Goal: Information Seeking & Learning: Check status

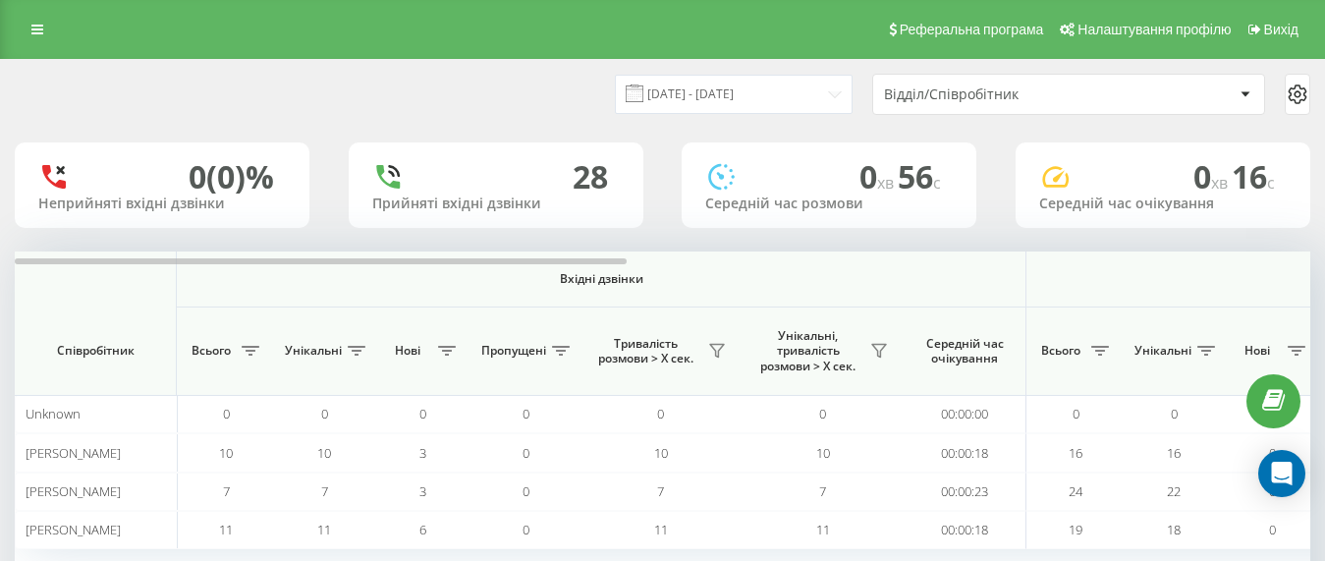
scroll to position [131, 0]
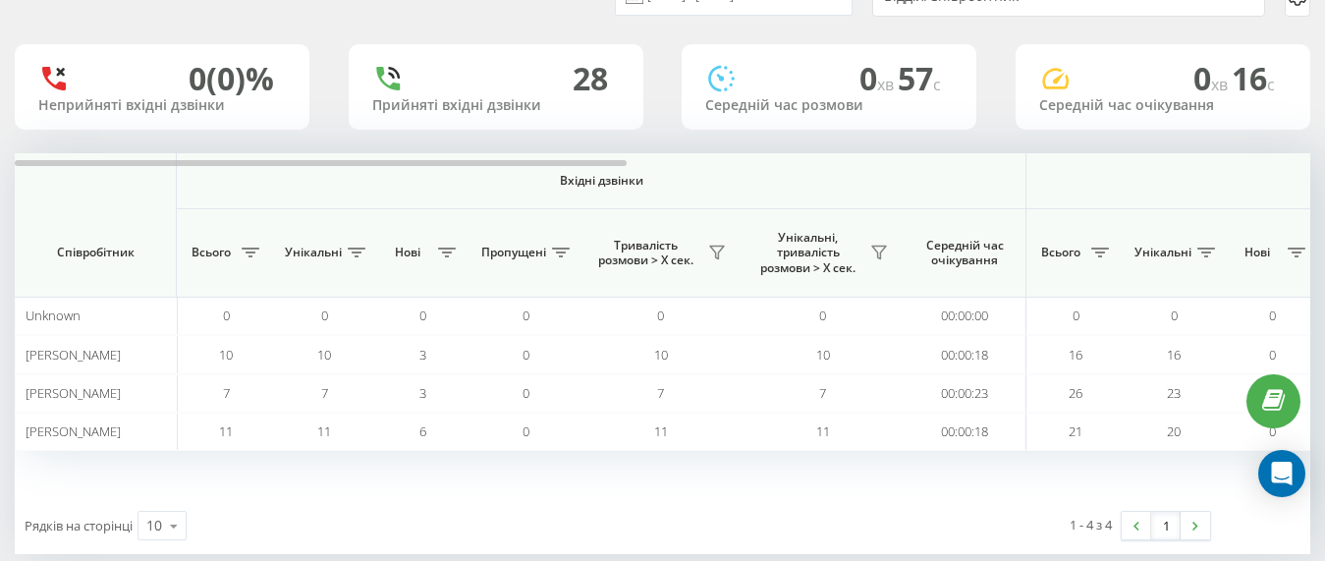
scroll to position [131, 0]
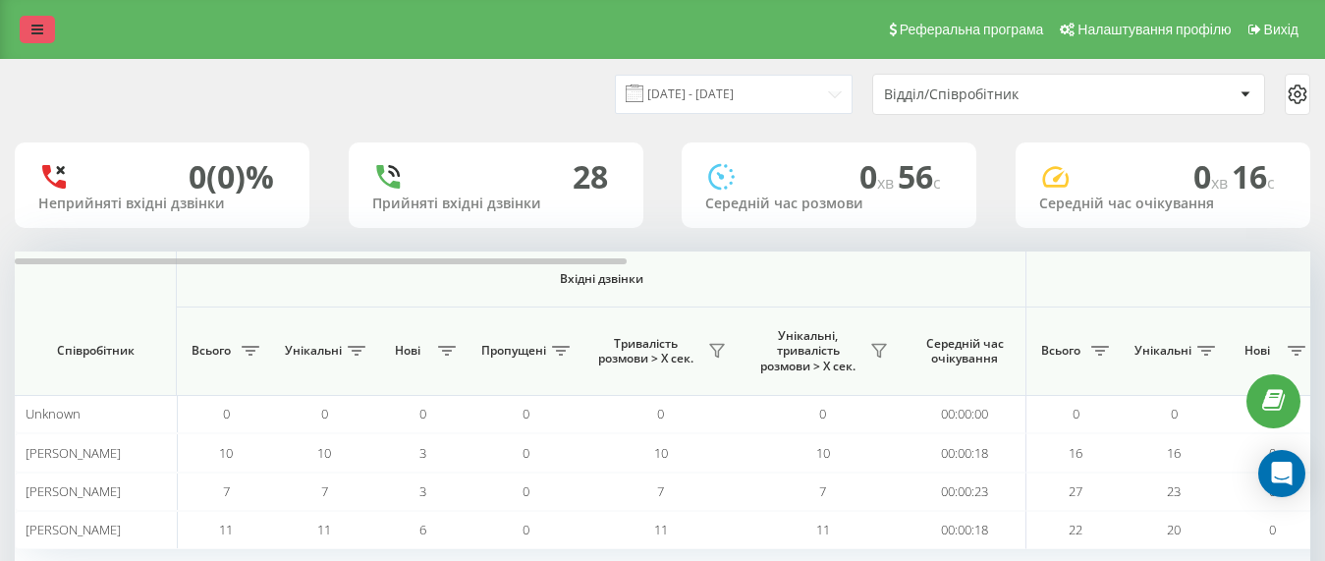
click at [45, 39] on link at bounding box center [37, 29] width 35 height 27
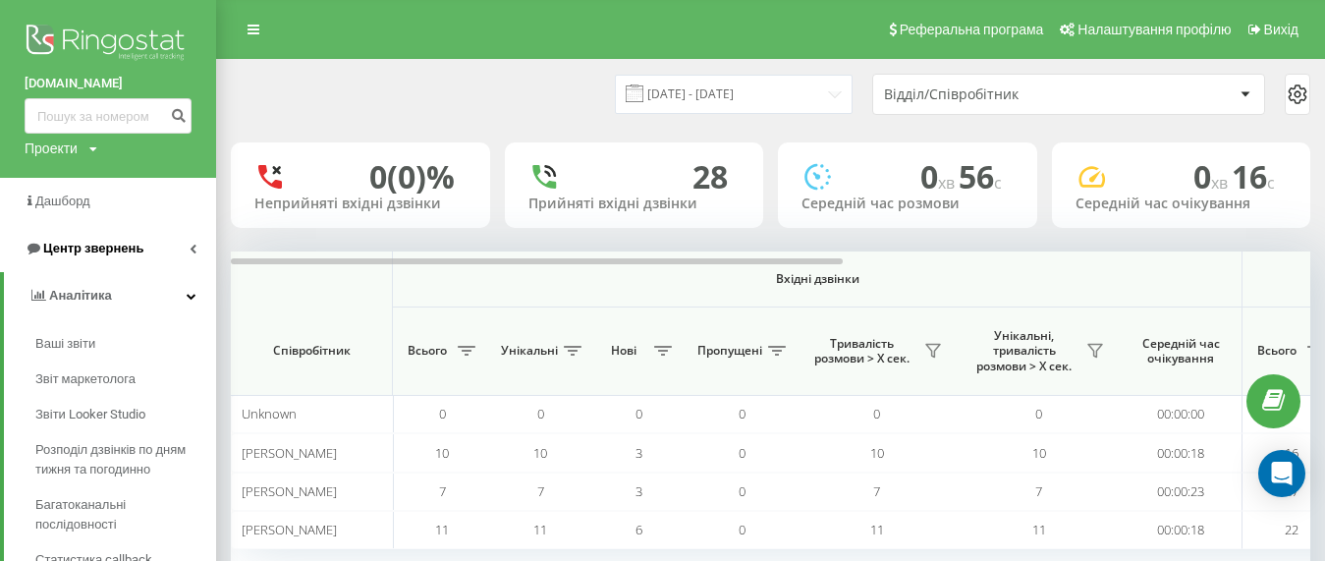
click at [76, 254] on span "Центр звернень" at bounding box center [93, 248] width 100 height 15
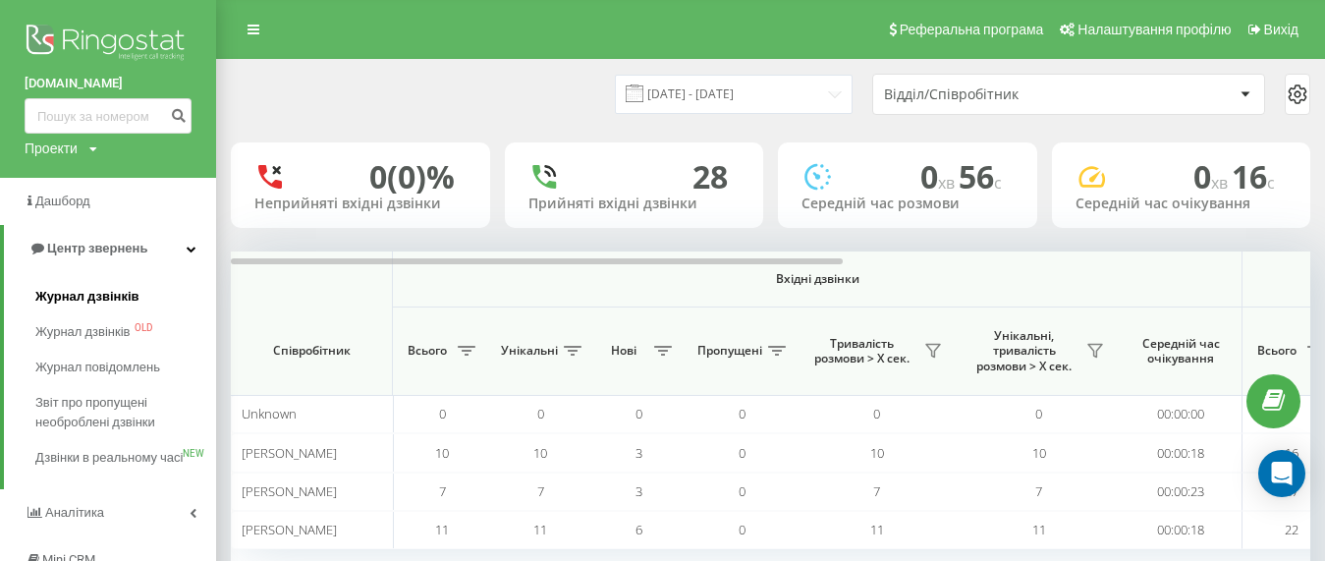
click at [76, 290] on span "Журнал дзвінків" at bounding box center [87, 297] width 104 height 20
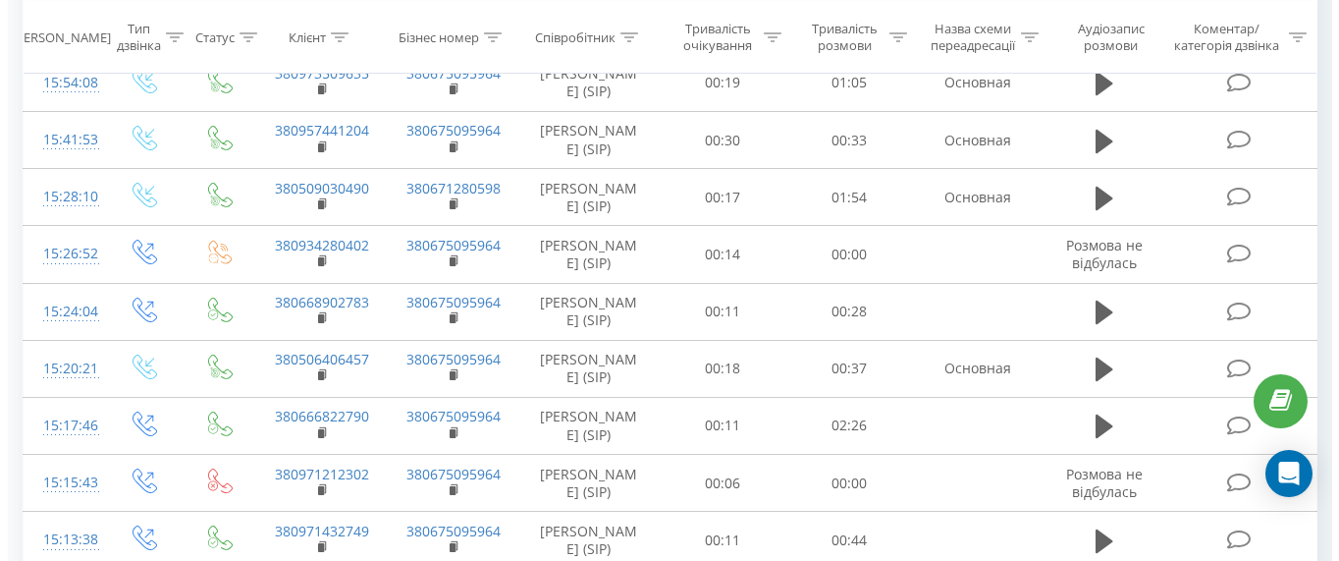
scroll to position [1178, 0]
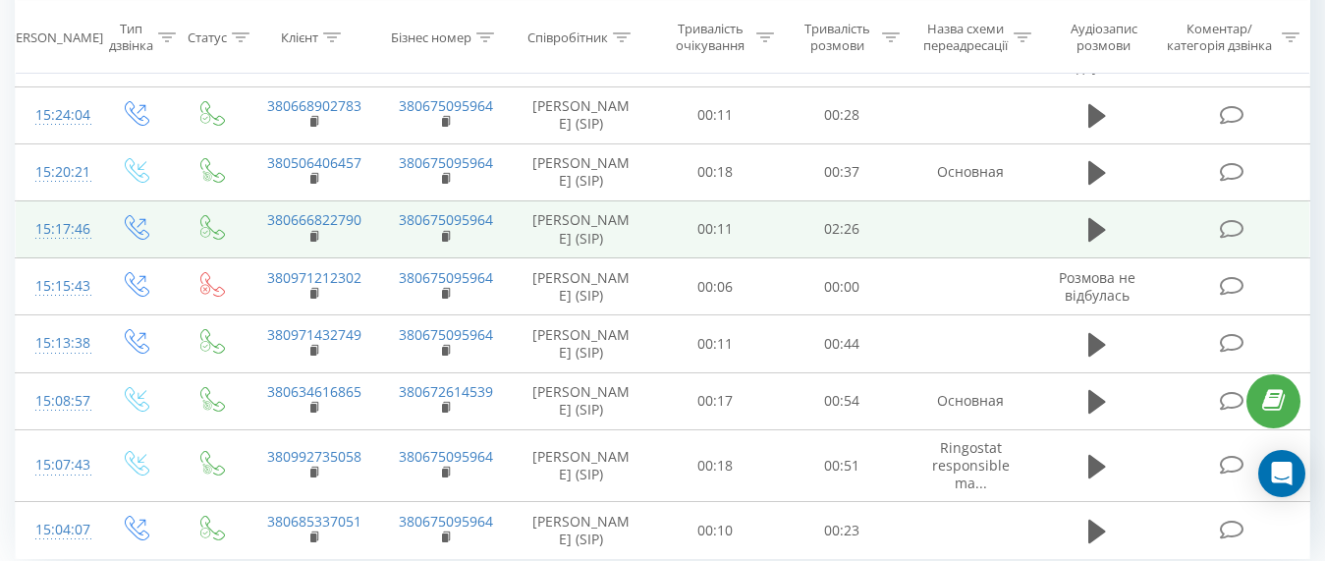
click at [77, 248] on div "15:17:46" at bounding box center [55, 229] width 41 height 38
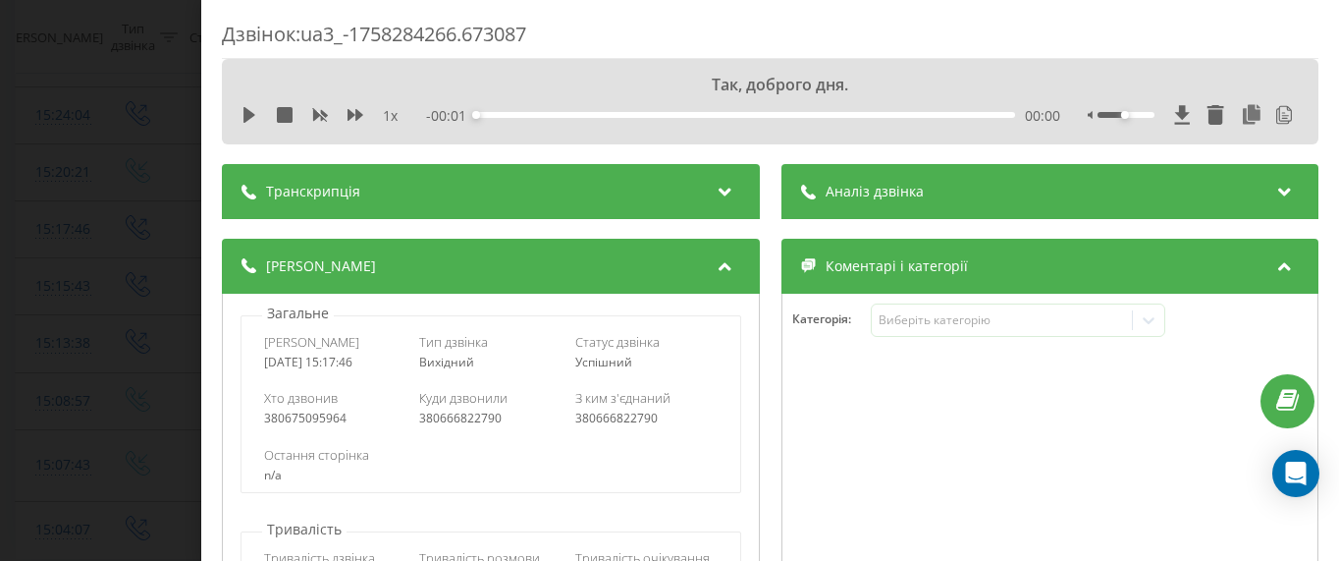
click at [850, 188] on span "Аналіз дзвінка" at bounding box center [874, 192] width 98 height 20
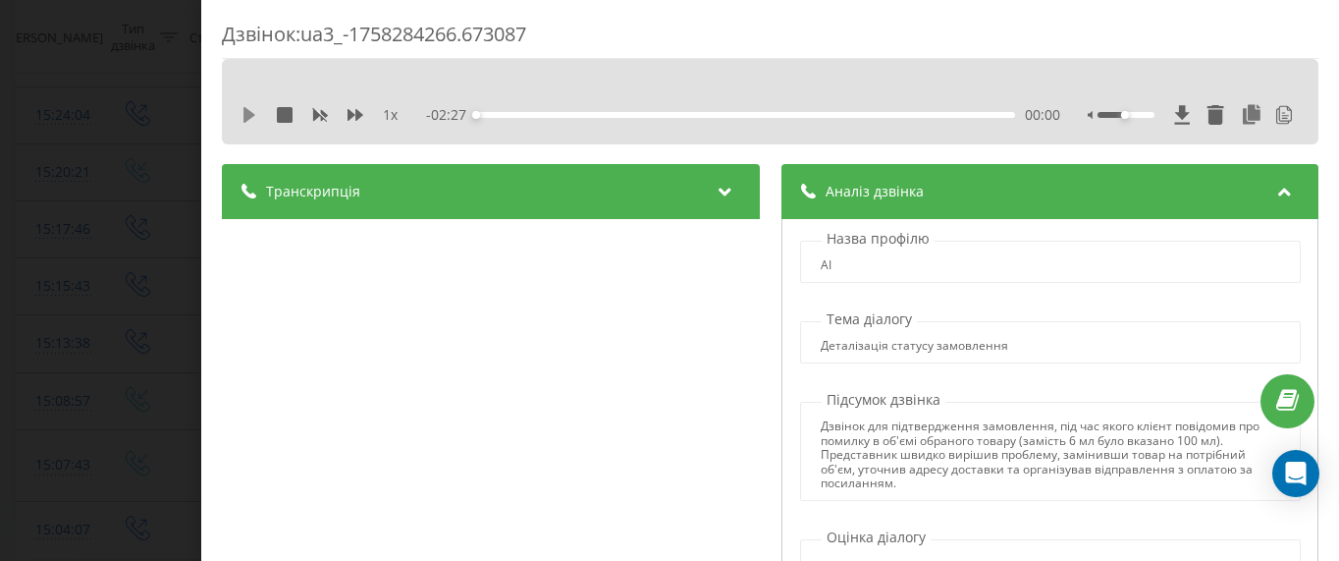
click at [249, 113] on icon at bounding box center [250, 115] width 12 height 16
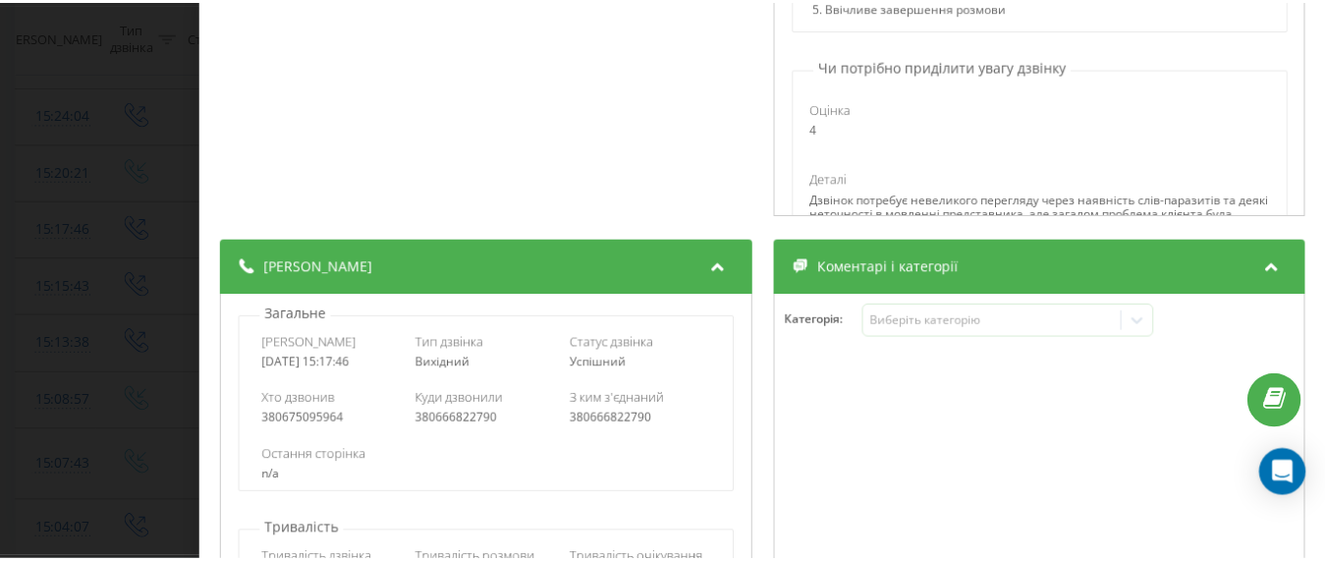
scroll to position [587, 0]
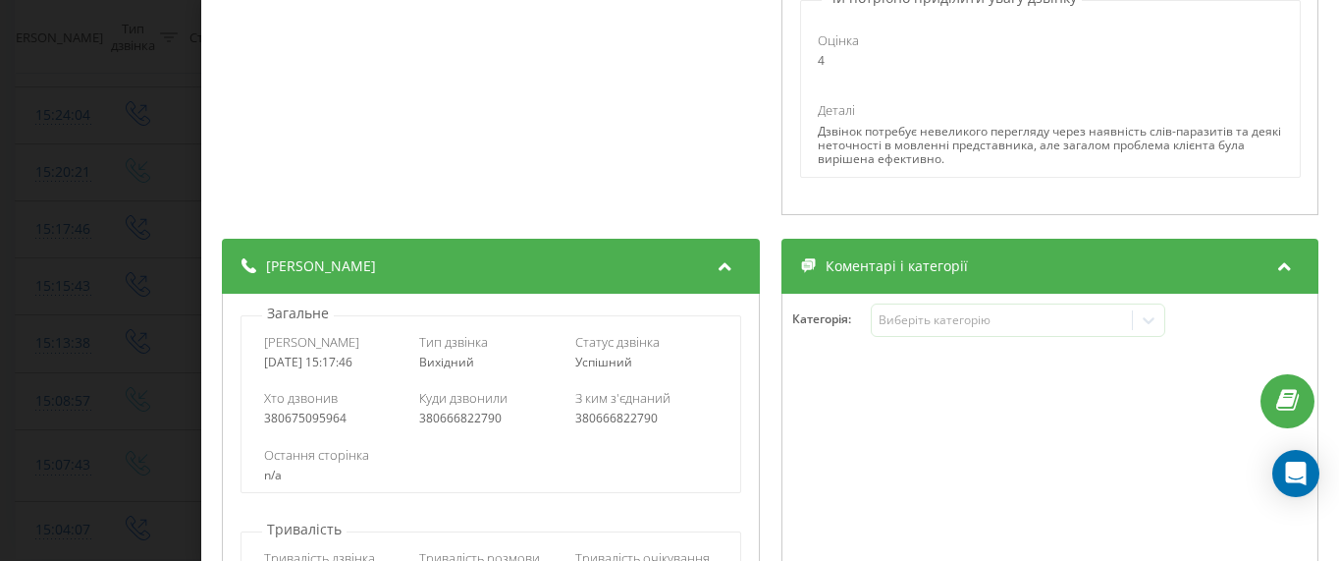
click at [61, 170] on div "Дзвінок : ua3_-1758284266.673087 Звісно так, ми готуємося фіксувати адресо 1 x …" at bounding box center [669, 280] width 1339 height 561
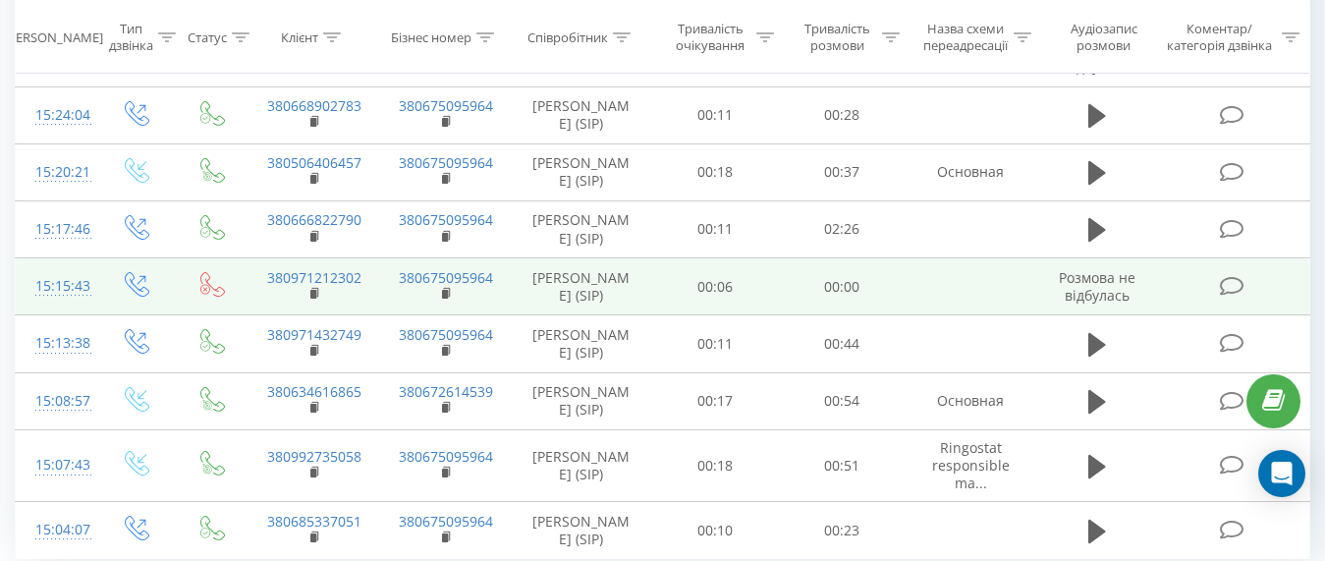
scroll to position [1276, 0]
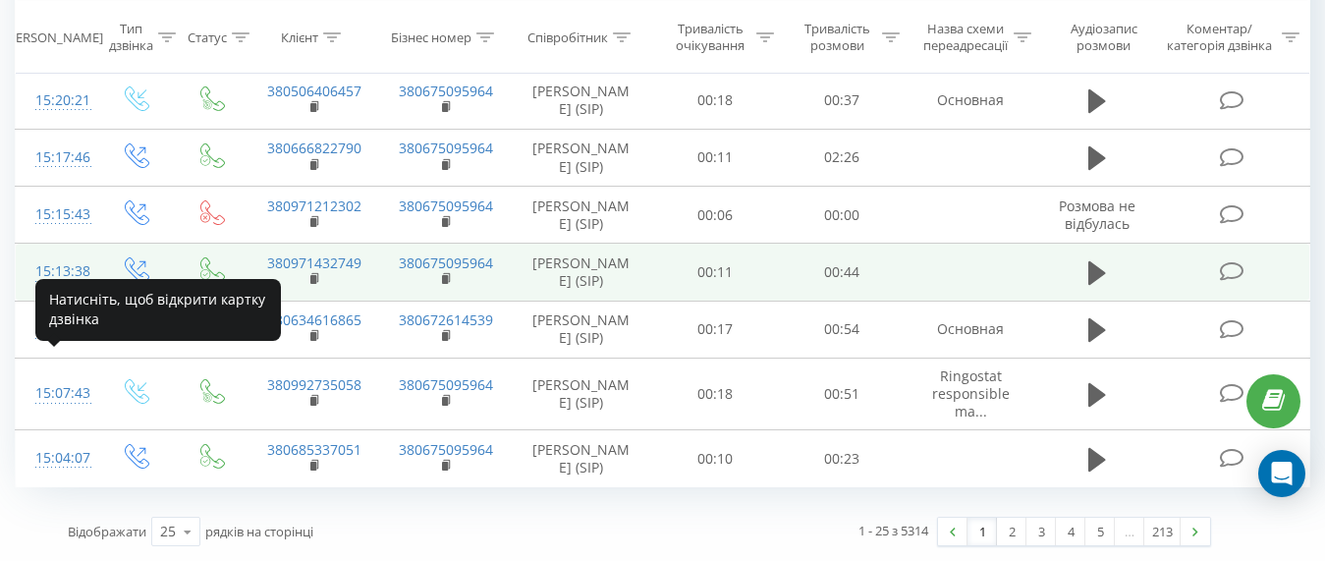
click at [68, 291] on div "15:13:38" at bounding box center [55, 271] width 41 height 38
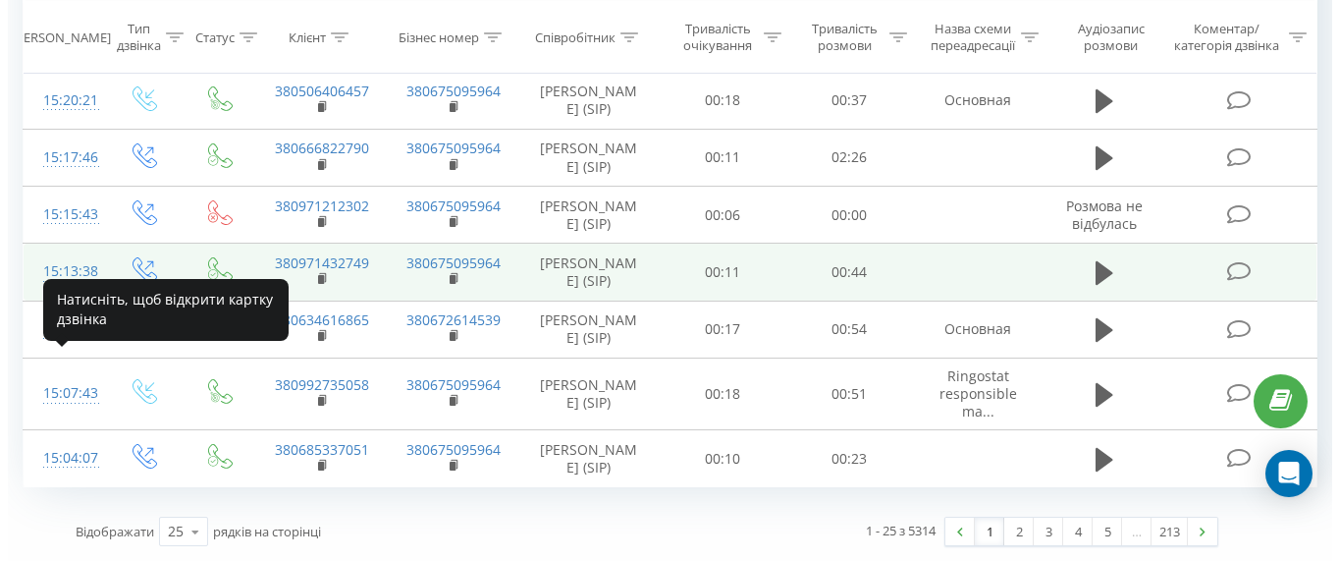
scroll to position [1250, 0]
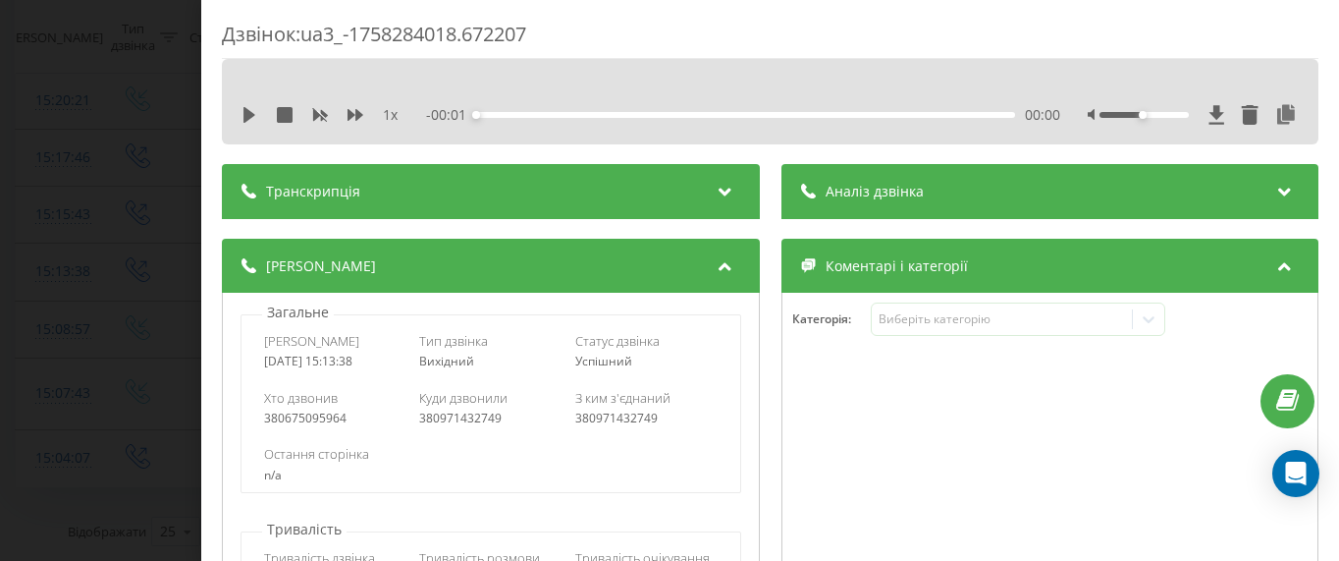
click at [854, 218] on div "Аналіз дзвінка" at bounding box center [1050, 191] width 538 height 55
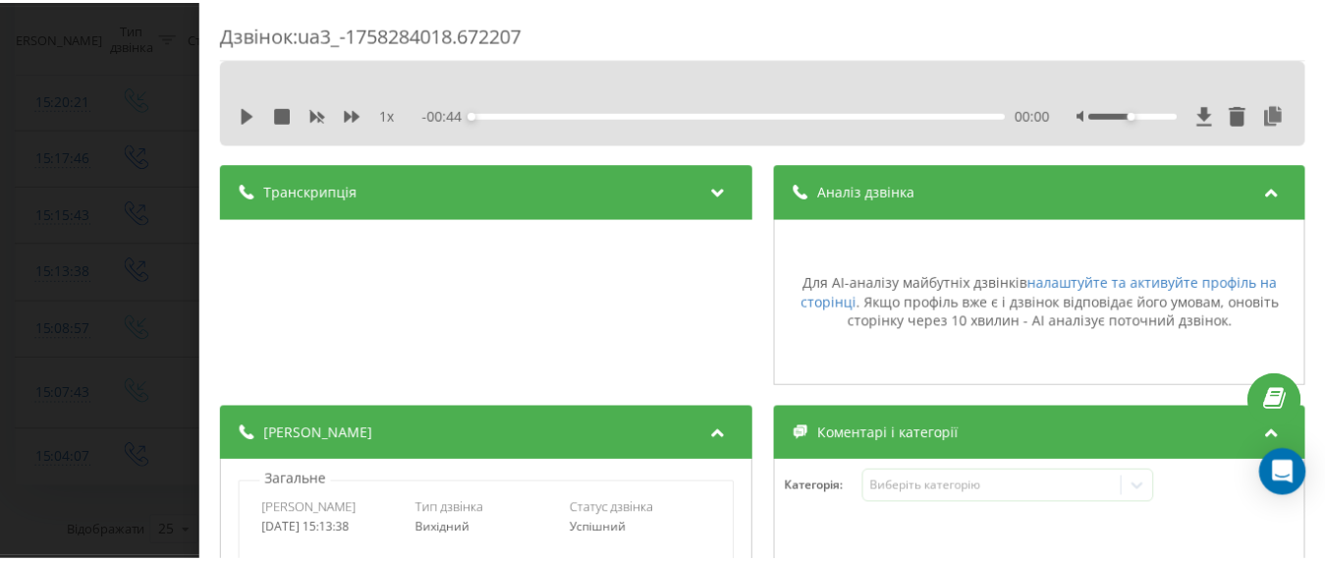
scroll to position [1, 0]
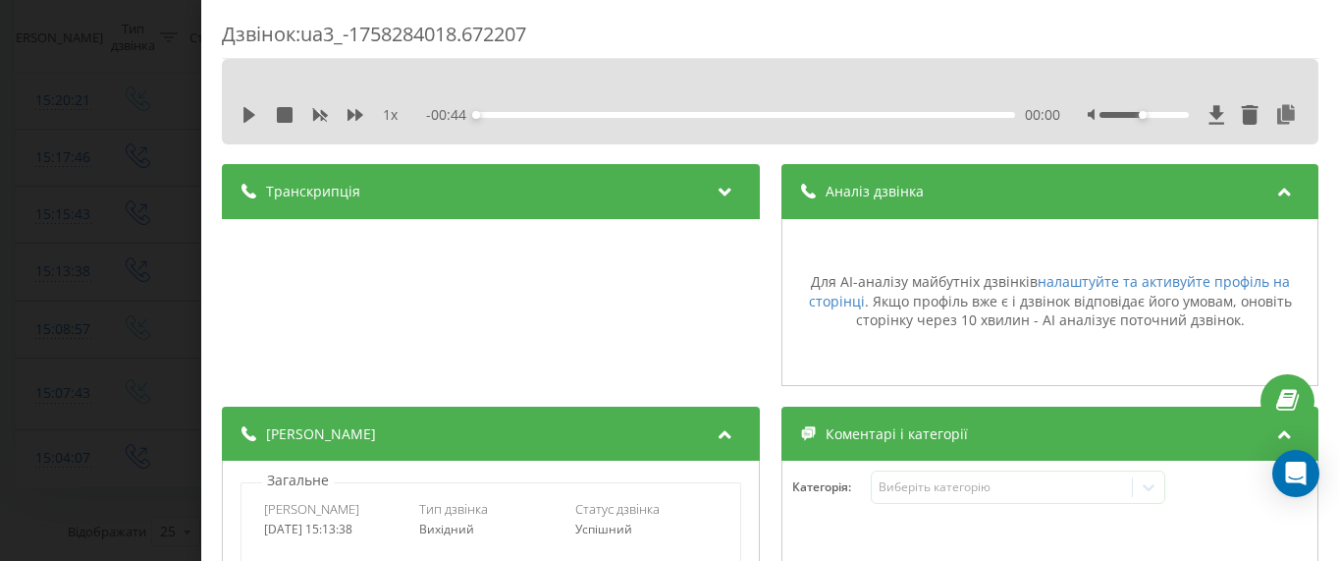
click at [49, 281] on div "Дзвінок : ua3_-1758284018.672207 1 x - 00:44 00:00 00:00 Транскрипція Для AI-ан…" at bounding box center [669, 280] width 1339 height 561
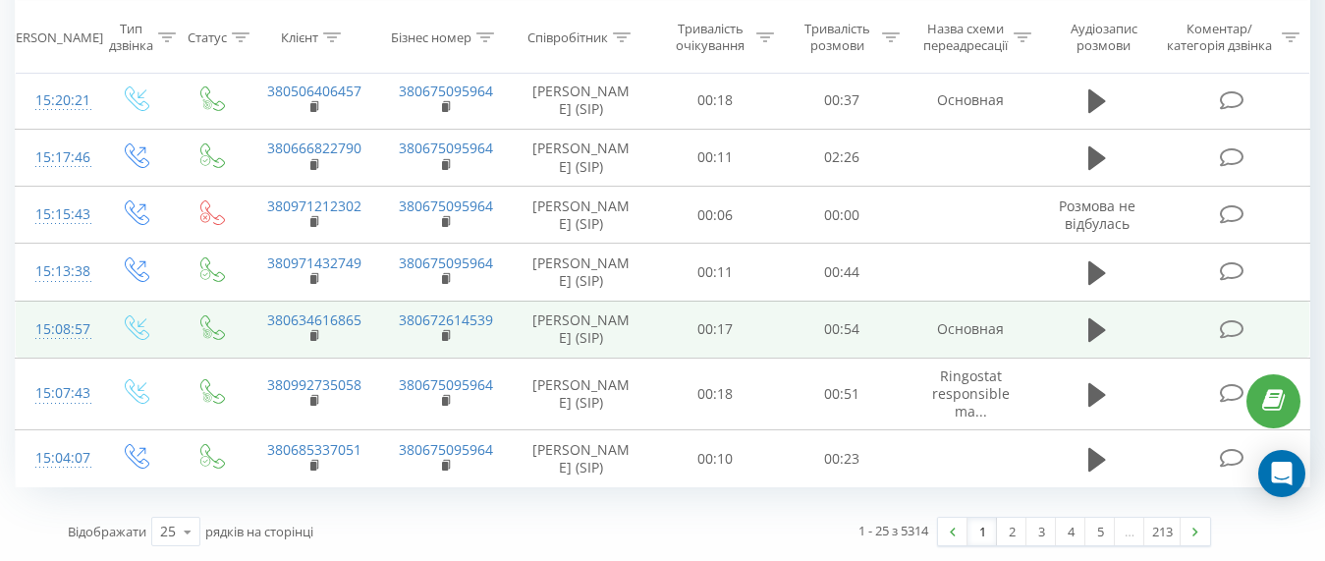
scroll to position [1371, 0]
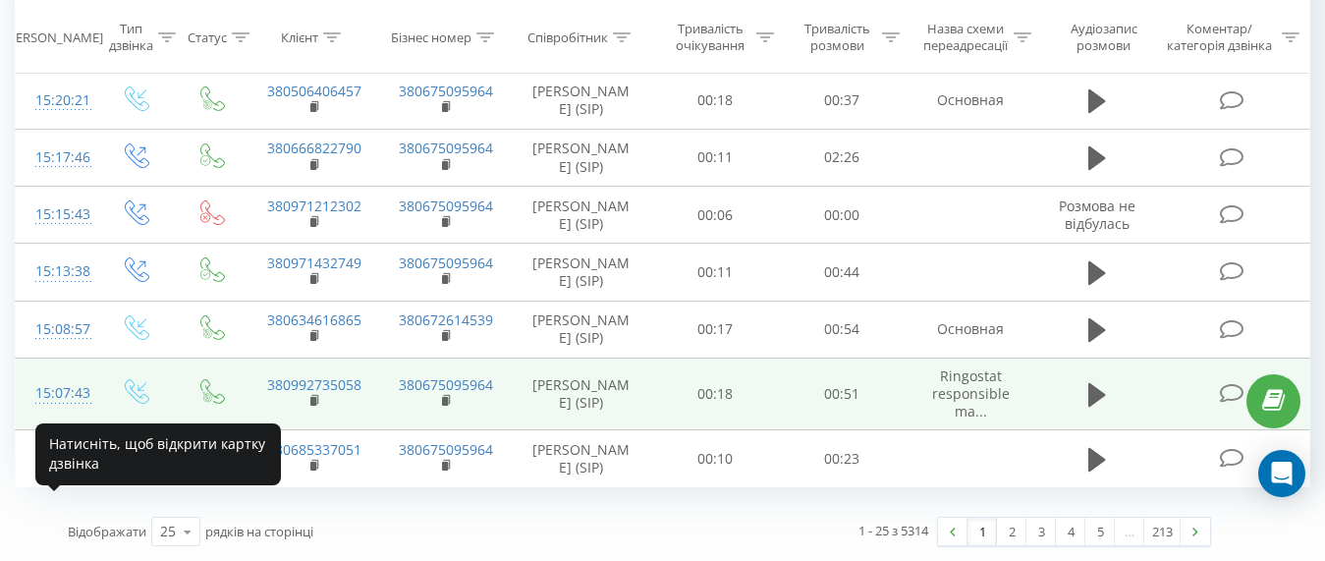
click at [60, 394] on div "15:07:43" at bounding box center [55, 393] width 41 height 38
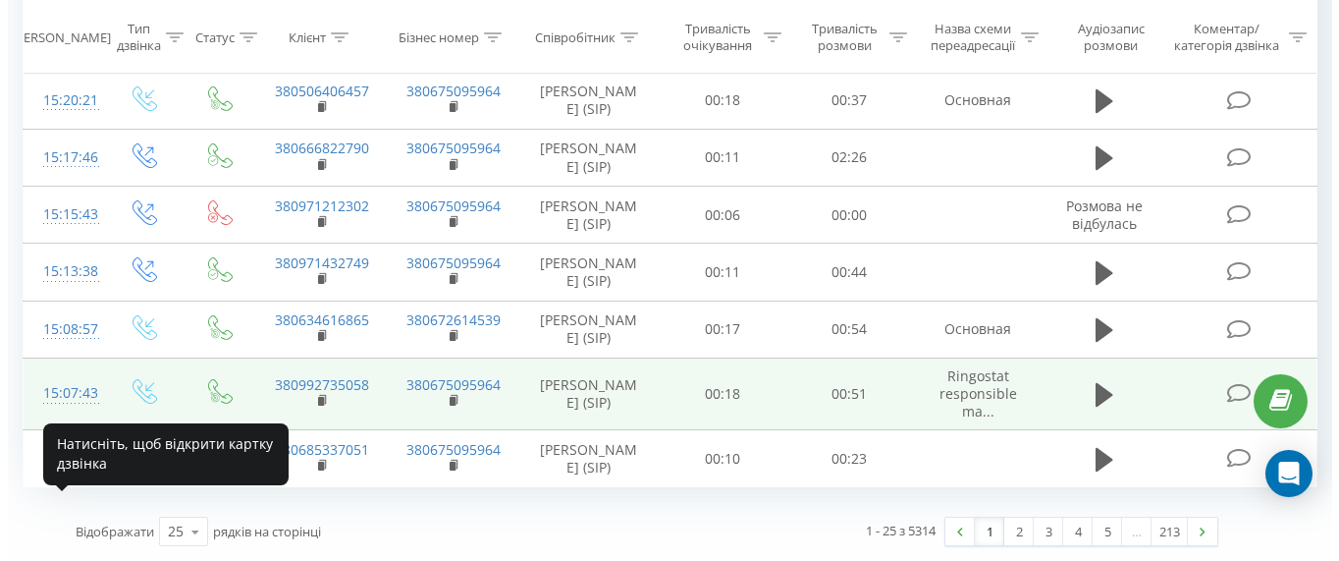
scroll to position [1250, 0]
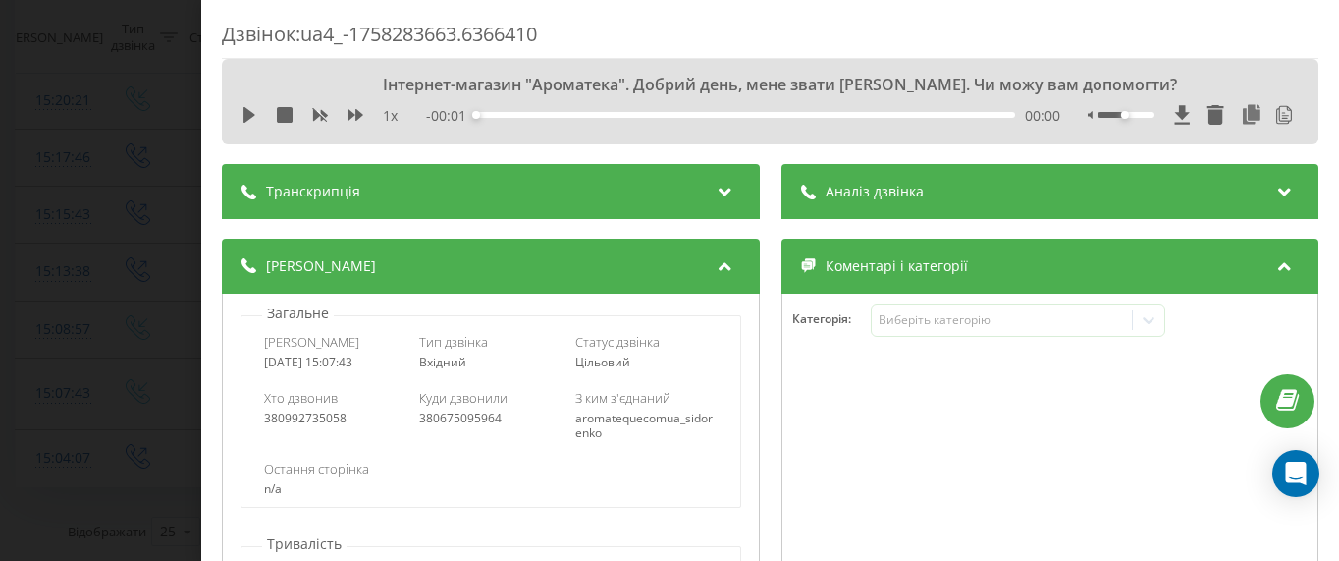
click at [860, 189] on span "Аналіз дзвінка" at bounding box center [874, 192] width 98 height 20
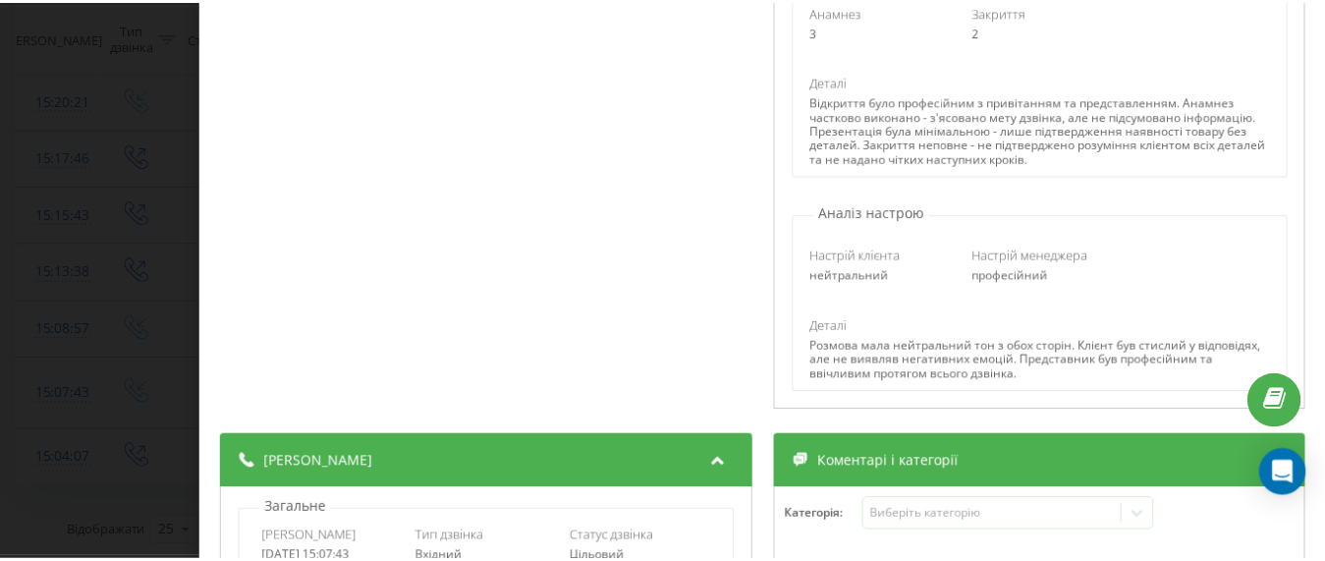
scroll to position [0, 0]
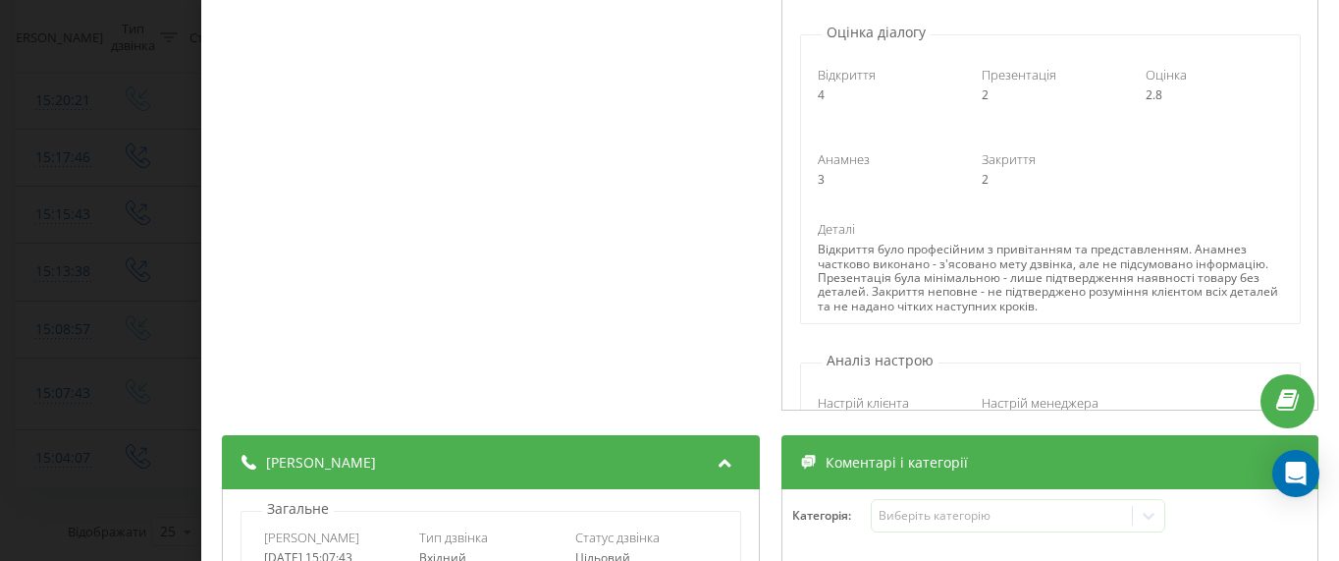
click at [135, 258] on div "Дзвінок : ua4_-1758283663.6366410 1 x - 00:51 00:00 00:00 Транскрипція 00:00 Ін…" at bounding box center [669, 280] width 1339 height 561
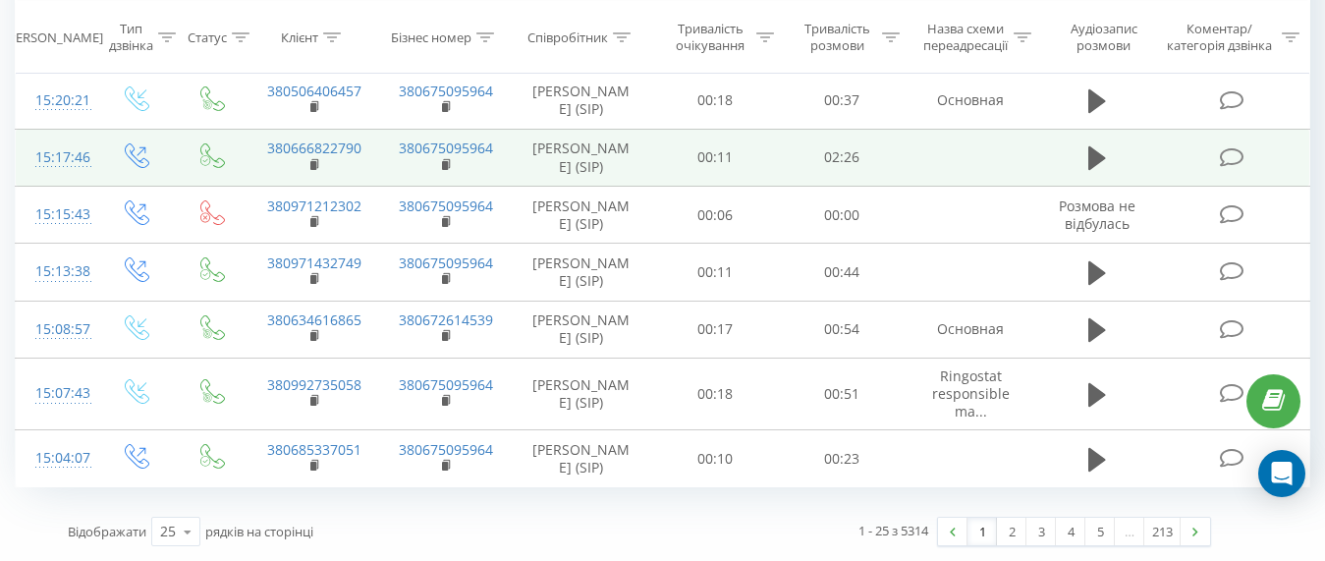
scroll to position [1371, 0]
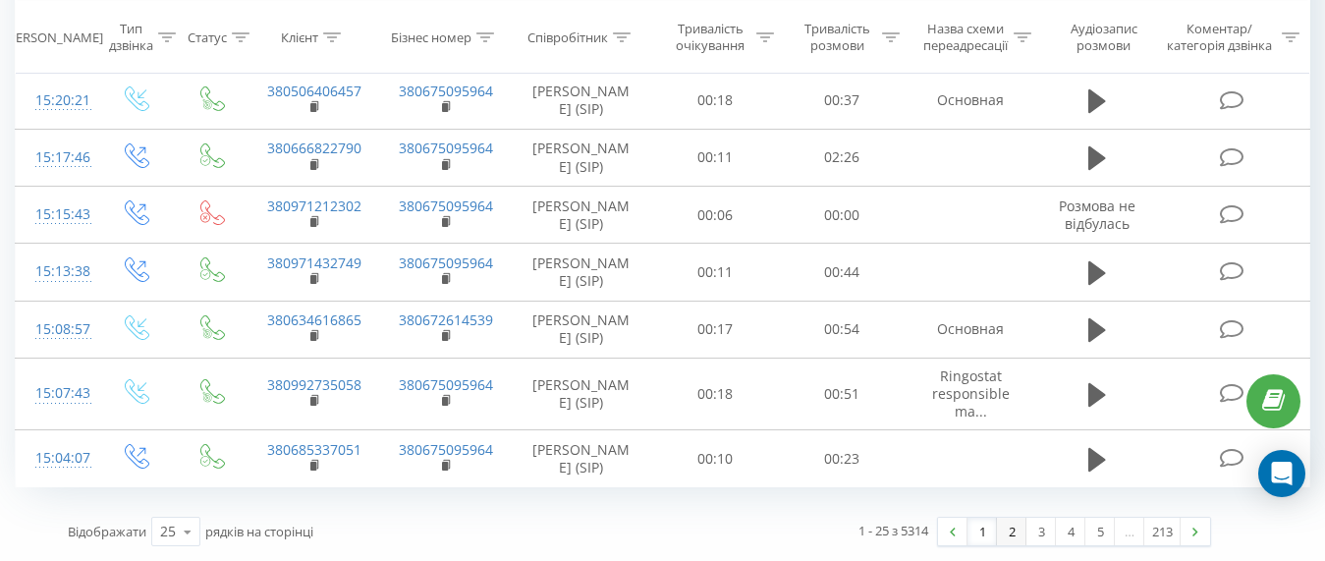
click at [1004, 537] on link "2" at bounding box center [1011, 530] width 29 height 27
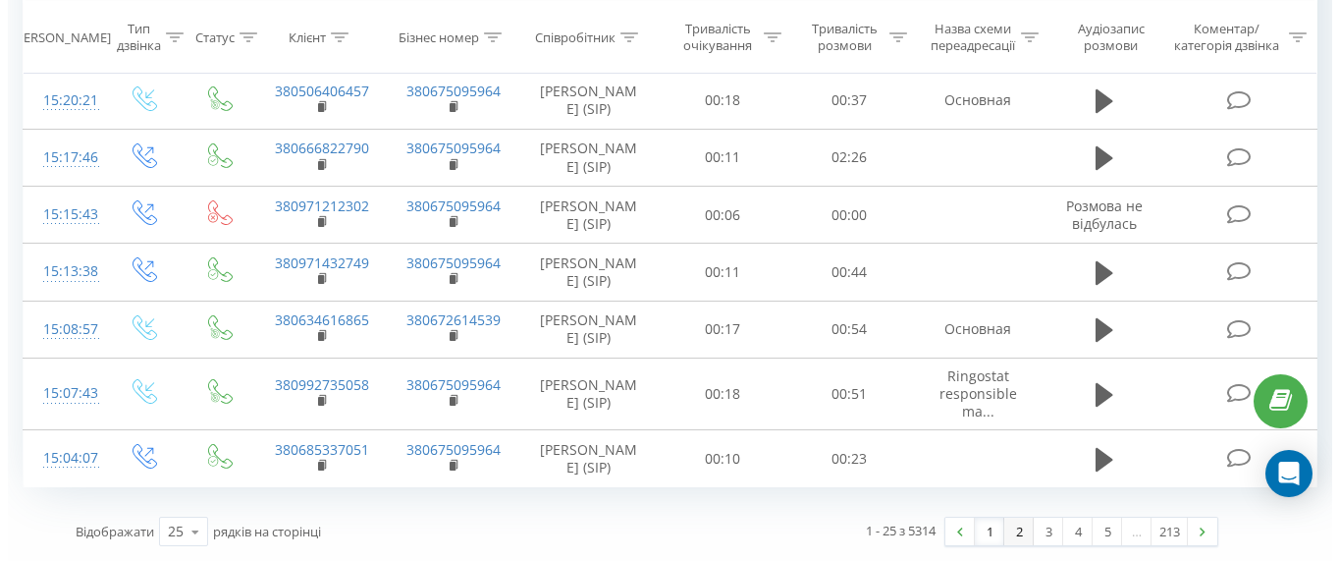
scroll to position [130, 0]
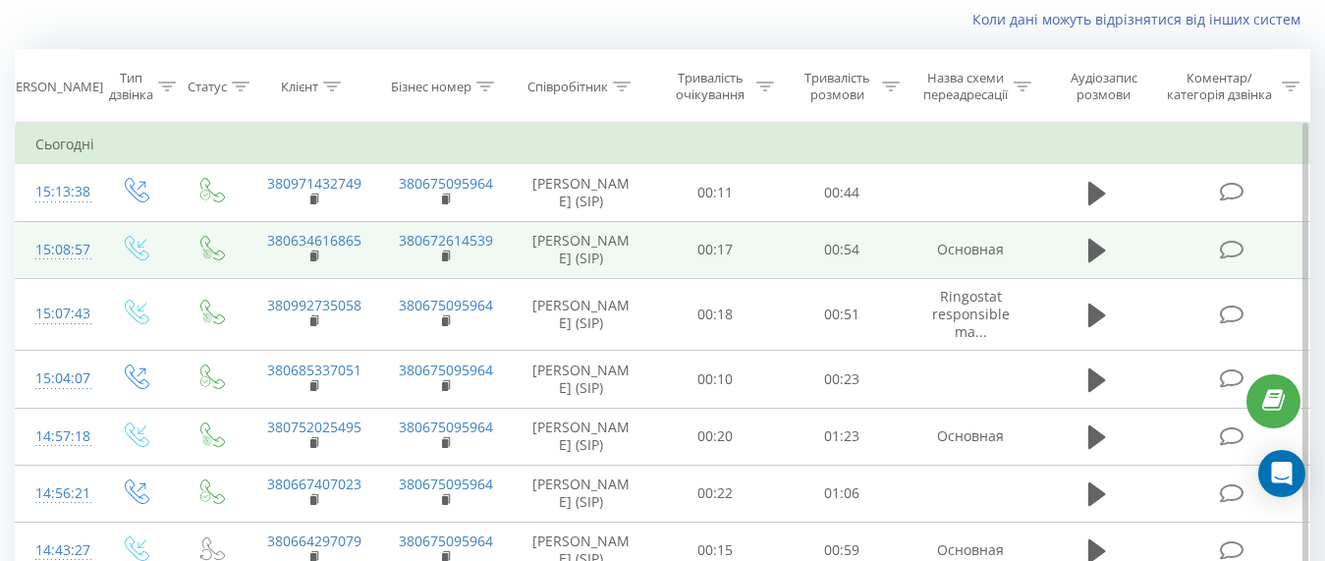
click at [67, 269] on div "15:08:57" at bounding box center [55, 250] width 41 height 38
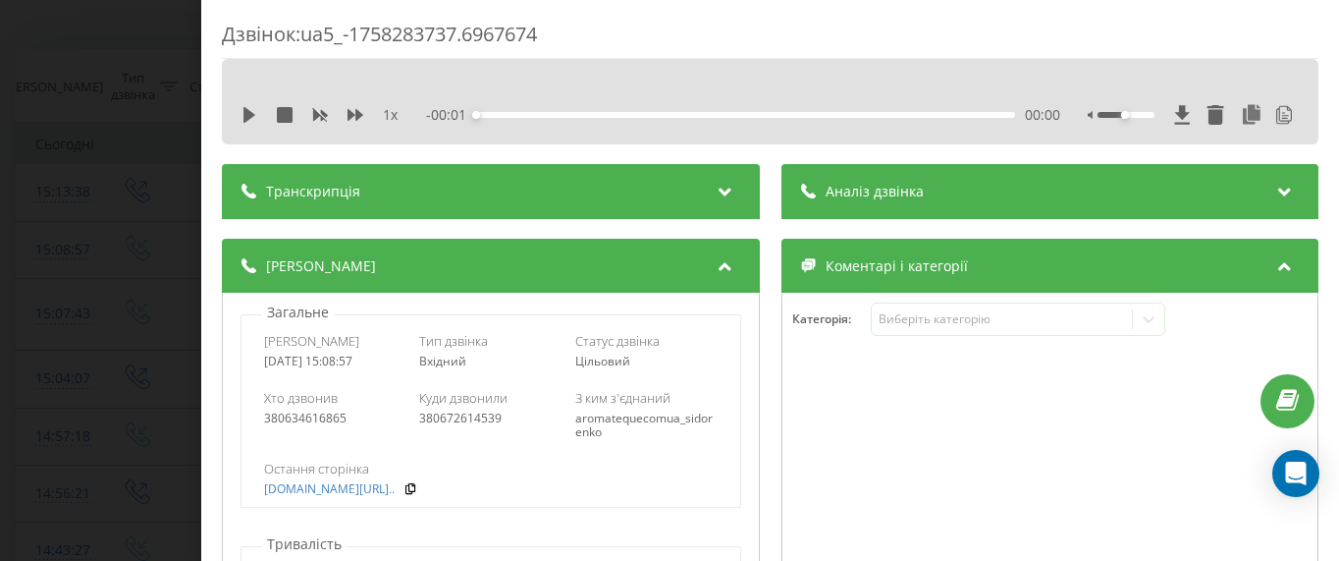
click at [890, 187] on span "Аналіз дзвінка" at bounding box center [874, 192] width 98 height 20
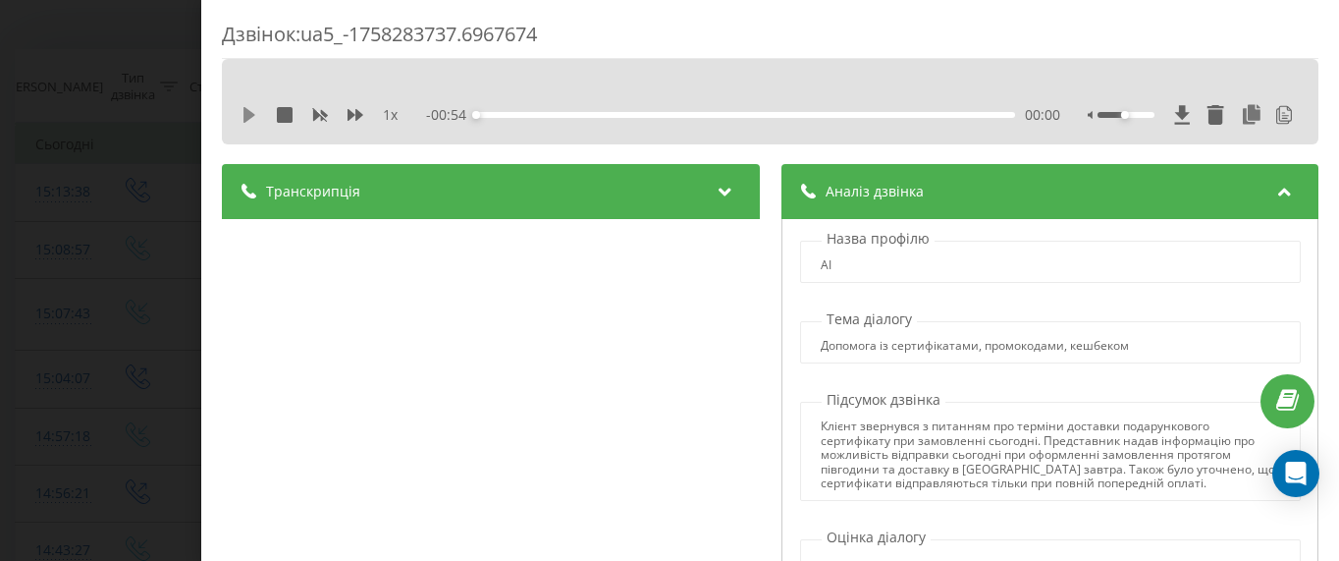
drag, startPoint x: 251, startPoint y: 117, endPoint x: 376, endPoint y: 64, distance: 135.5
click at [252, 117] on icon at bounding box center [250, 115] width 12 height 16
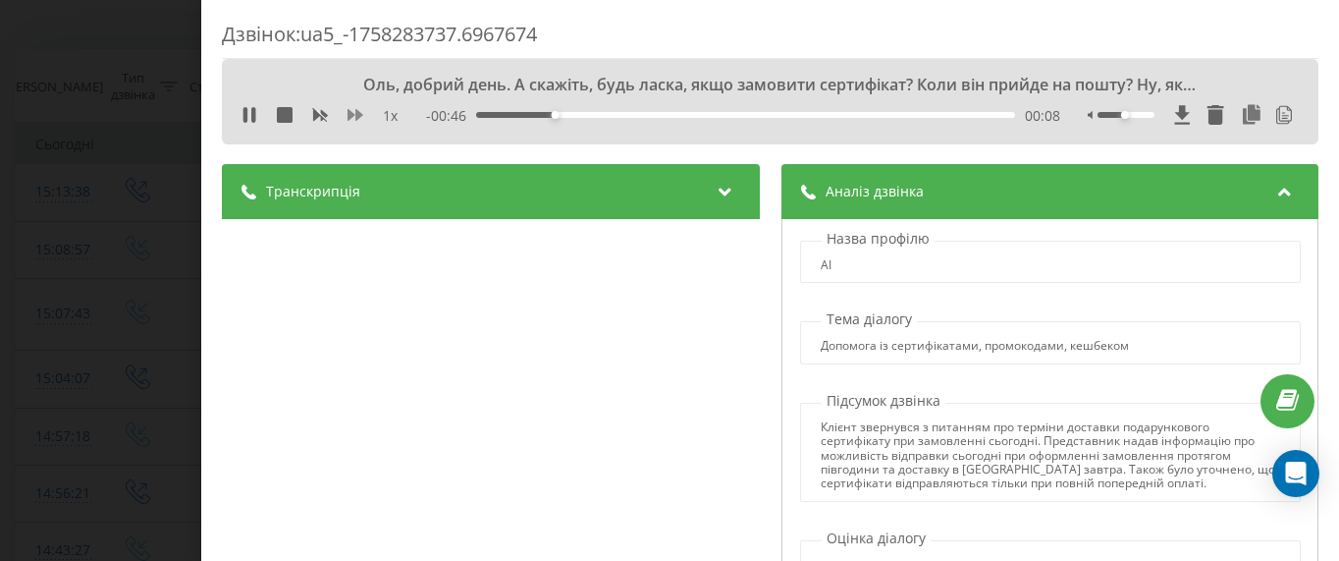
click at [355, 119] on icon at bounding box center [356, 115] width 16 height 16
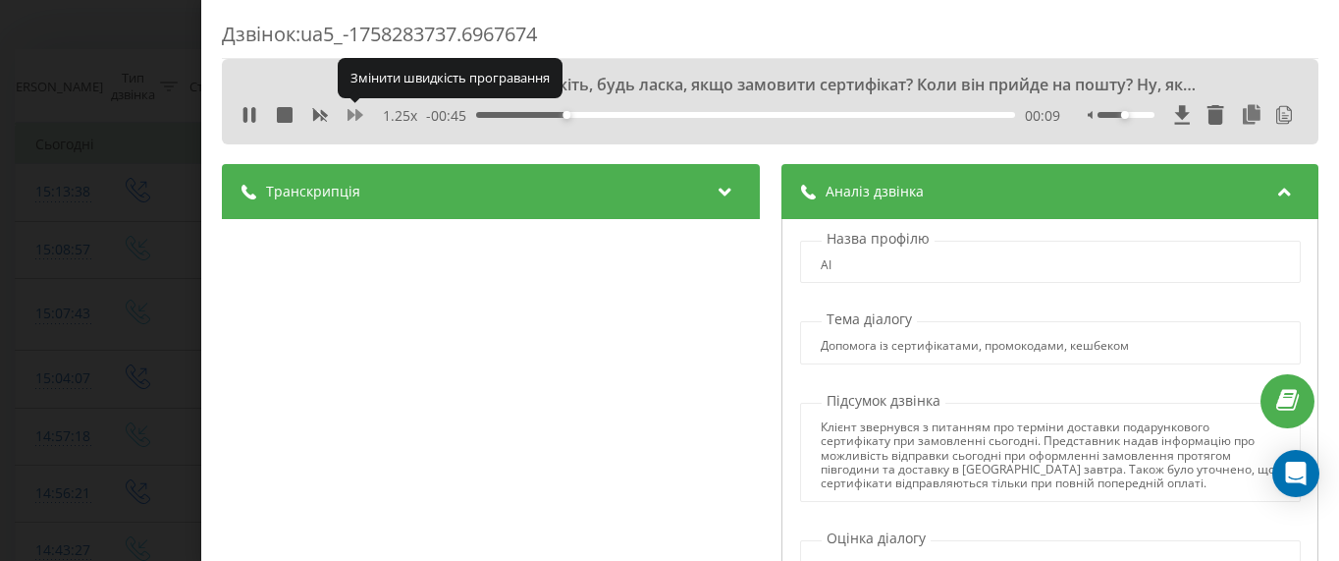
click at [355, 119] on icon at bounding box center [356, 115] width 16 height 16
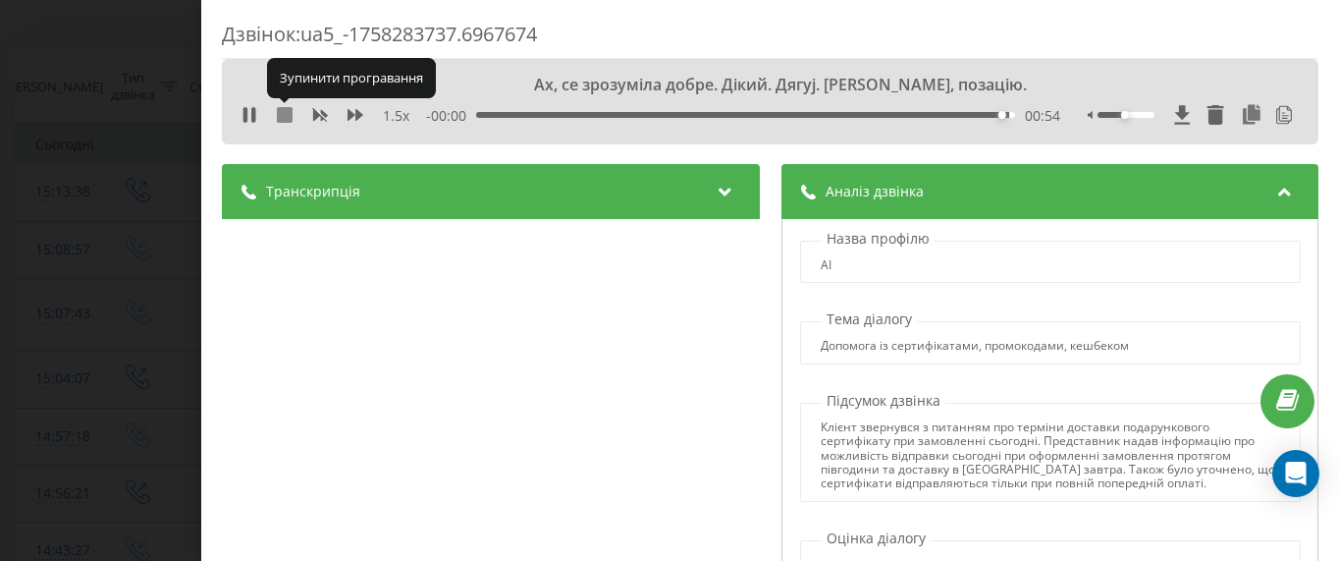
click at [291, 112] on icon at bounding box center [285, 115] width 16 height 16
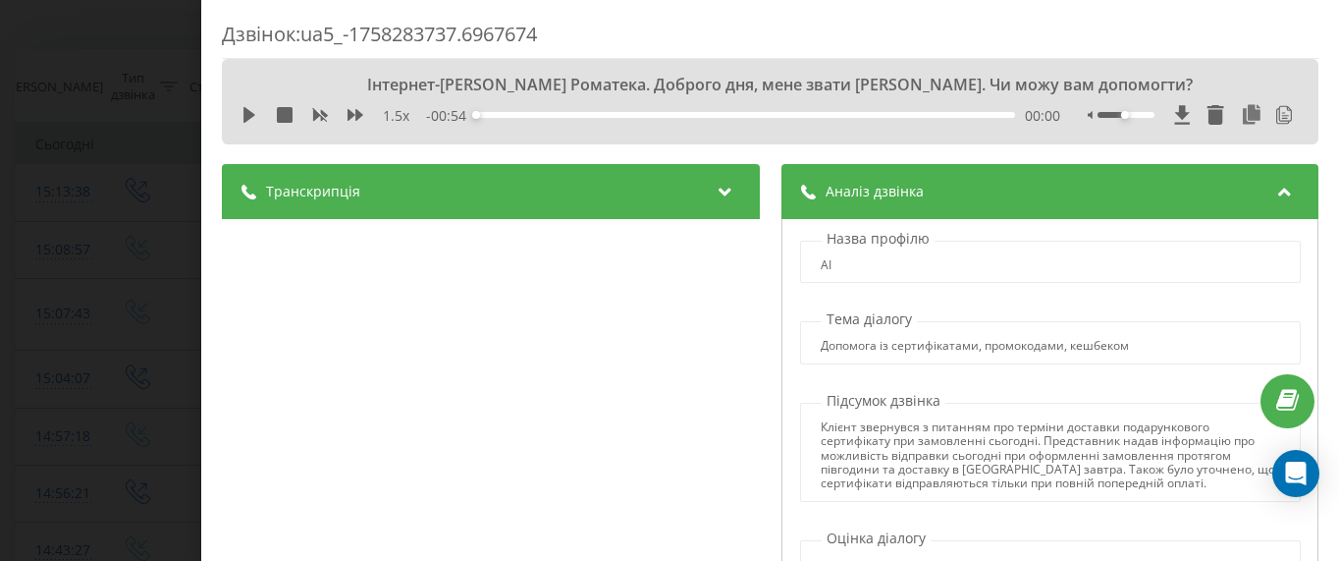
click at [96, 178] on div "Дзвінок : ua5_-1758283737.6967674 Інтернет-мазина Роматека. Доброго дня, мене з…" at bounding box center [669, 280] width 1339 height 561
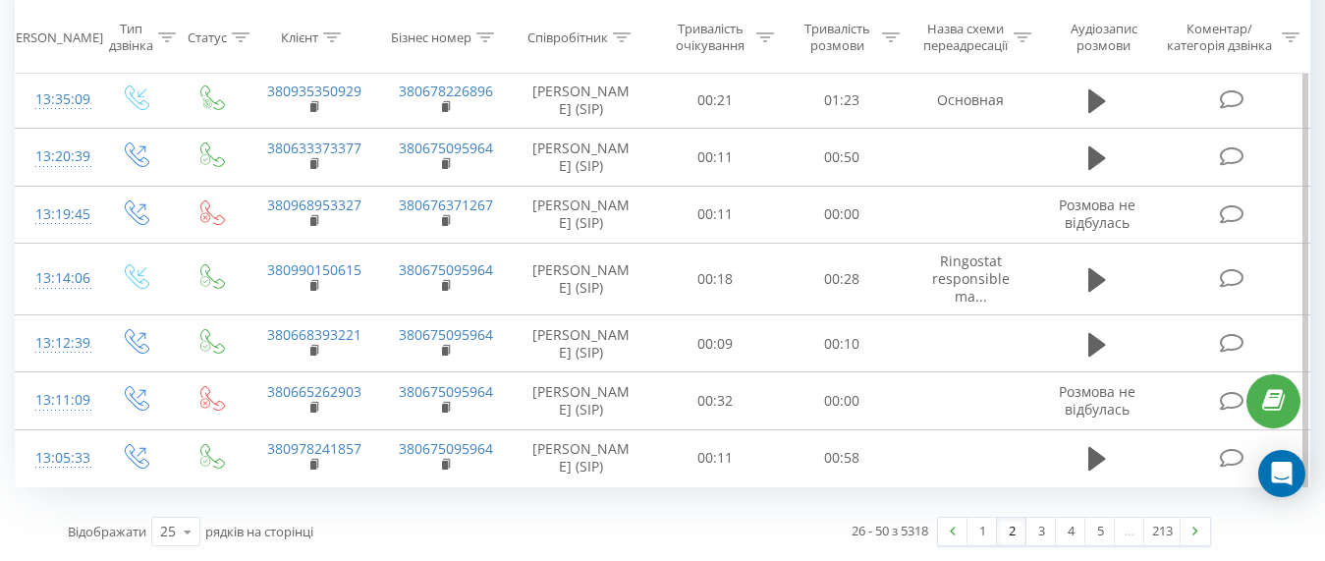
scroll to position [1356, 0]
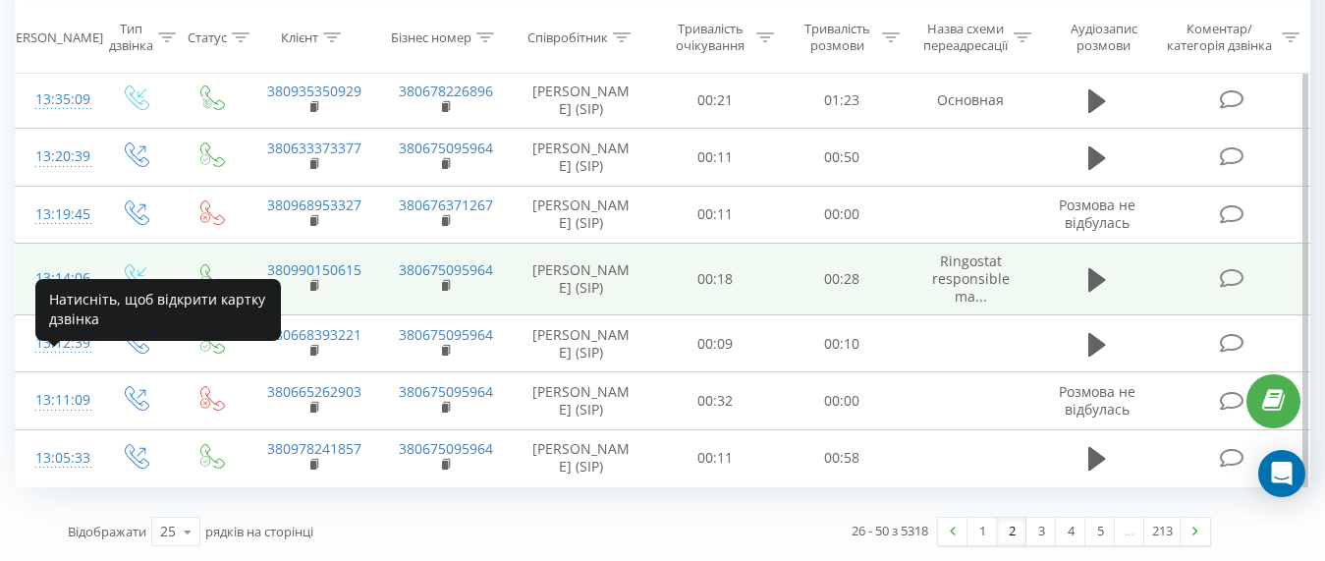
click at [75, 279] on div "13:14:06" at bounding box center [55, 278] width 41 height 38
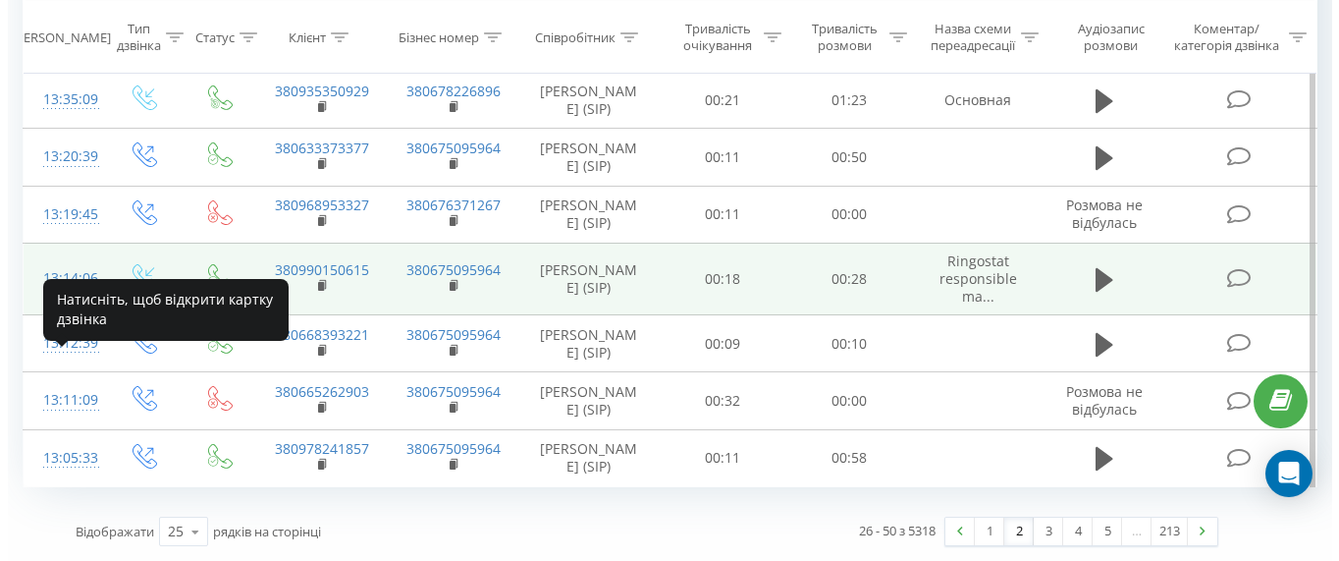
scroll to position [1266, 0]
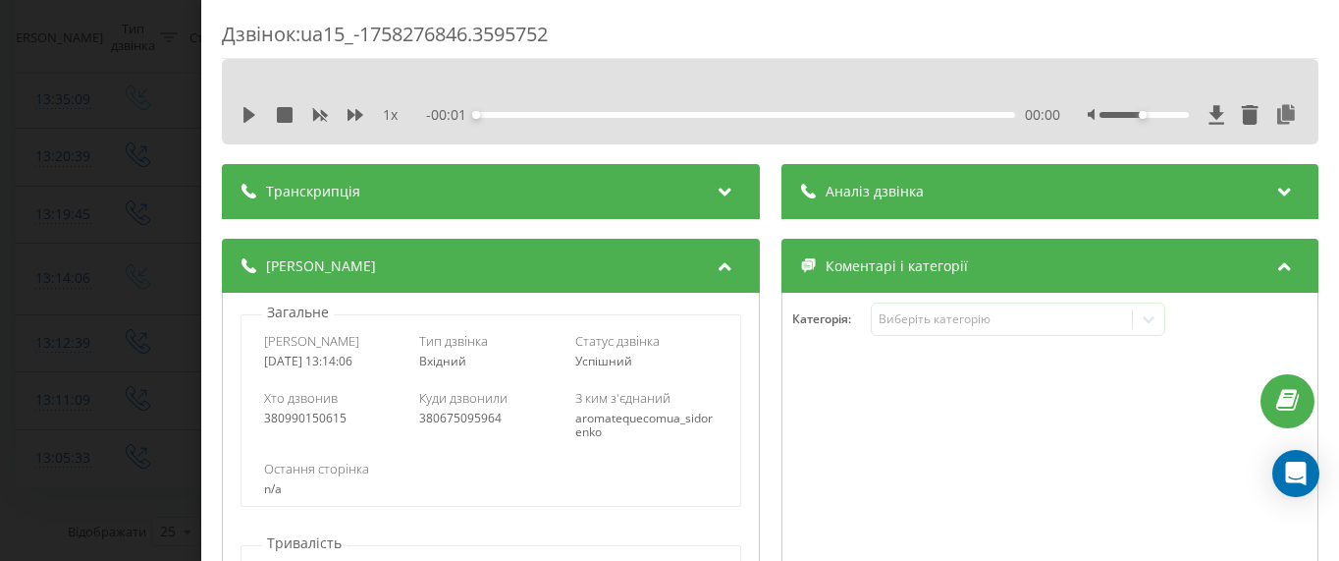
click at [841, 186] on span "Аналіз дзвінка" at bounding box center [874, 192] width 98 height 20
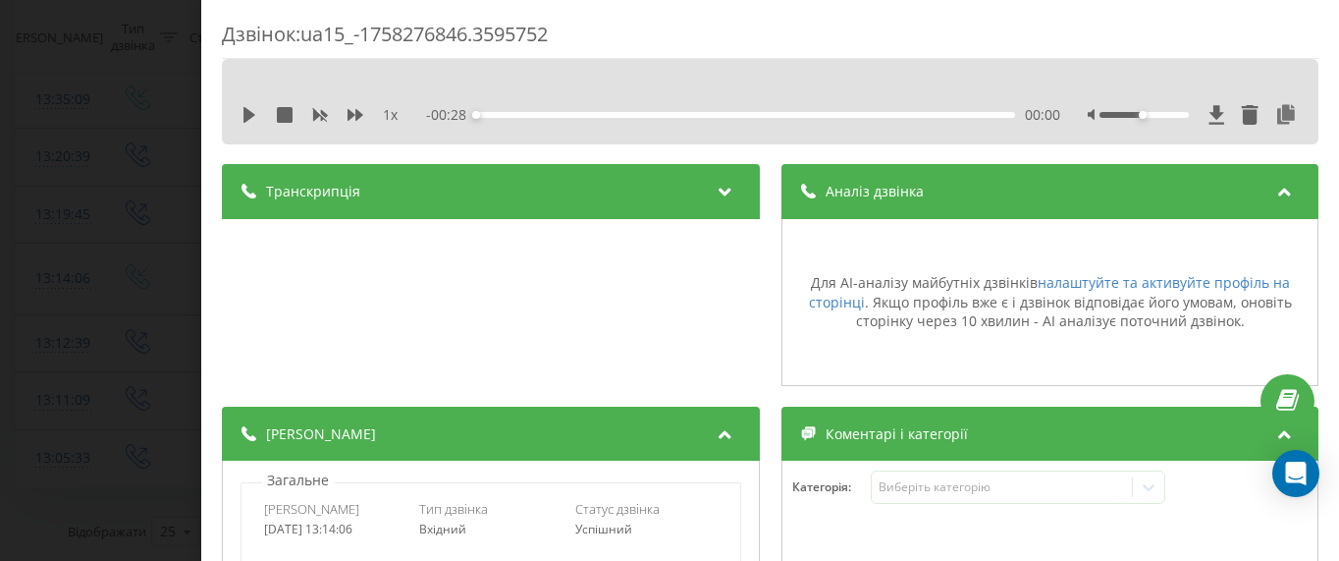
click at [131, 264] on div "Дзвінок : ua15_-1758276846.3595752 1 x - 00:28 00:00 00:00 Транскрипція Для AI-…" at bounding box center [669, 280] width 1339 height 561
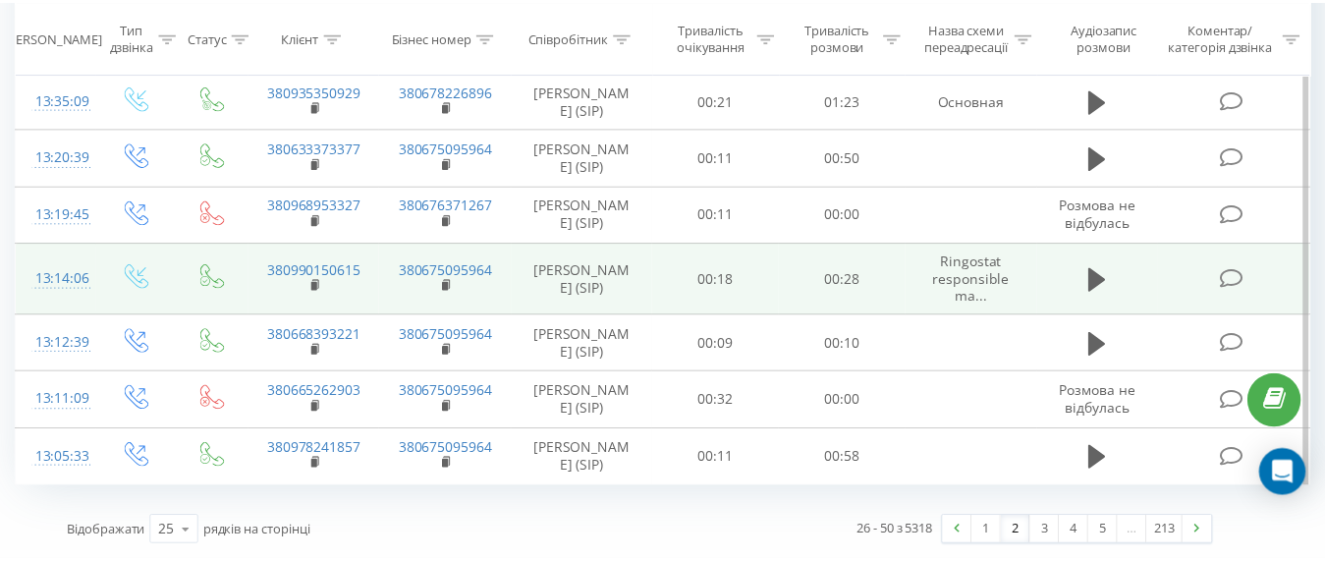
scroll to position [1356, 0]
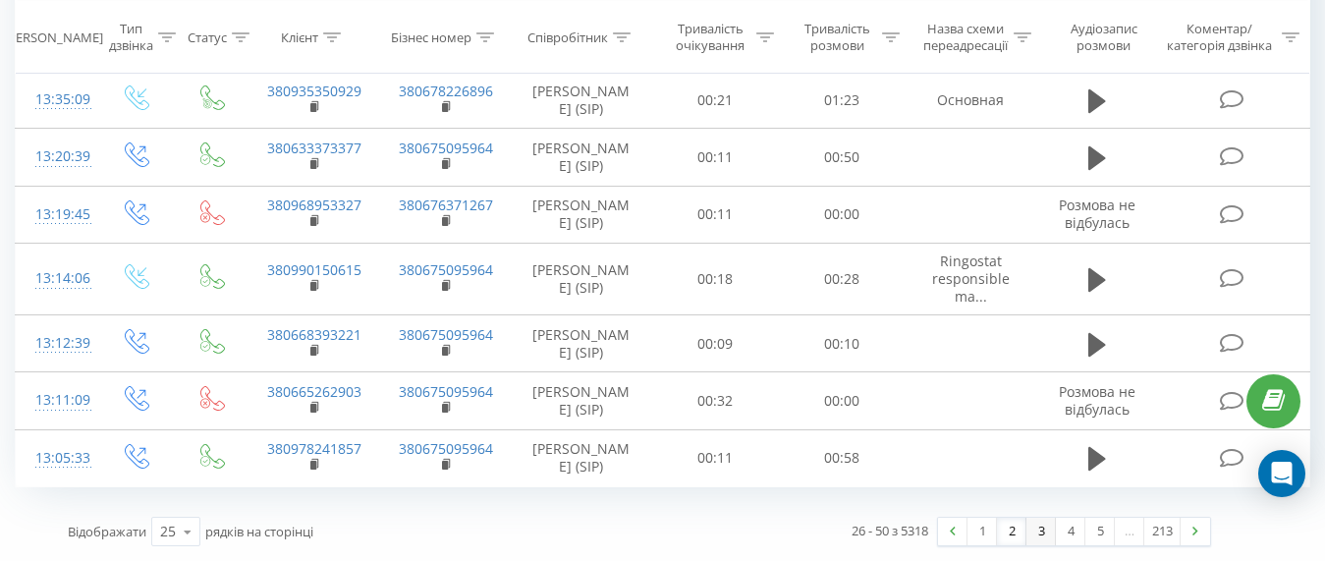
click at [1040, 532] on link "3" at bounding box center [1040, 530] width 29 height 27
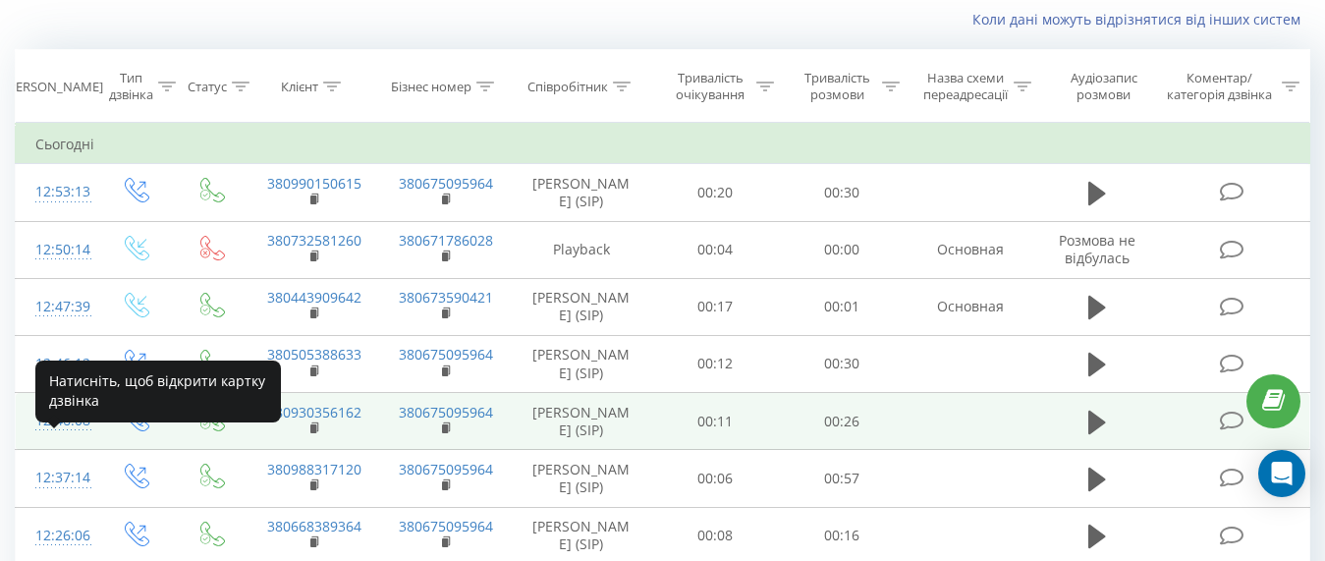
scroll to position [228, 0]
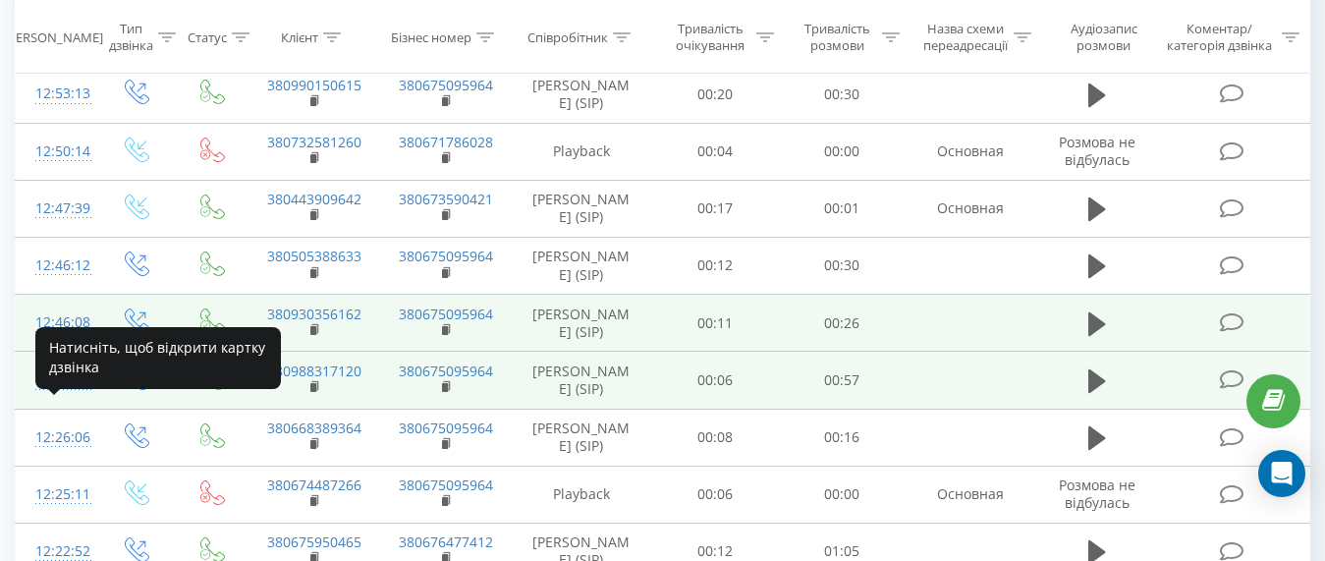
click at [69, 399] on div "12:37:14" at bounding box center [55, 379] width 41 height 38
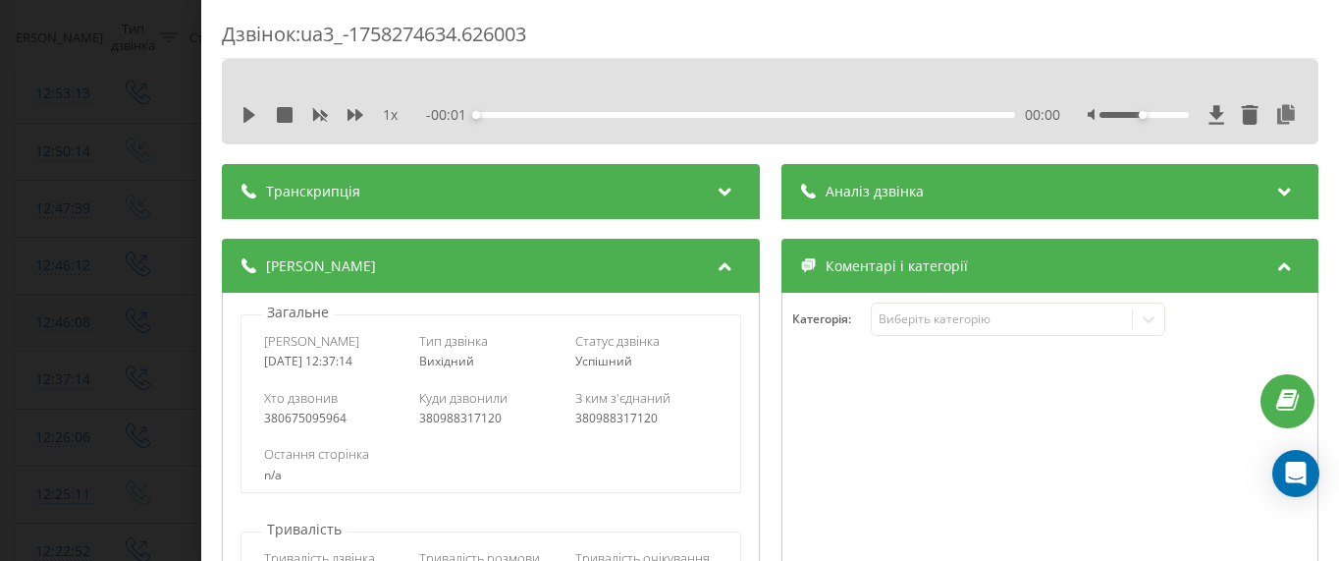
click at [863, 191] on span "Аналіз дзвінка" at bounding box center [874, 192] width 98 height 20
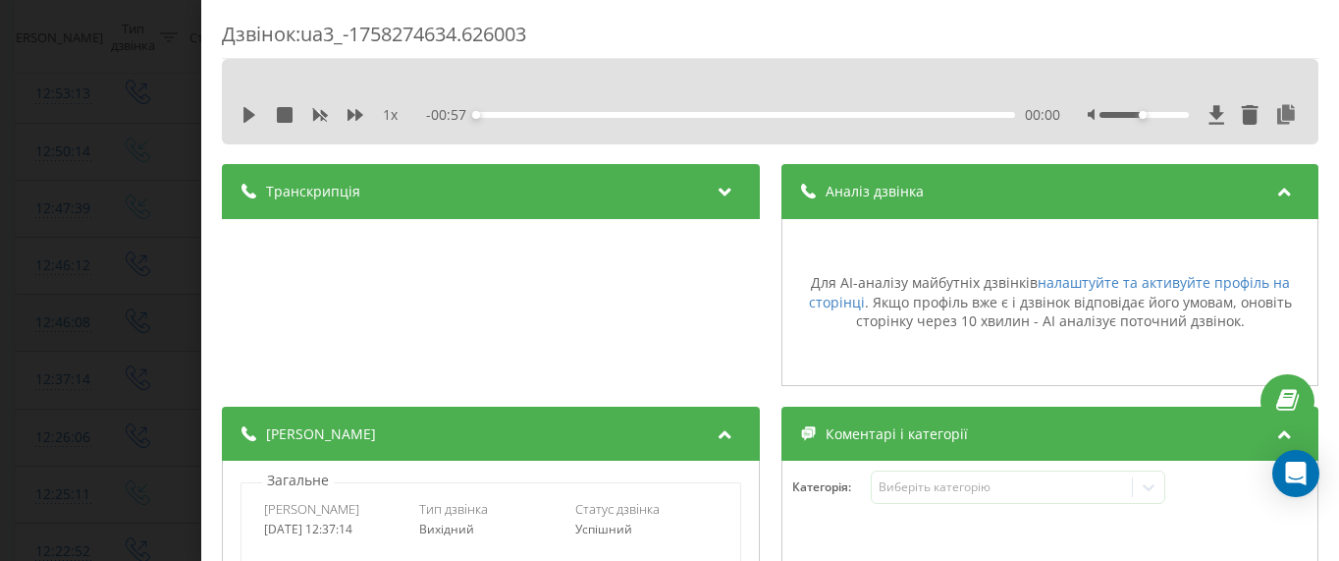
click at [93, 275] on div "Дзвінок : ua3_-1758274634.626003 1 x - 00:57 00:00 00:00 Транскрипція Для AI-ан…" at bounding box center [669, 280] width 1339 height 561
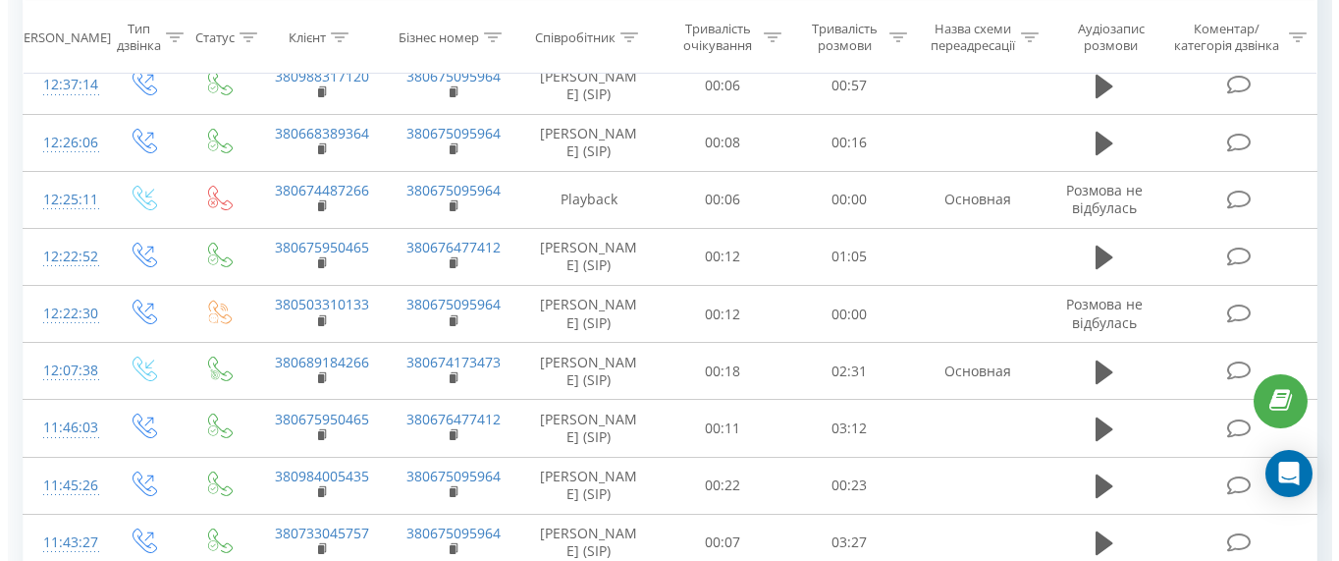
scroll to position [719, 0]
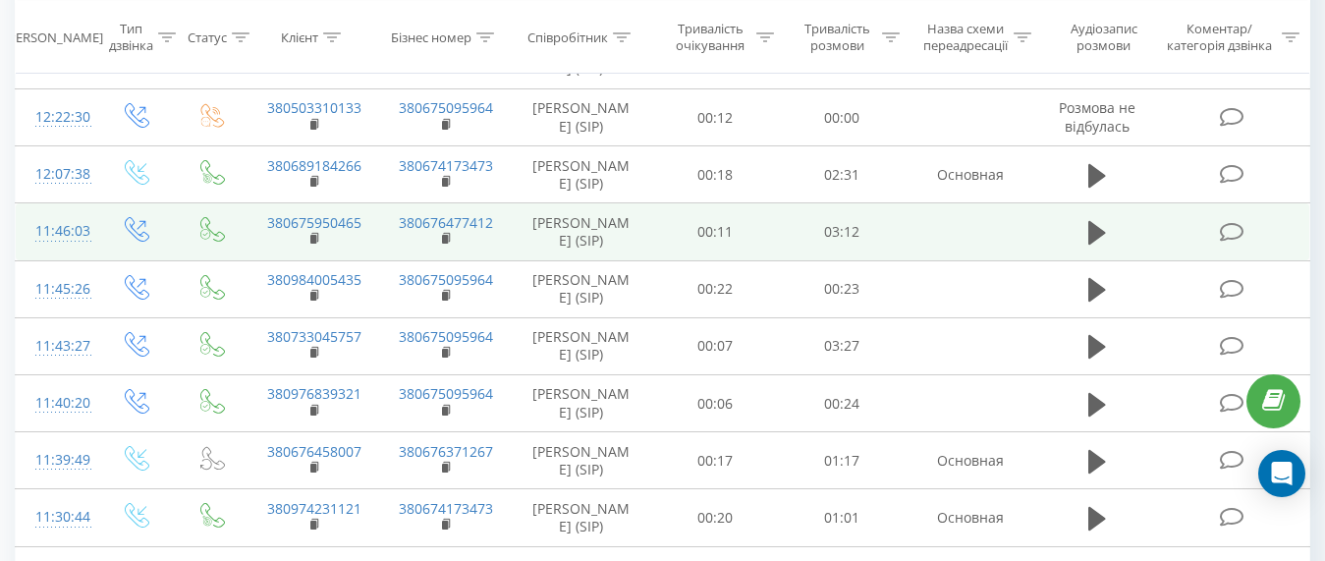
click at [49, 250] on div "11:46:03" at bounding box center [55, 231] width 41 height 38
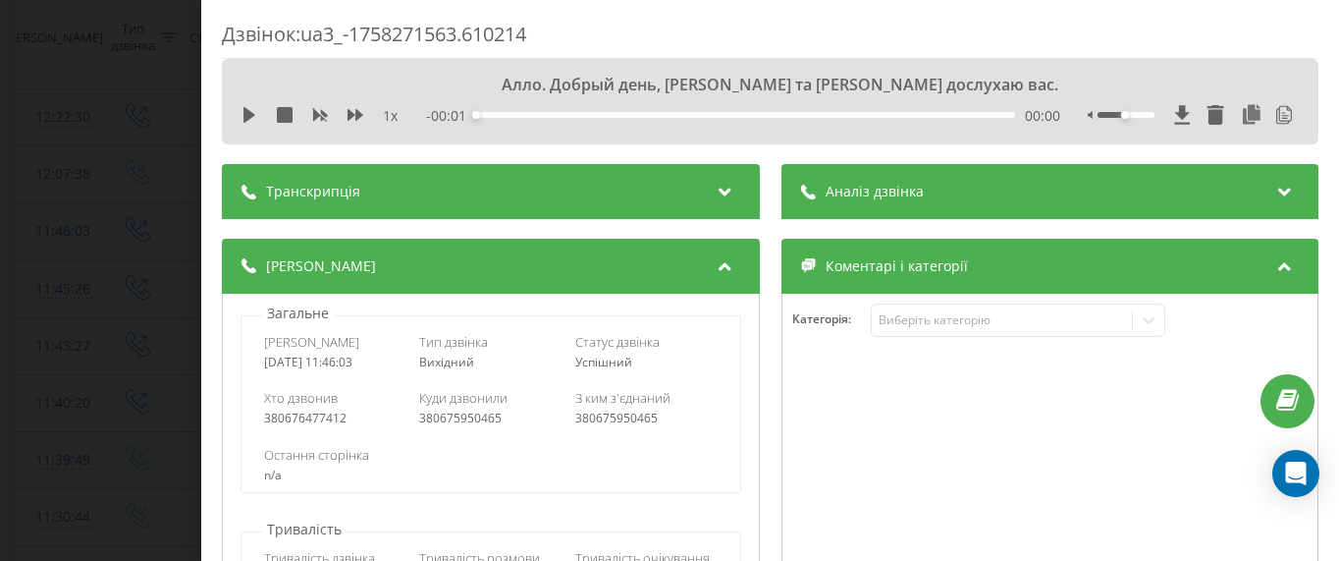
click at [858, 180] on div "Аналіз дзвінка" at bounding box center [1050, 191] width 538 height 55
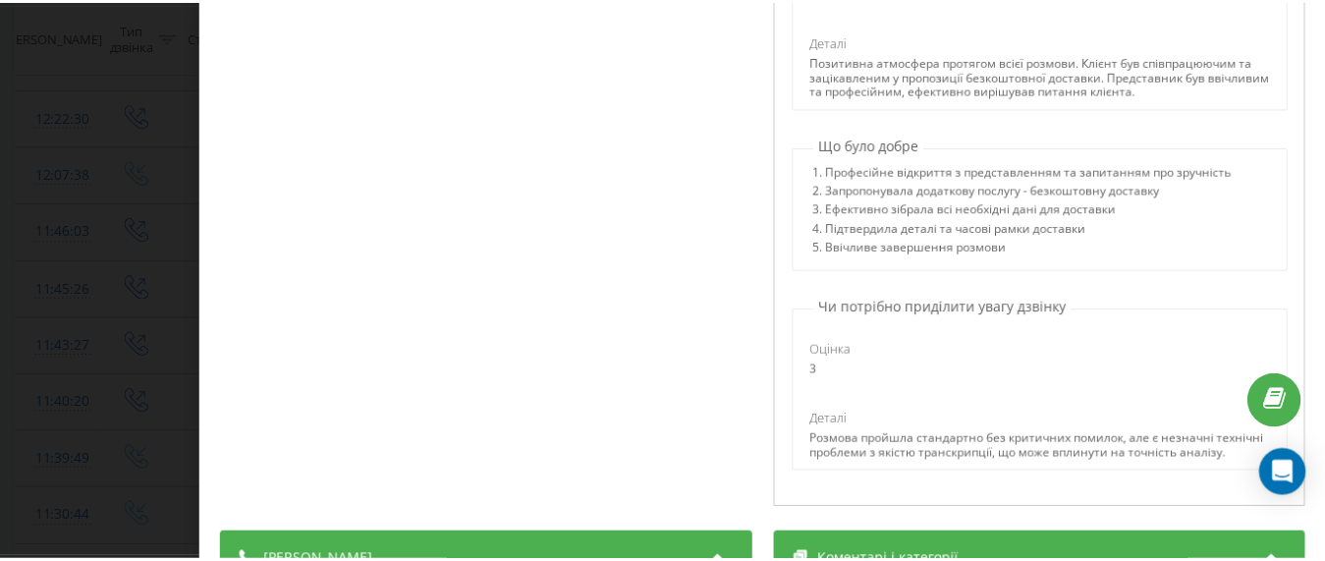
scroll to position [687, 0]
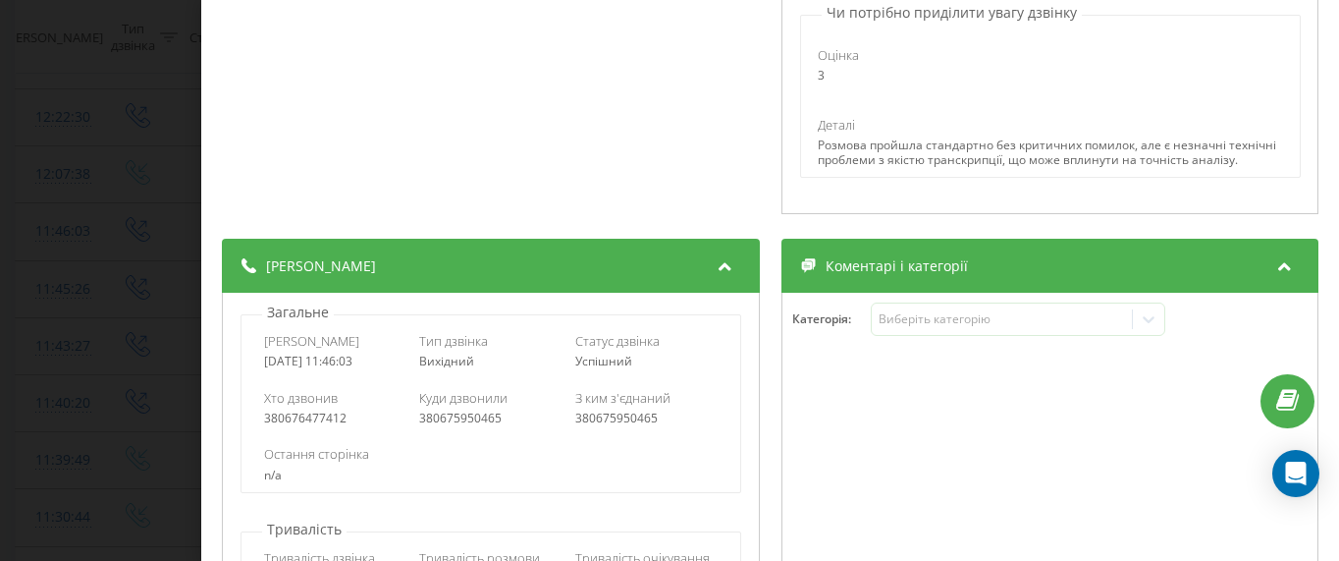
click at [56, 278] on div "Дзвінок : ua3_-1758271563.610214 1 x - 03:11 00:00 00:00 Транскрипція 00:00 Алл…" at bounding box center [669, 280] width 1339 height 561
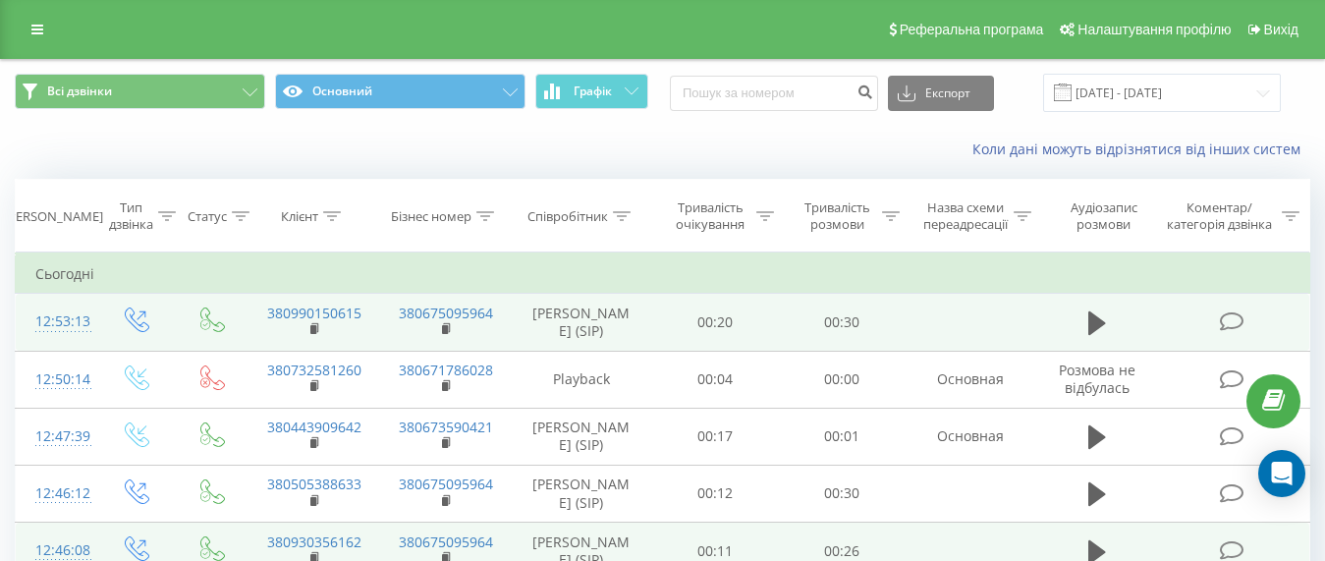
click at [1236, 329] on icon at bounding box center [1230, 321] width 25 height 21
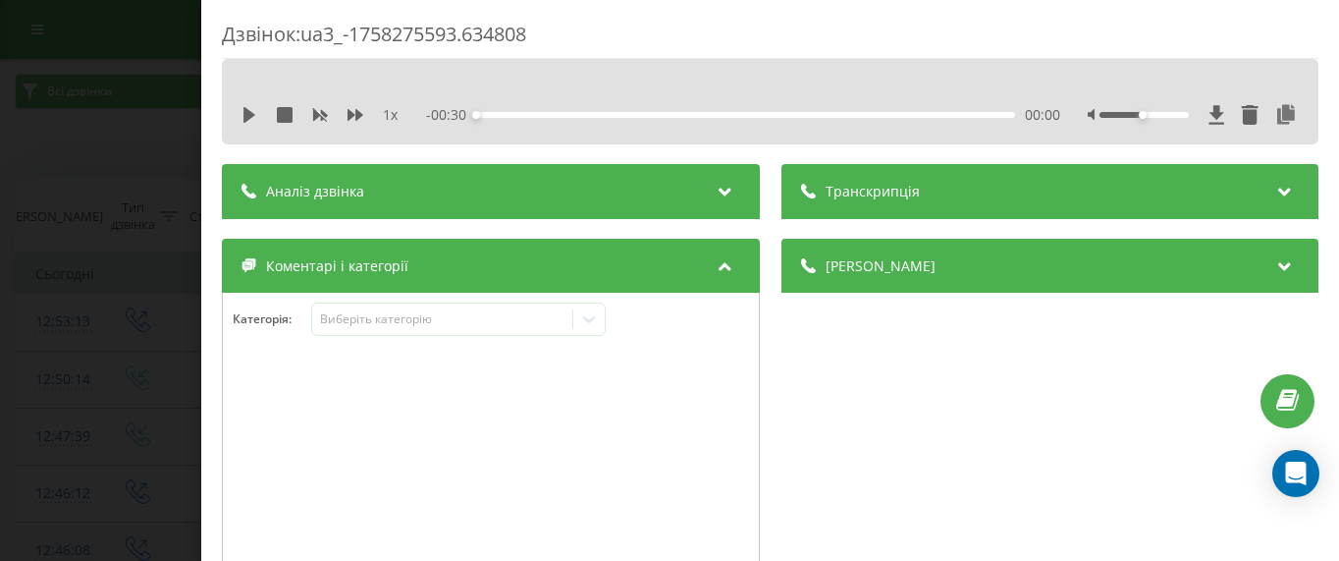
click at [95, 257] on div "Дзвінок : ua3_-1758275593.634808 1 x - 00:30 00:00 00:00 Транскрипція Для AI-ан…" at bounding box center [669, 280] width 1339 height 561
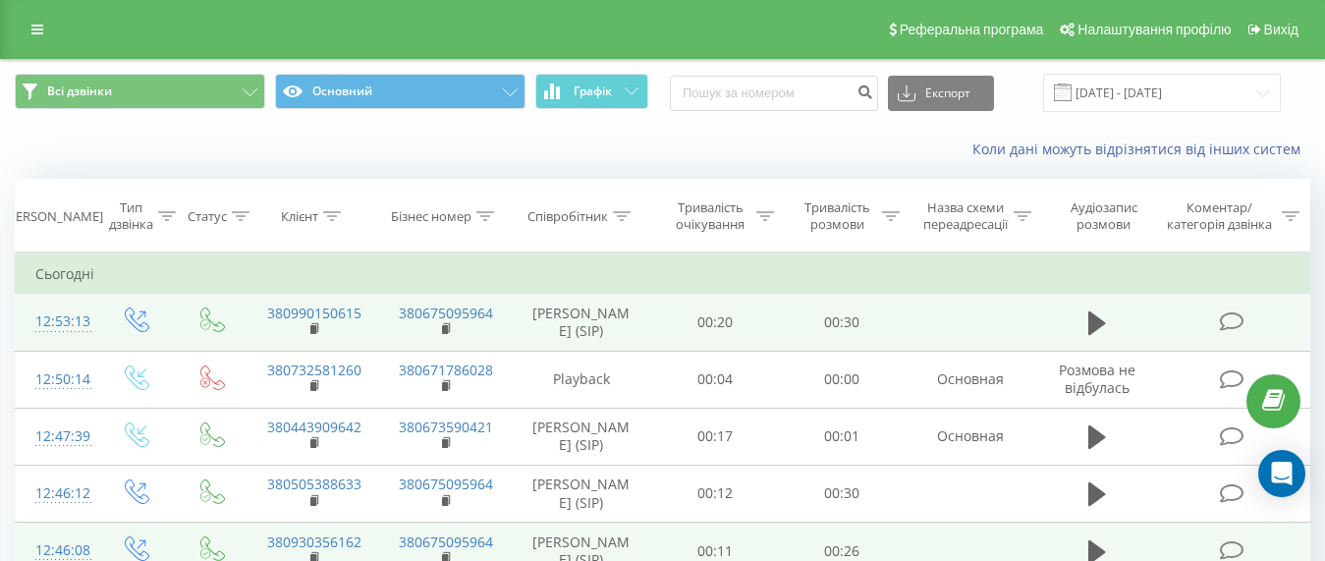
scroll to position [98, 0]
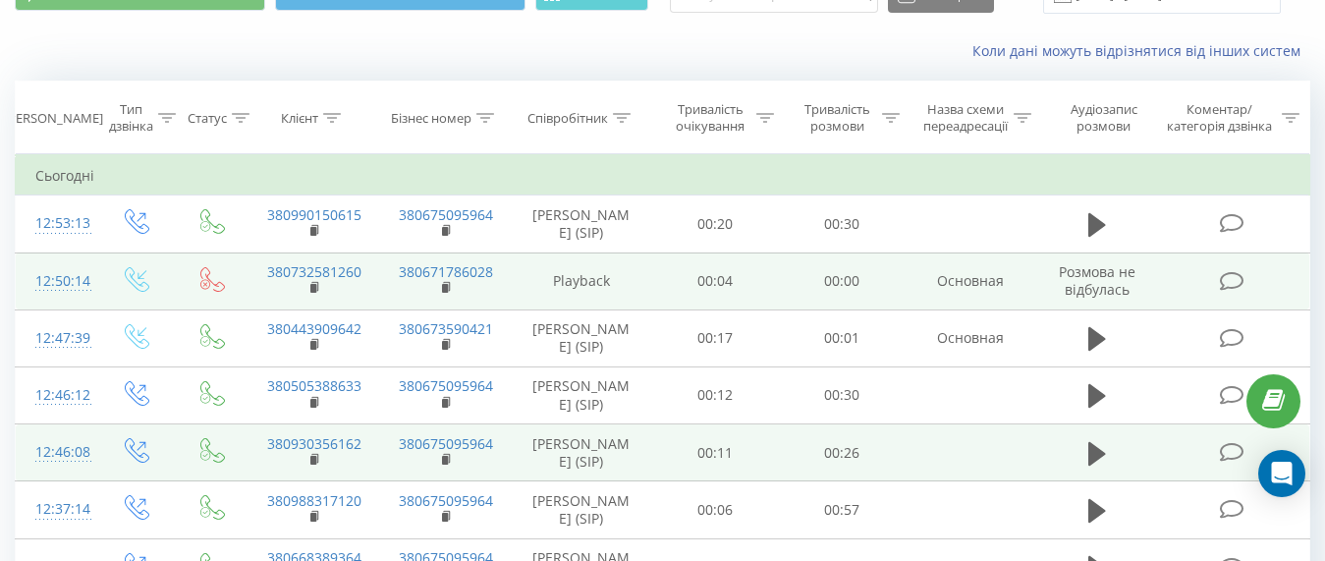
click at [1228, 291] on icon at bounding box center [1230, 281] width 25 height 21
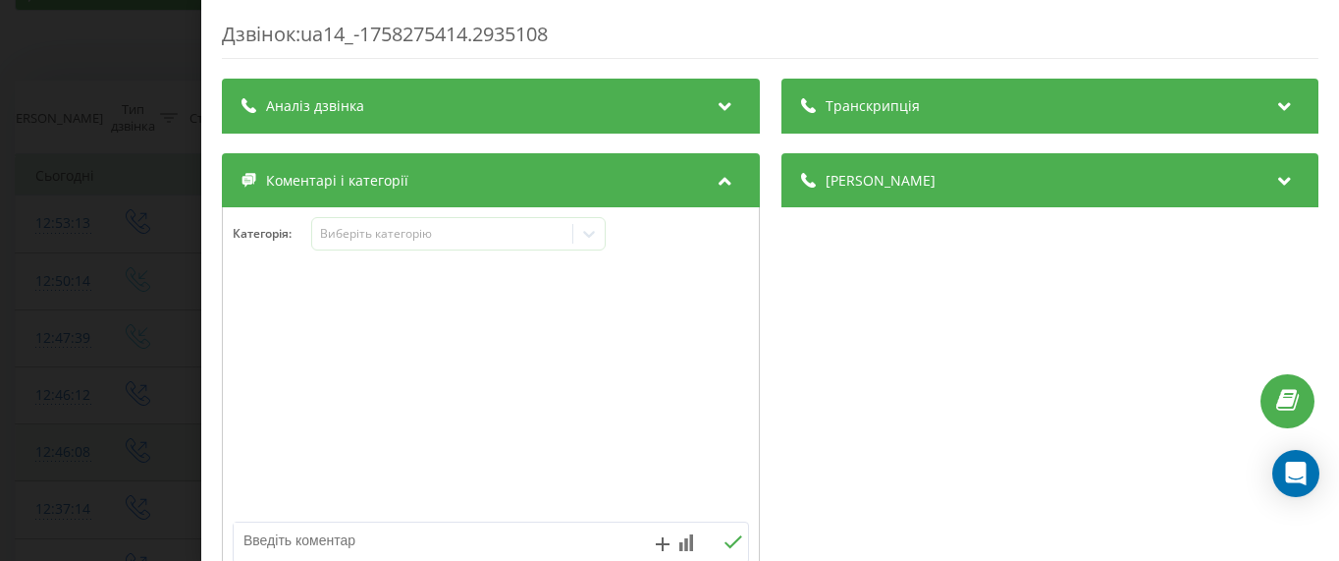
click at [927, 128] on div "Транскрипція" at bounding box center [1050, 106] width 538 height 55
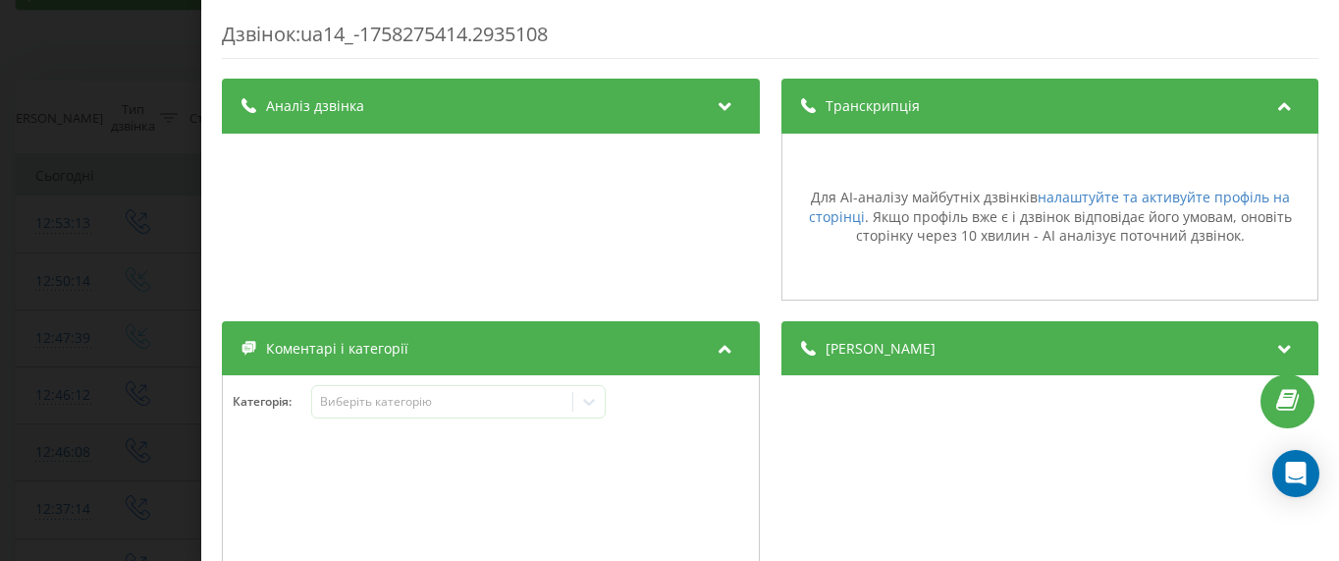
click at [157, 262] on div "Дзвінок : ua14_-1758275414.2935108 Транскрипція Для AI-аналізу майбутніх дзвінк…" at bounding box center [669, 280] width 1339 height 561
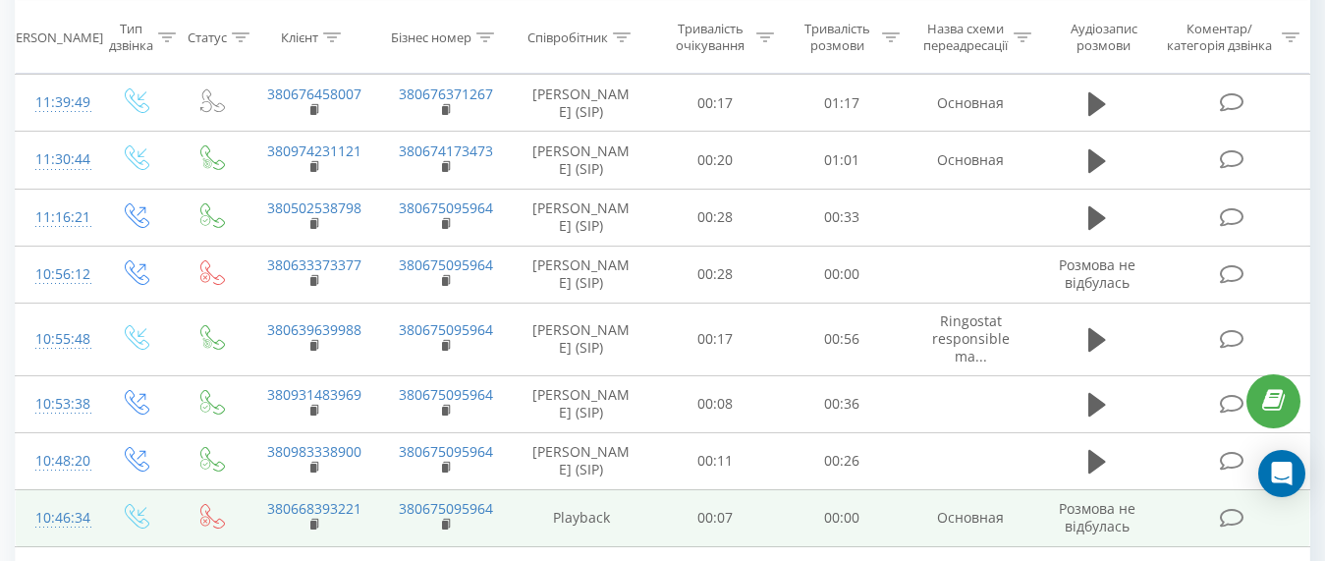
scroll to position [1371, 0]
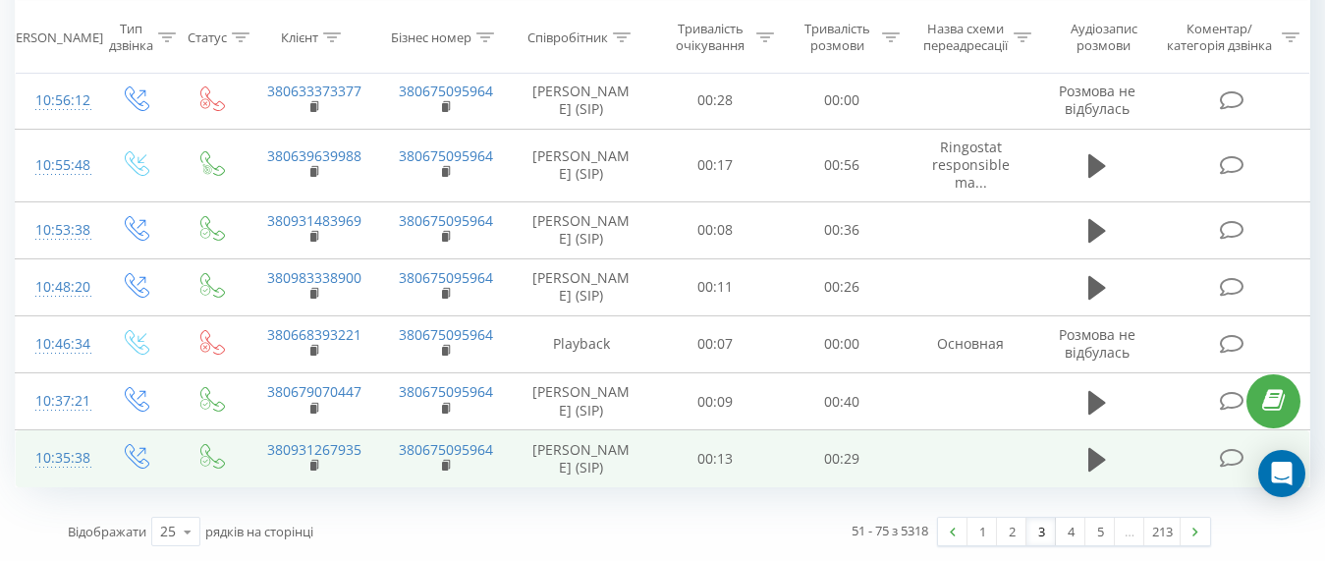
click at [1218, 463] on td at bounding box center [1233, 458] width 151 height 57
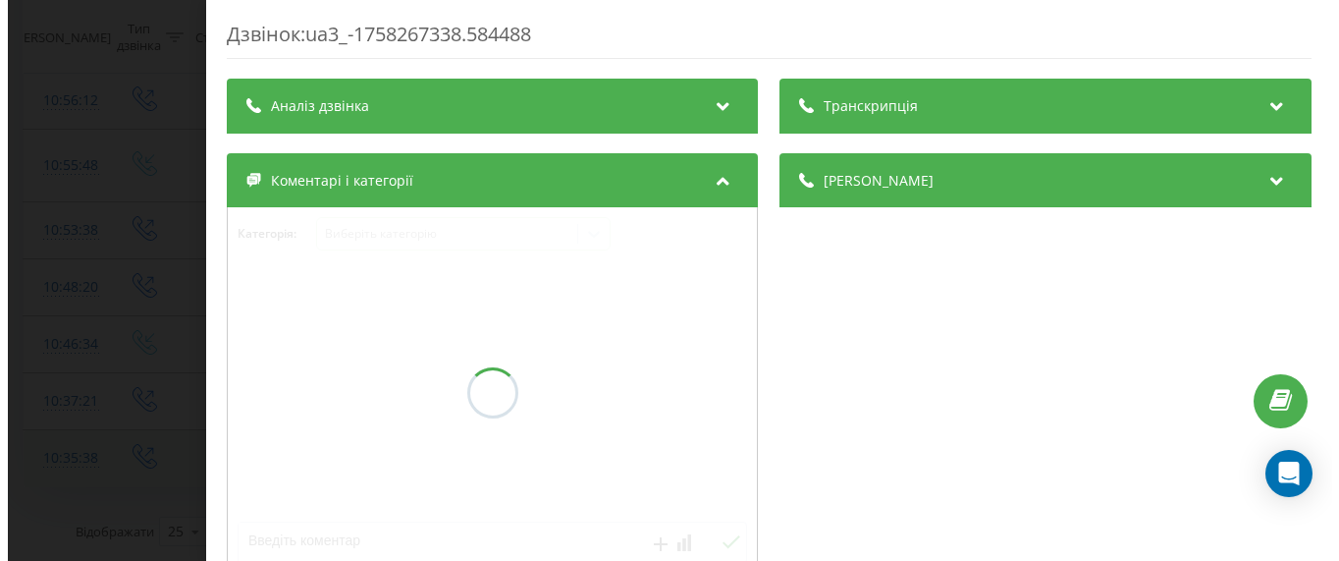
scroll to position [1250, 0]
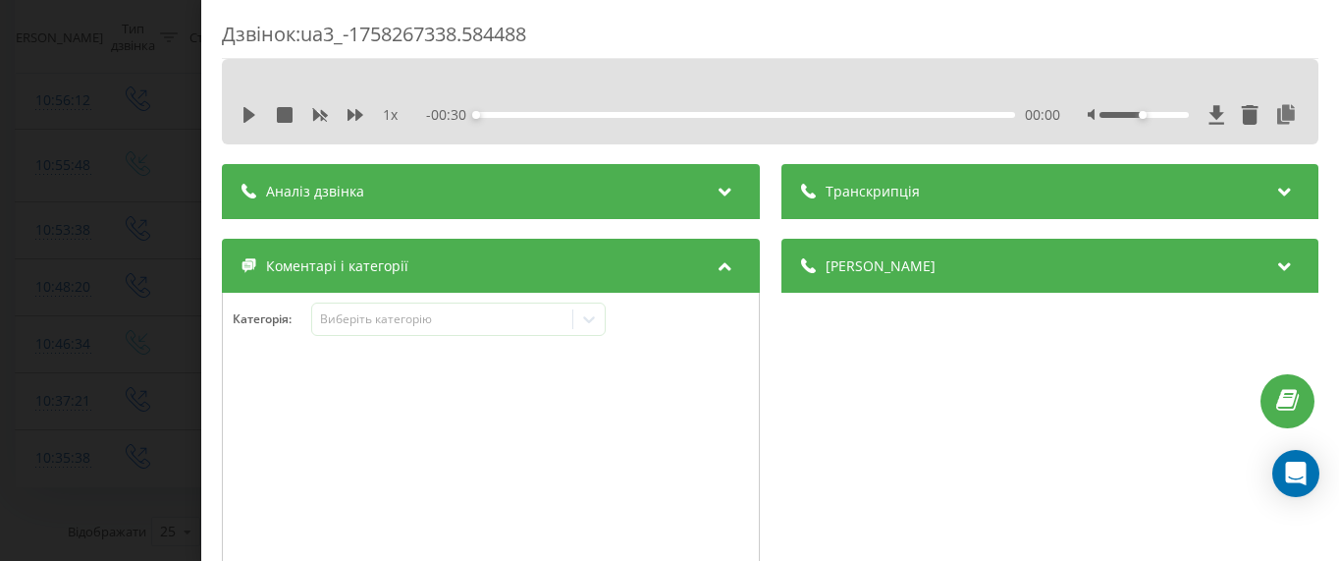
click at [839, 186] on span "Транскрипція" at bounding box center [872, 192] width 94 height 20
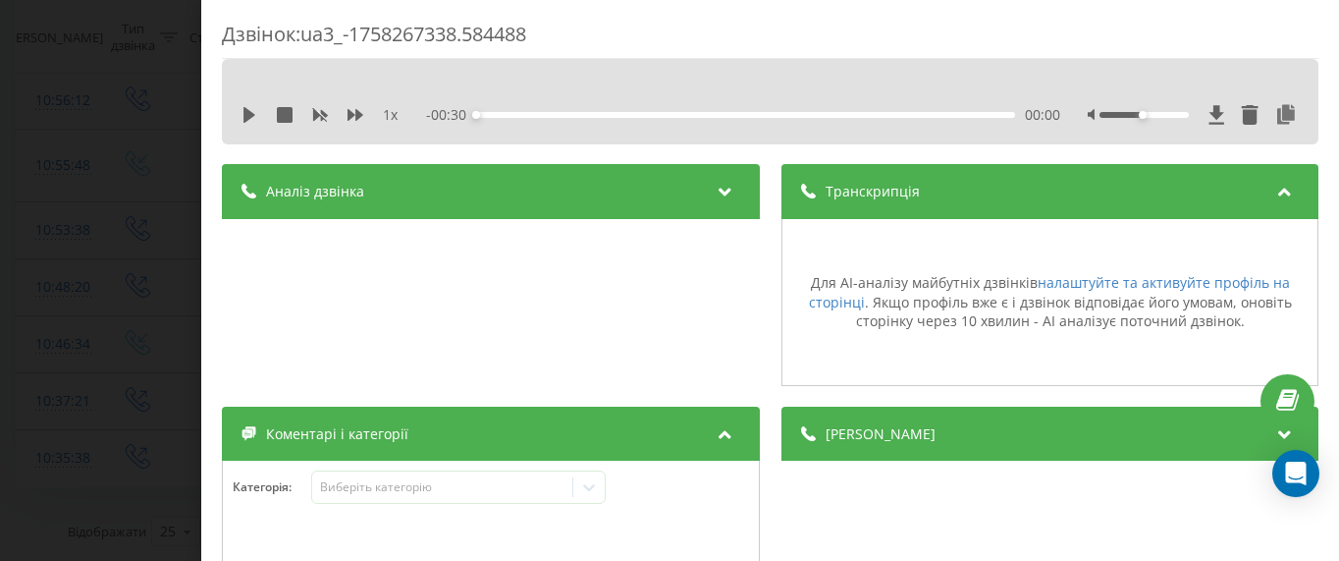
scroll to position [98, 0]
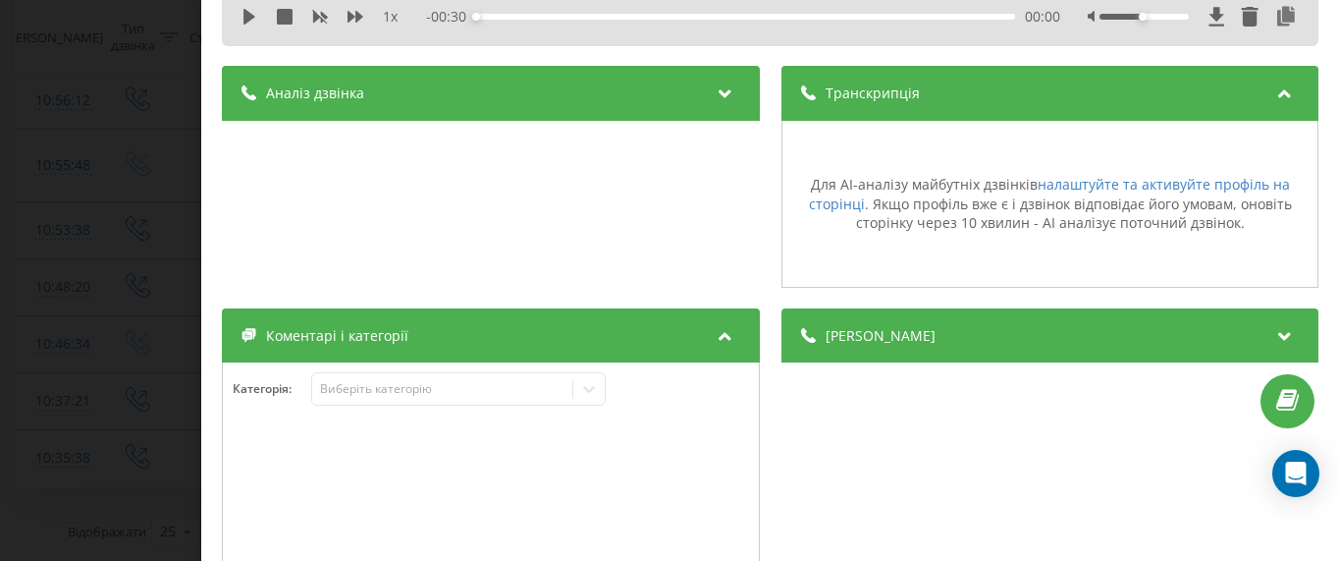
click at [873, 335] on span "Деталі дзвінка" at bounding box center [880, 336] width 110 height 20
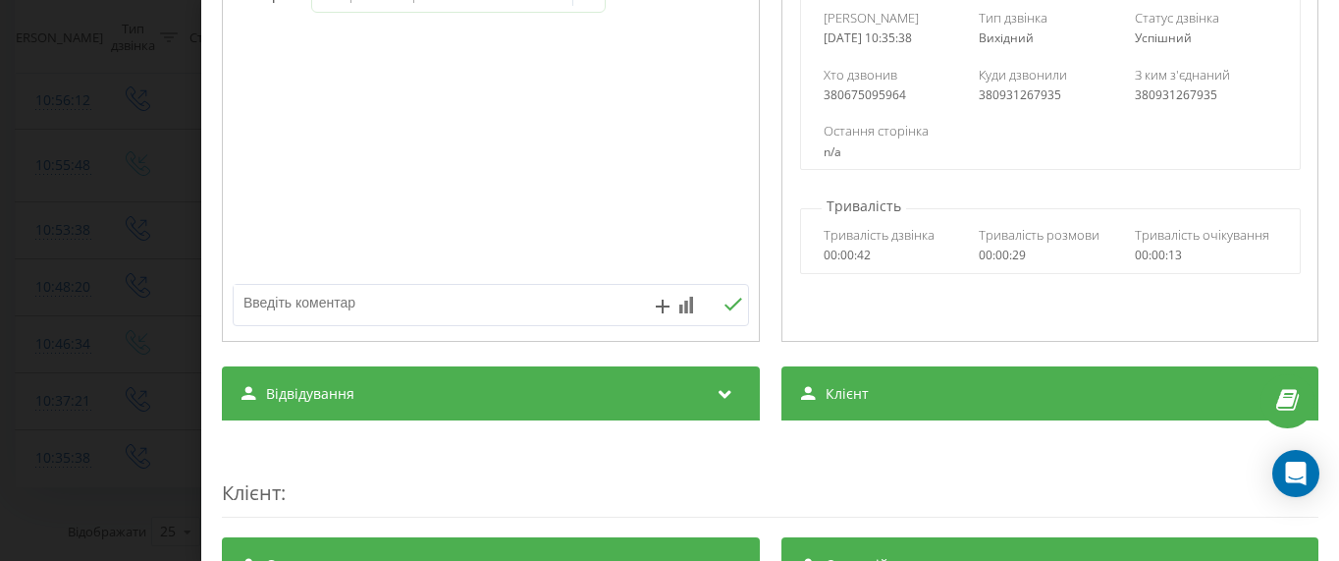
scroll to position [731, 0]
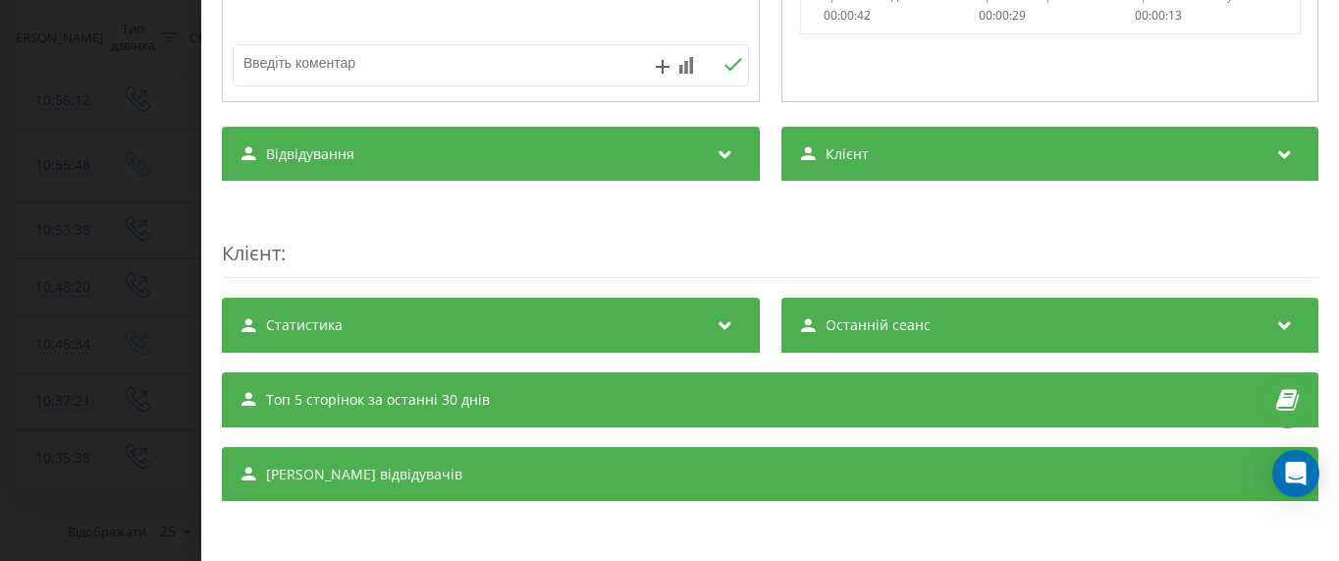
click at [572, 318] on div "Статистика" at bounding box center [491, 325] width 538 height 55
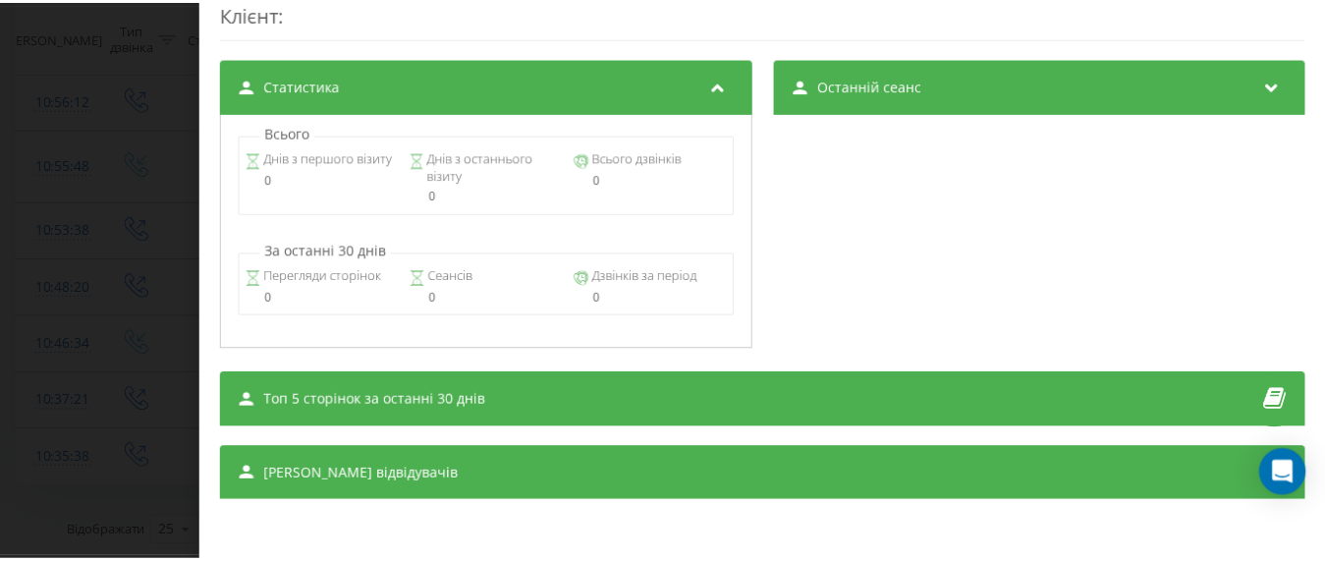
scroll to position [479, 0]
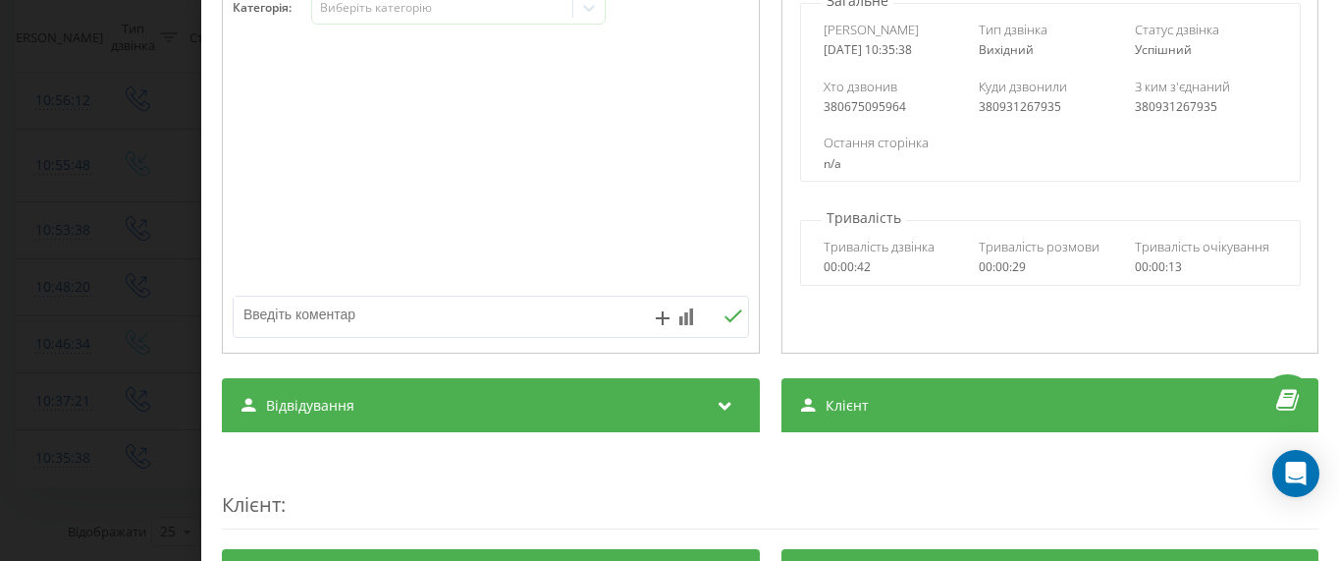
click at [138, 296] on div "Дзвінок : ua3_-1758267338.584488 1 x - 00:30 00:00 00:00 Транскрипція Для AI-ан…" at bounding box center [669, 280] width 1339 height 561
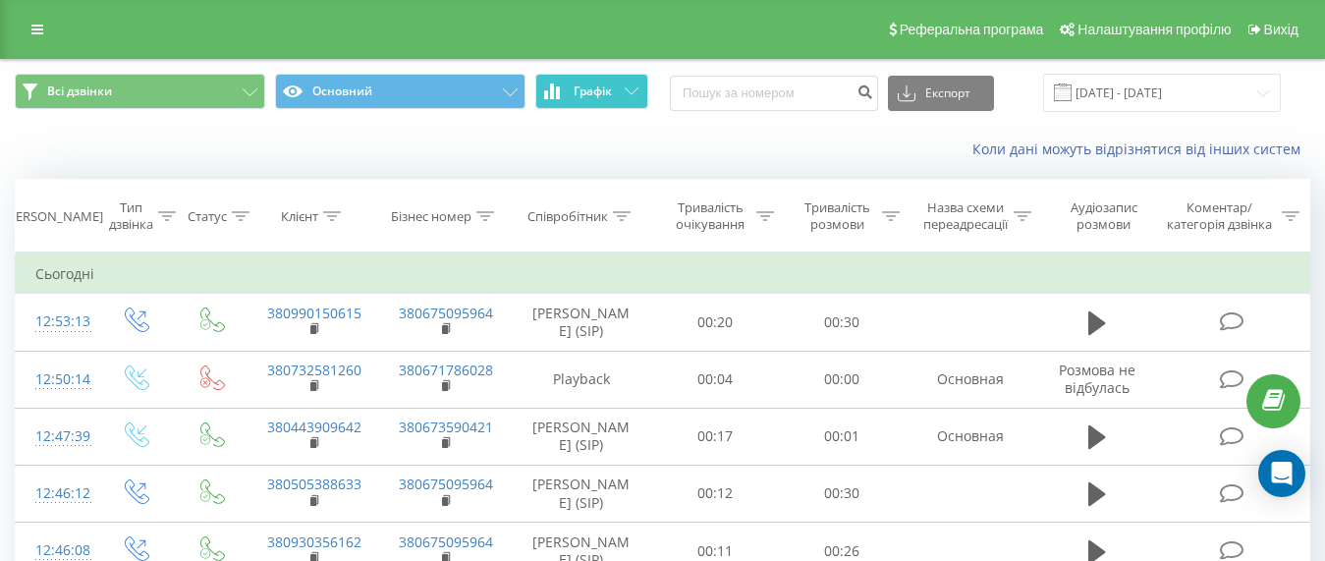
click at [632, 85] on button "Графік" at bounding box center [591, 91] width 113 height 35
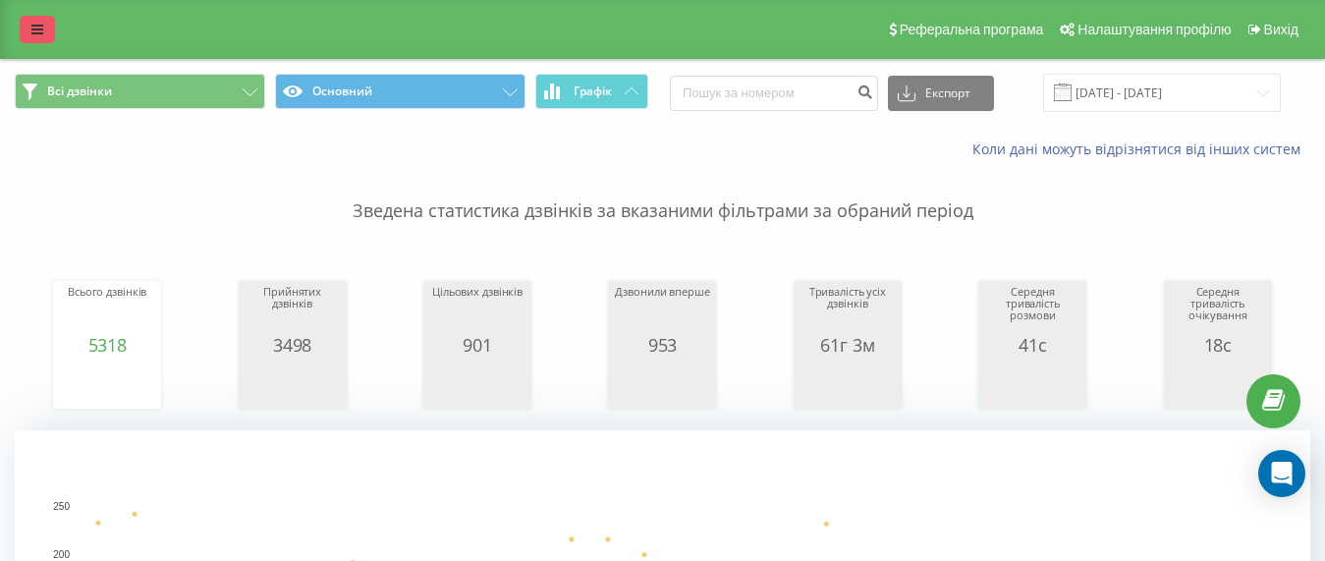
click at [41, 28] on icon at bounding box center [37, 30] width 12 height 14
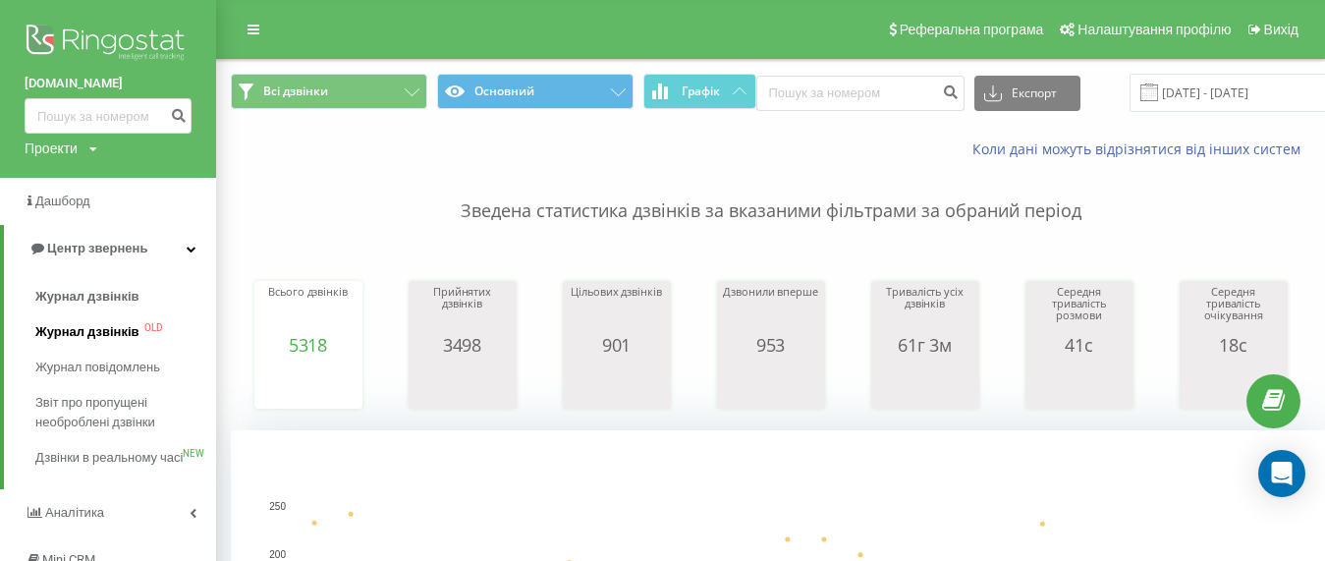
scroll to position [196, 0]
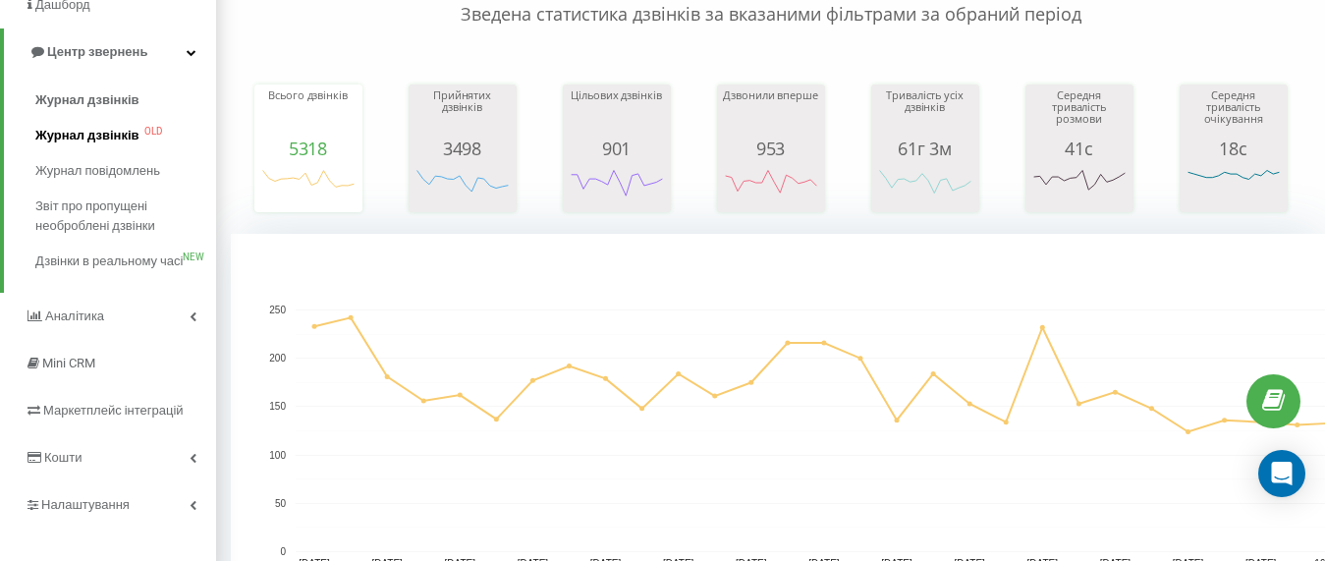
click at [155, 337] on link "Аналiтика" at bounding box center [108, 316] width 216 height 47
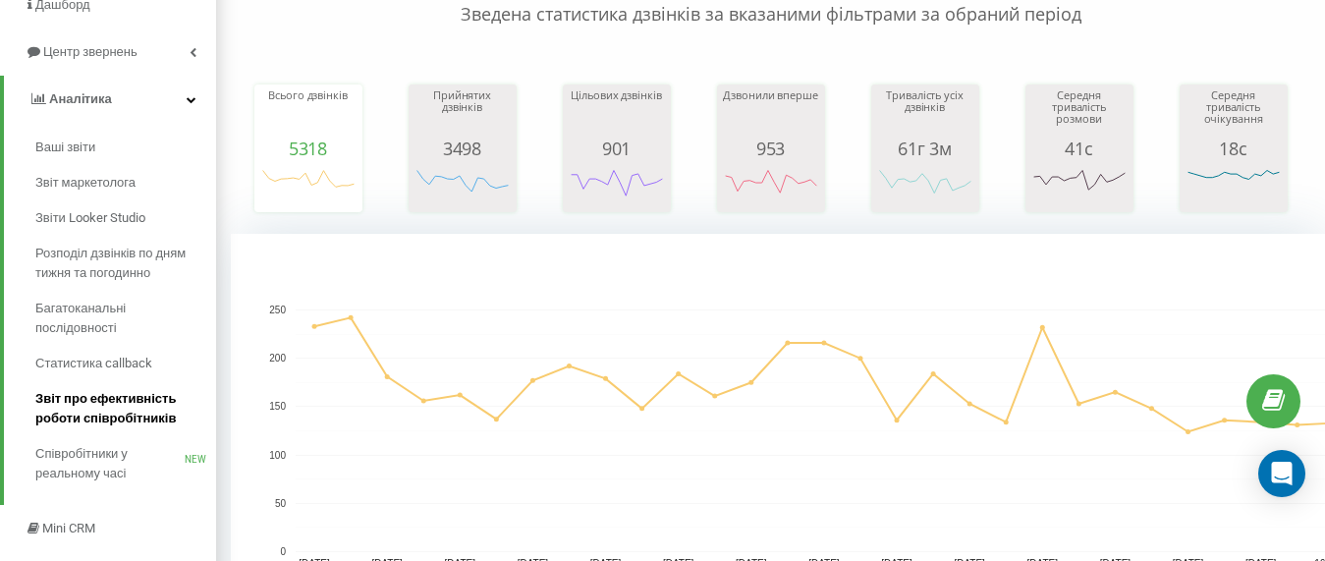
click at [113, 406] on span "Звіт про ефективність роботи співробітників" at bounding box center [120, 408] width 171 height 39
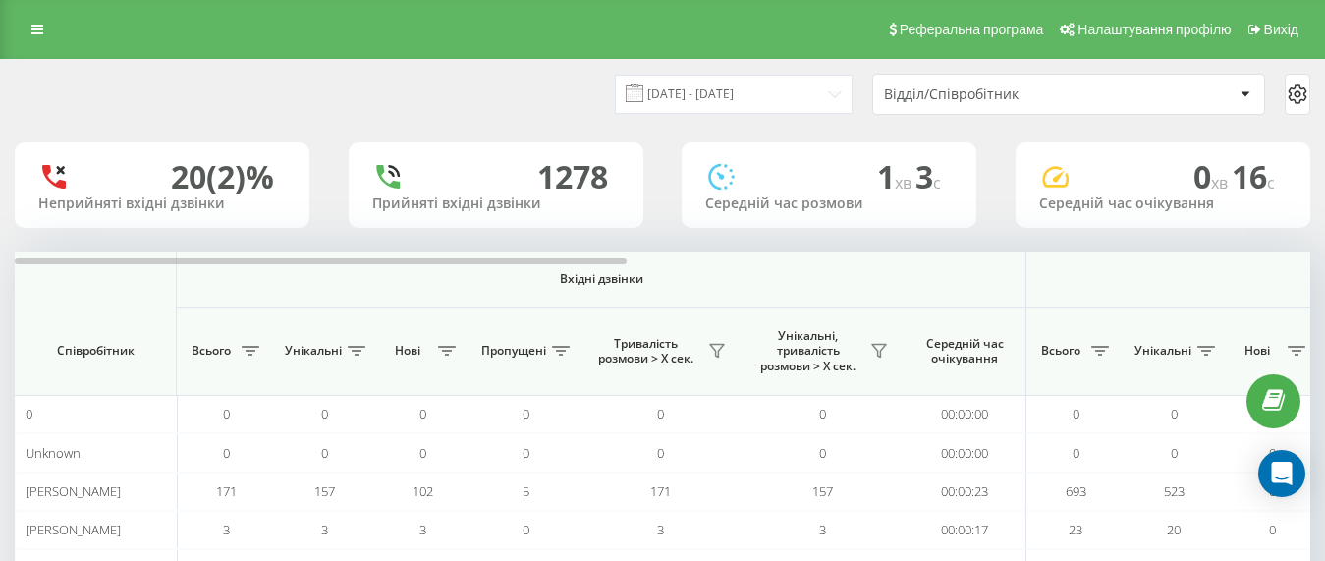
click at [1024, 98] on div "Відділ/Співробітник" at bounding box center [1001, 94] width 235 height 17
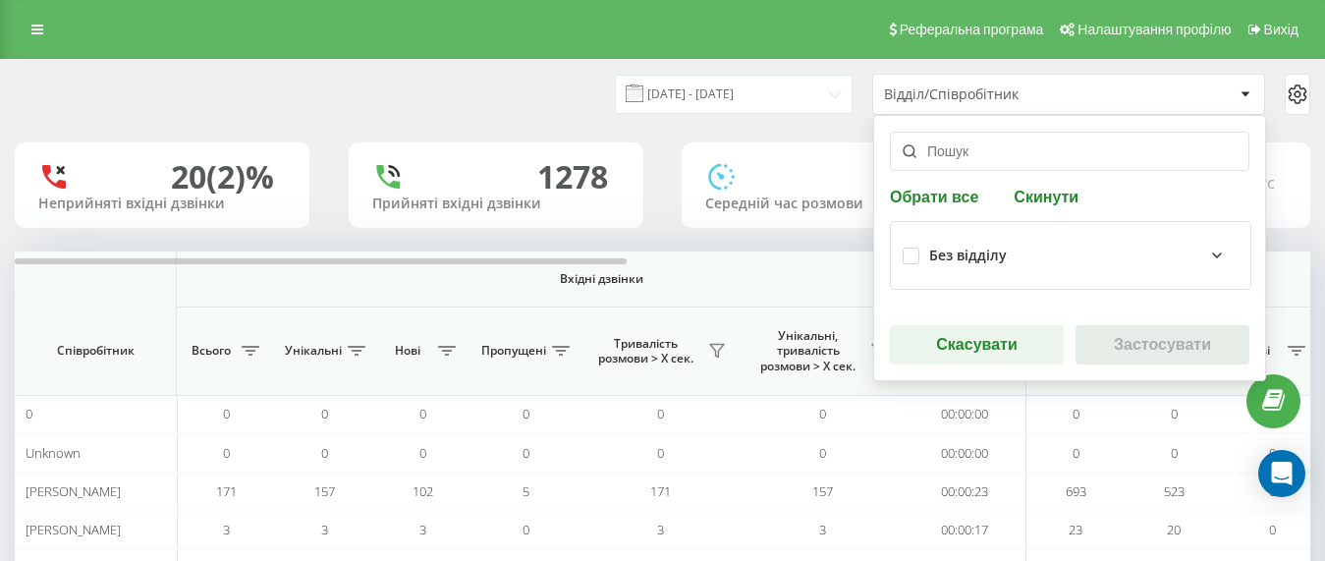
click at [1303, 93] on icon at bounding box center [1297, 94] width 24 height 24
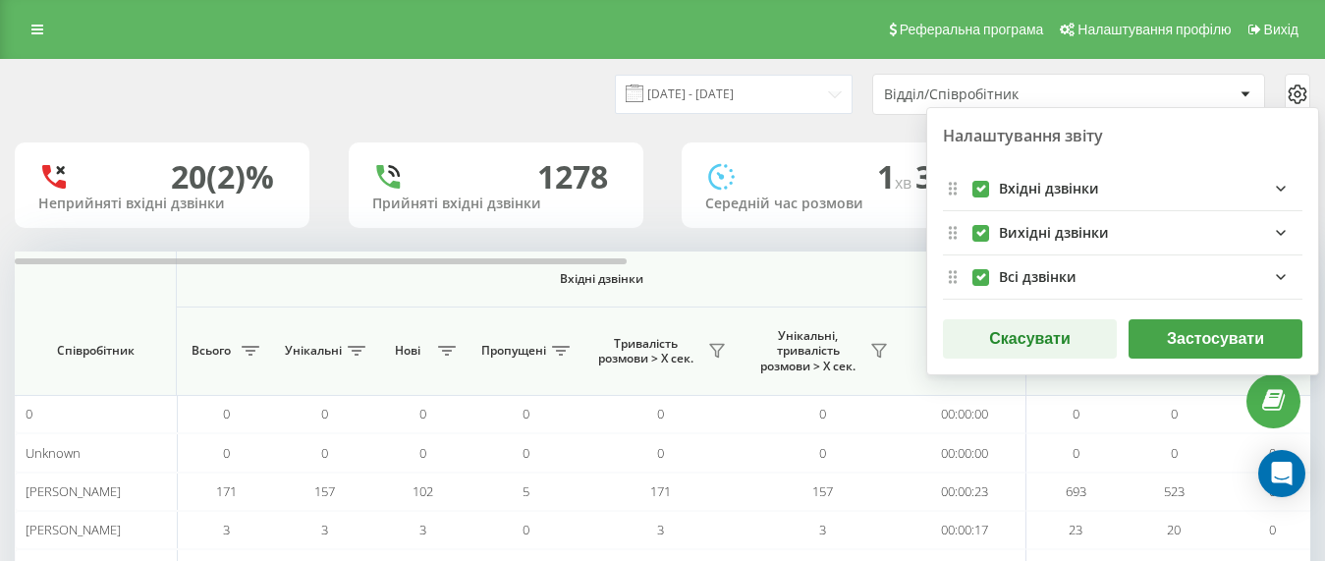
click at [1298, 96] on icon at bounding box center [1296, 93] width 5 height 5
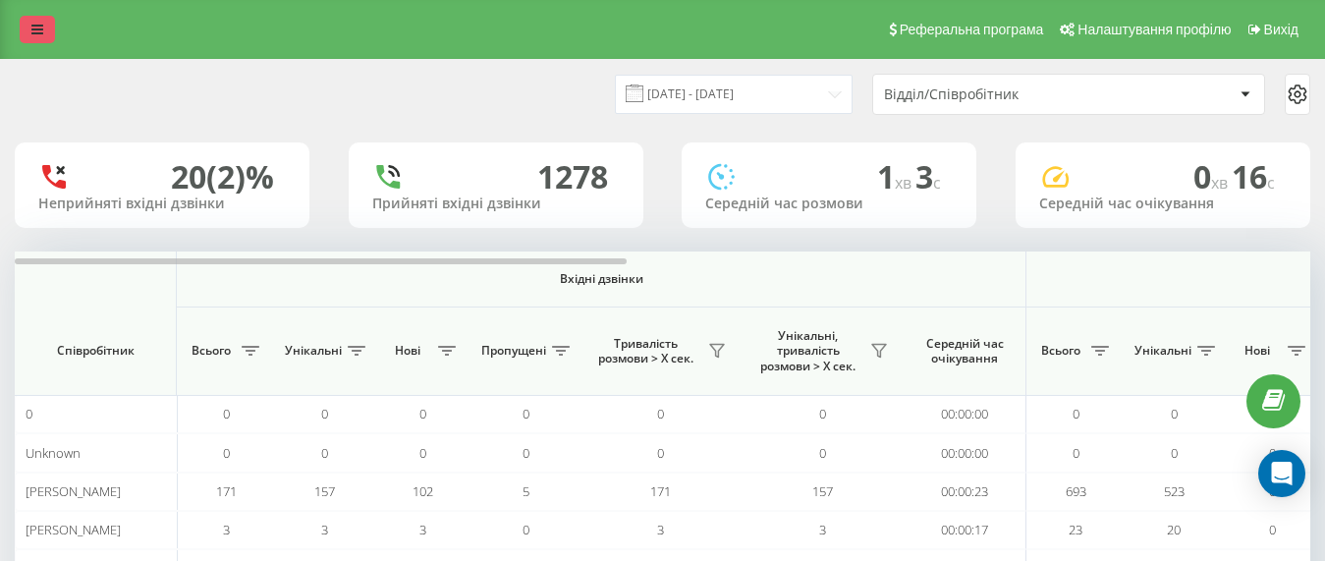
click at [53, 28] on link at bounding box center [37, 29] width 35 height 27
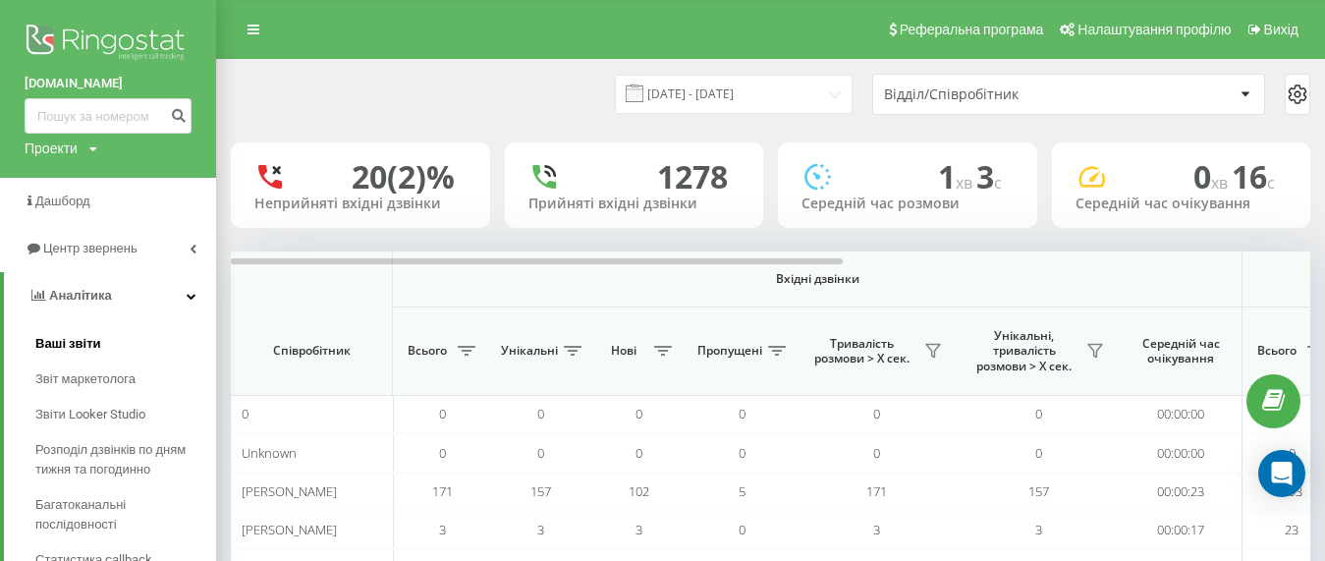
click at [98, 343] on link "Ваші звіти" at bounding box center [125, 343] width 181 height 35
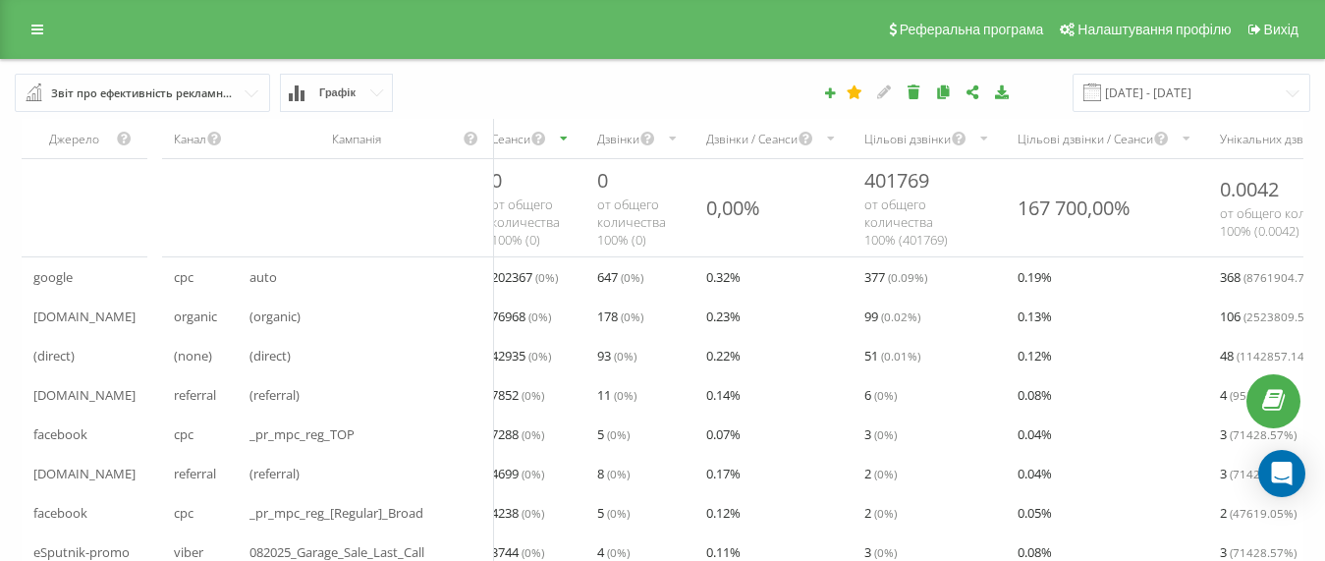
click at [232, 96] on div "Звіт про ефективність рекламних кампаній" at bounding box center [143, 93] width 185 height 22
click at [498, 95] on div "19.08.2025 - 19.09.2025" at bounding box center [910, 93] width 827 height 38
click at [28, 31] on link at bounding box center [37, 29] width 35 height 27
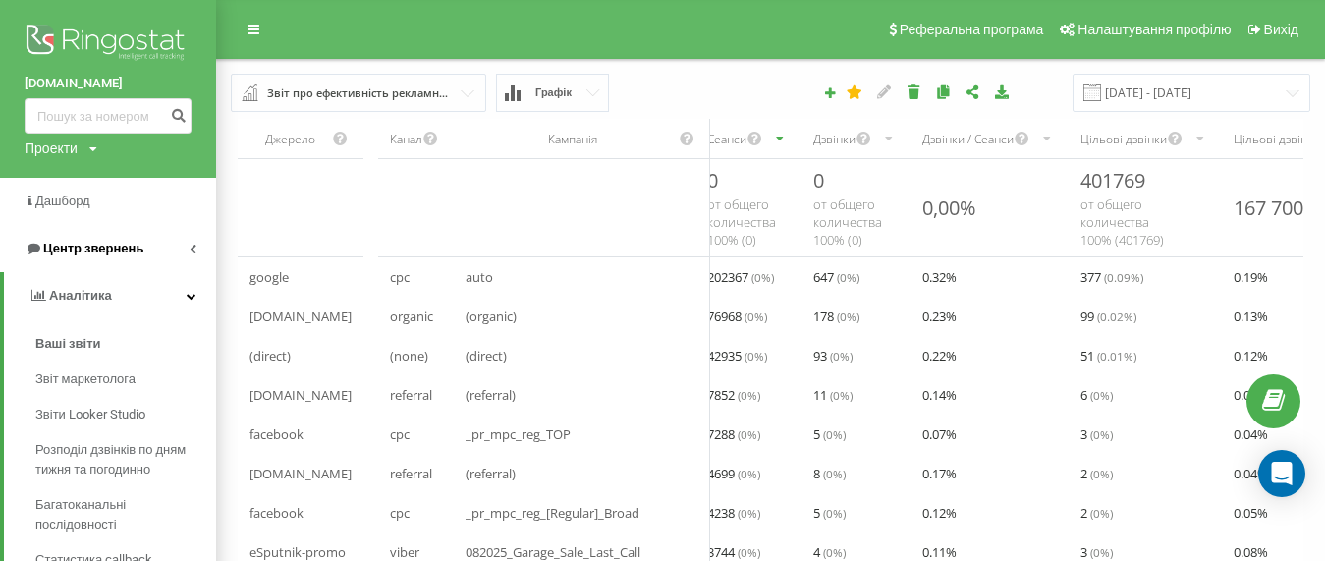
click at [196, 251] on link "Центр звернень" at bounding box center [108, 248] width 216 height 47
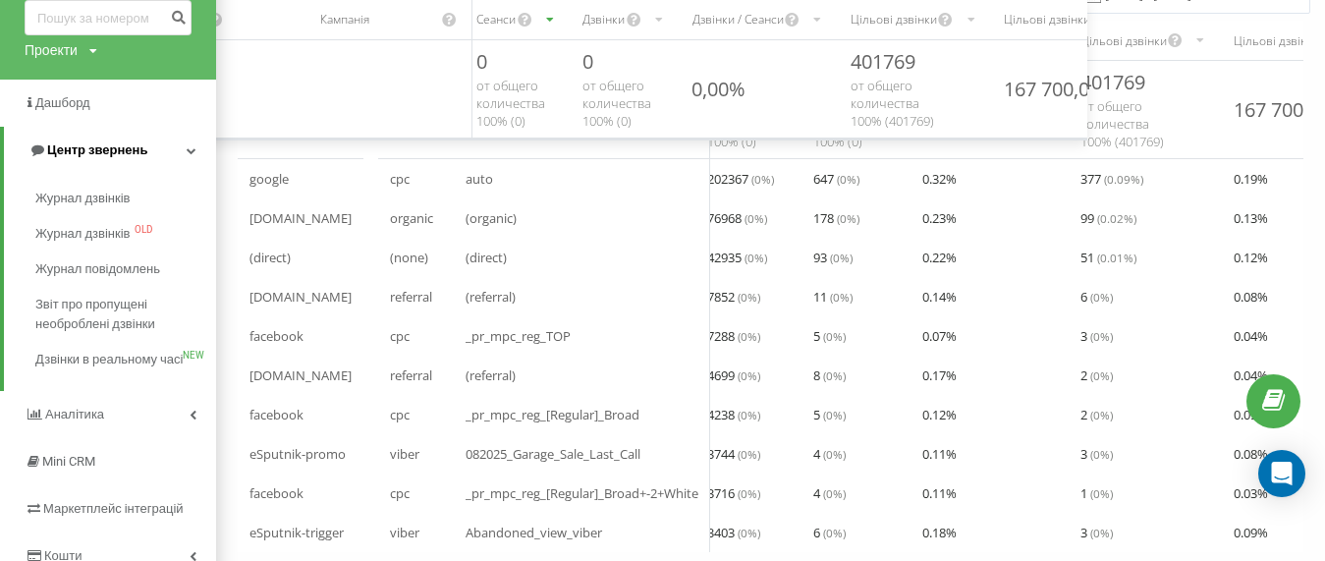
scroll to position [196, 0]
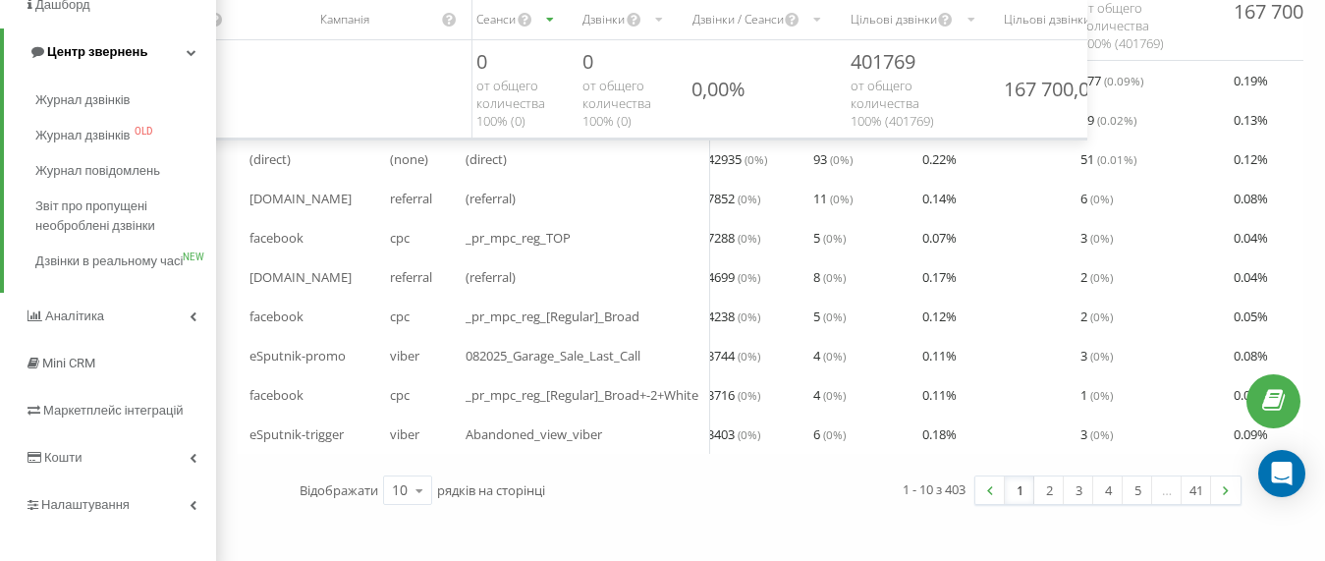
click at [140, 265] on span "Дзвінки в реальному часі" at bounding box center [108, 261] width 147 height 20
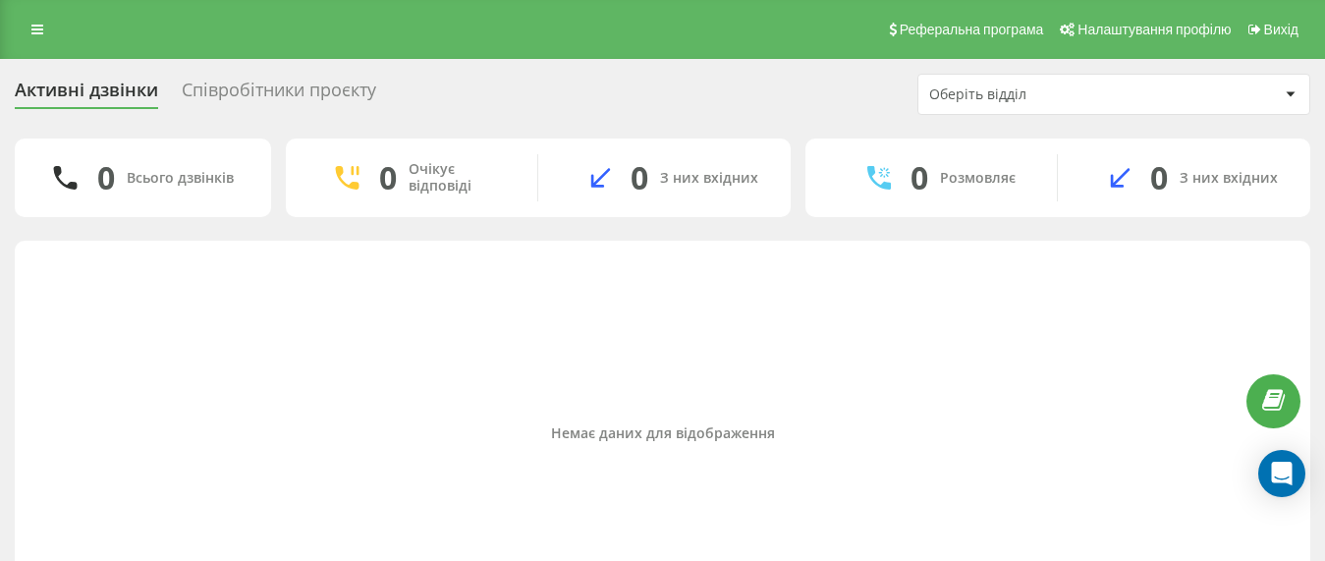
click at [967, 102] on div "Оберіть відділ" at bounding box center [1113, 94] width 391 height 39
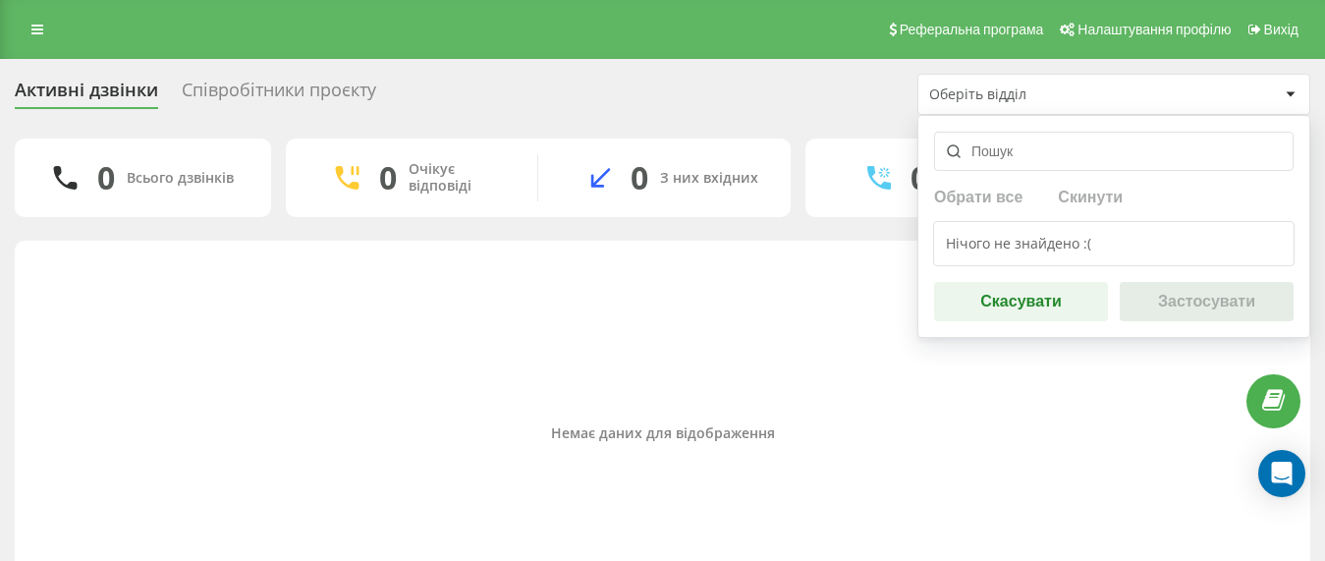
click at [969, 227] on div "Нічого не знайдено :(" at bounding box center [1113, 243] width 361 height 45
click at [976, 253] on div "Нічого не знайдено :(" at bounding box center [1113, 243] width 361 height 45
click at [1044, 307] on button "Скасувати" at bounding box center [1021, 301] width 174 height 39
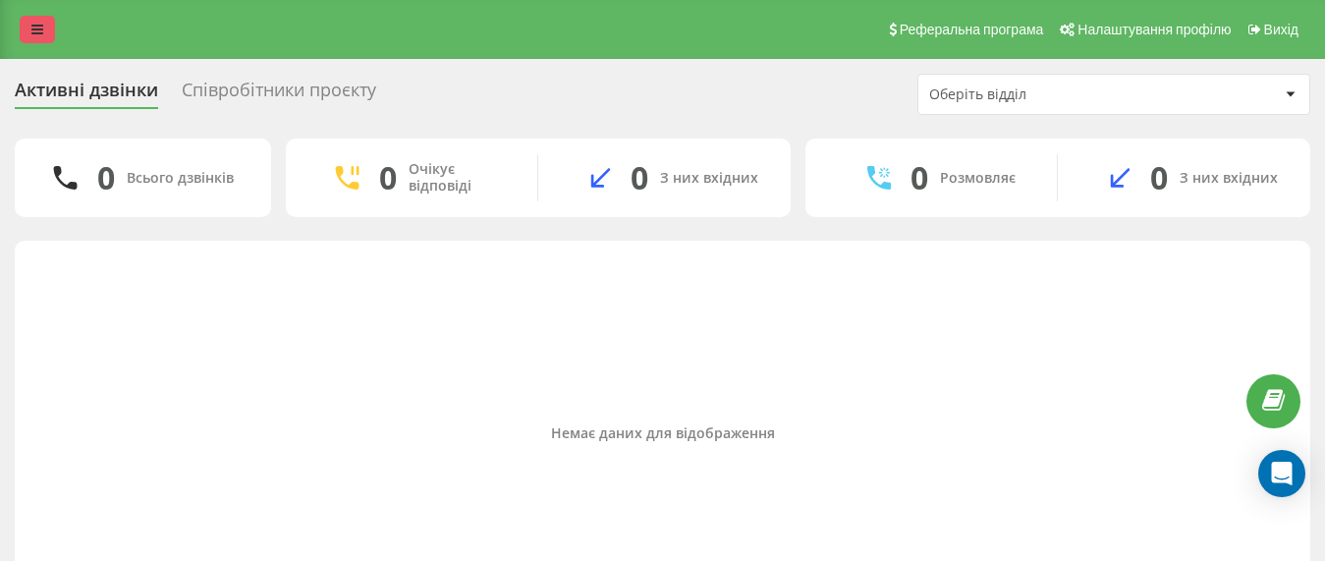
click at [33, 34] on icon at bounding box center [37, 30] width 12 height 14
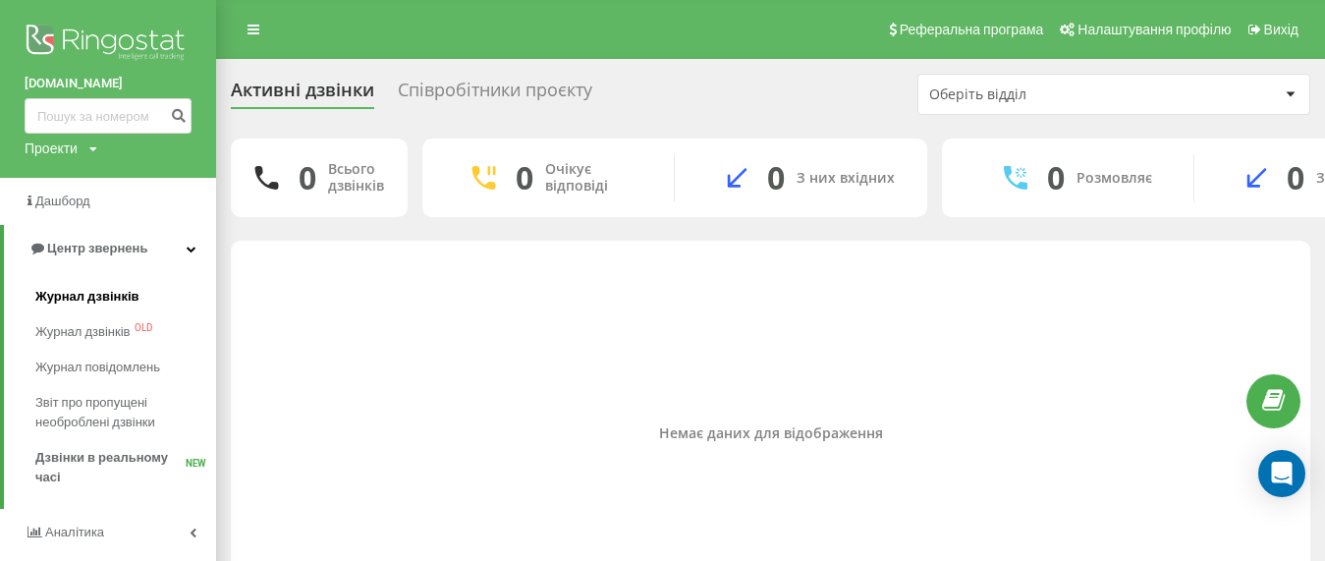
scroll to position [98, 0]
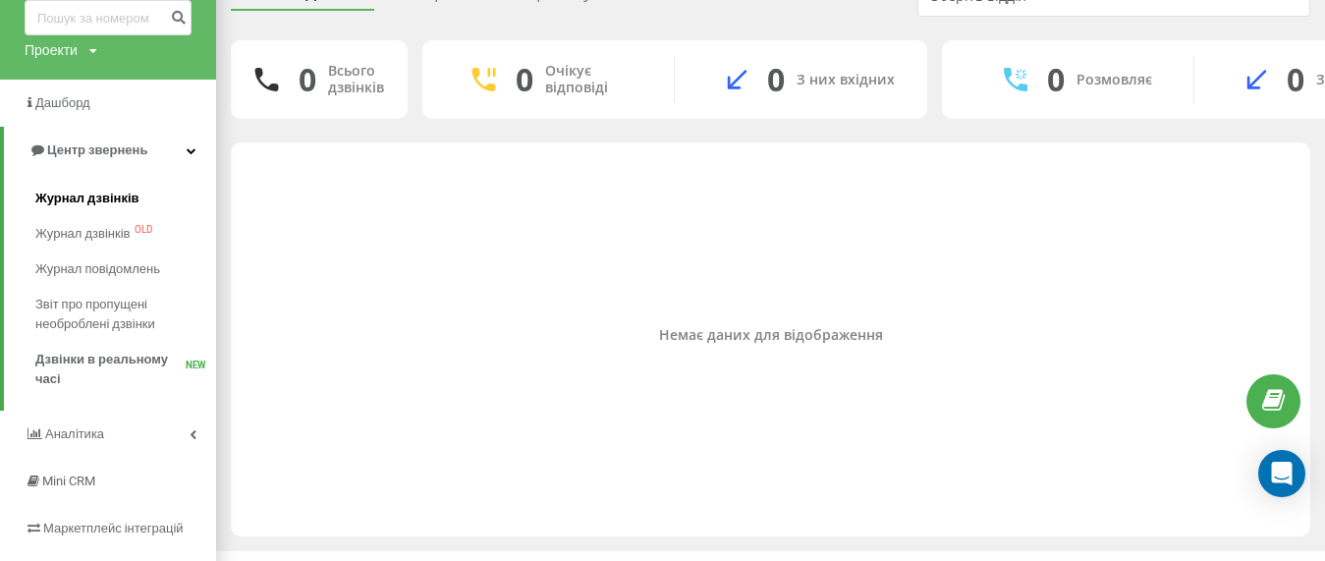
click at [99, 201] on span "Журнал дзвінків" at bounding box center [87, 199] width 104 height 20
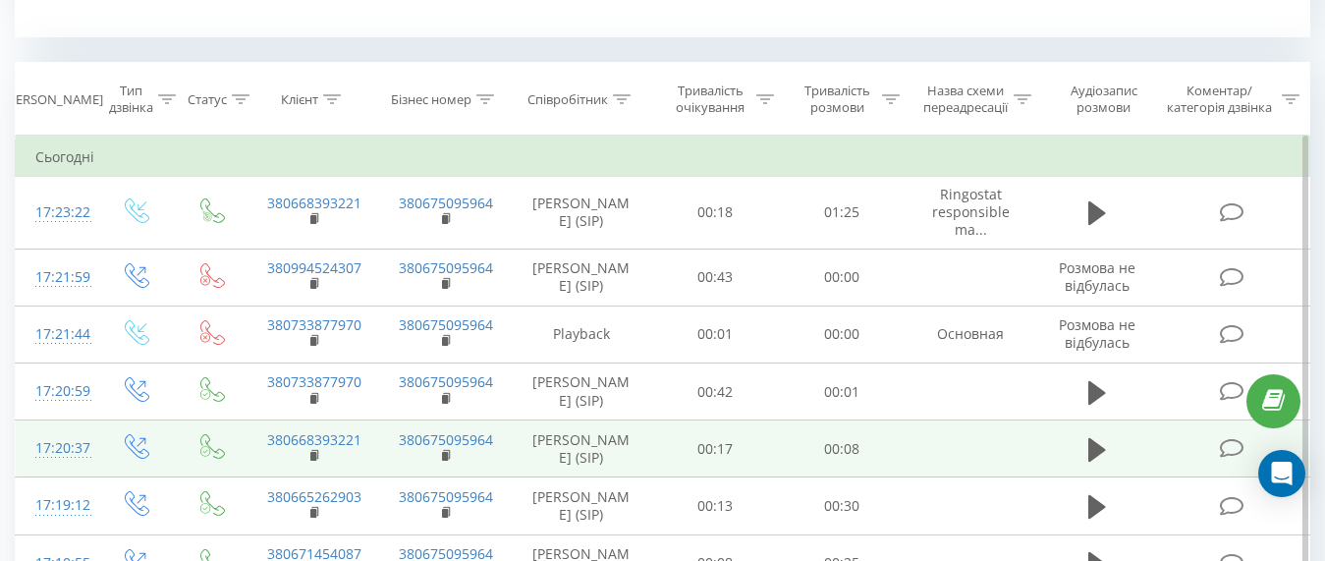
scroll to position [982, 0]
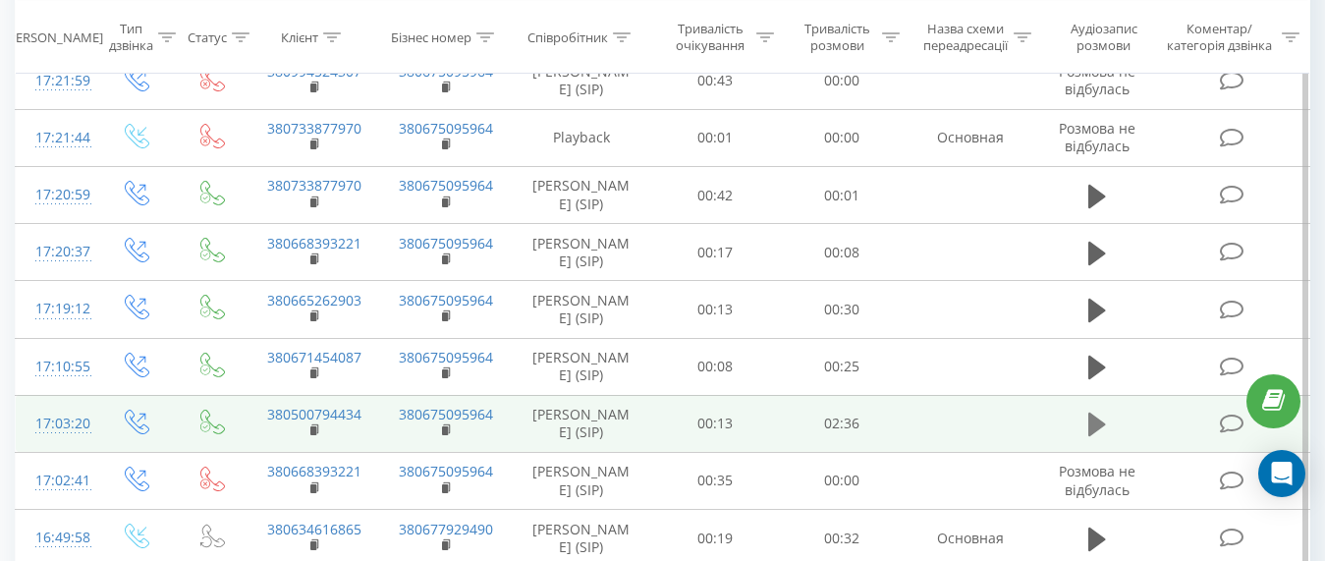
click at [1096, 436] on icon at bounding box center [1097, 424] width 18 height 24
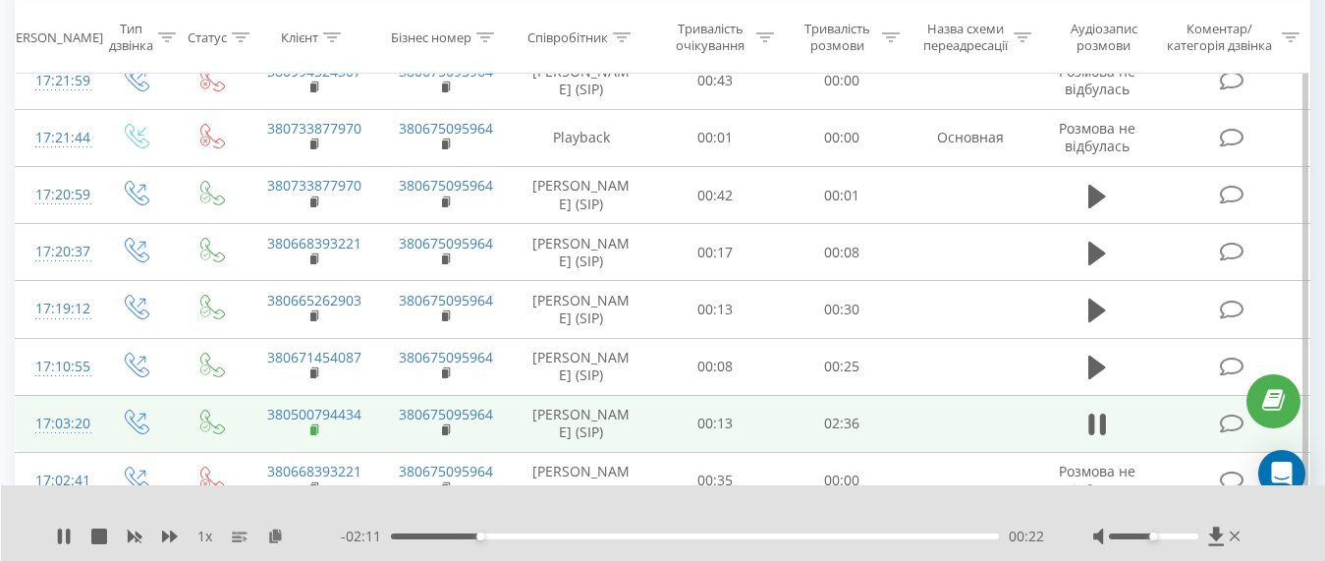
click at [317, 437] on icon at bounding box center [315, 430] width 11 height 14
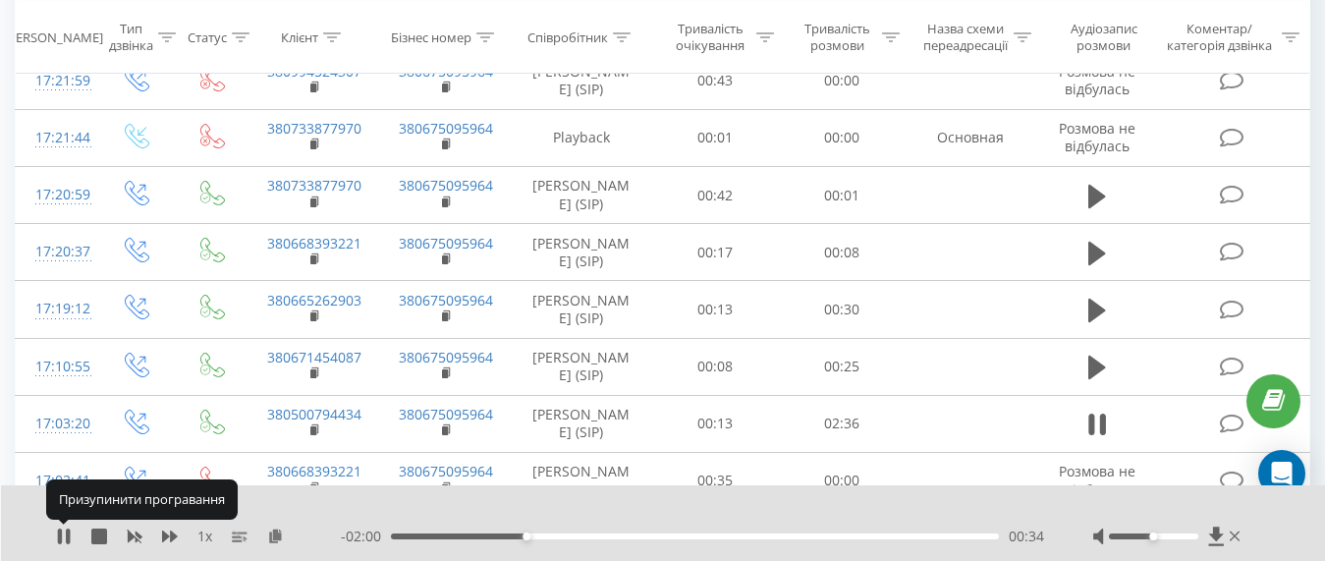
click at [68, 523] on div "1 x - 02:00 00:34 00:34" at bounding box center [663, 523] width 1325 height 76
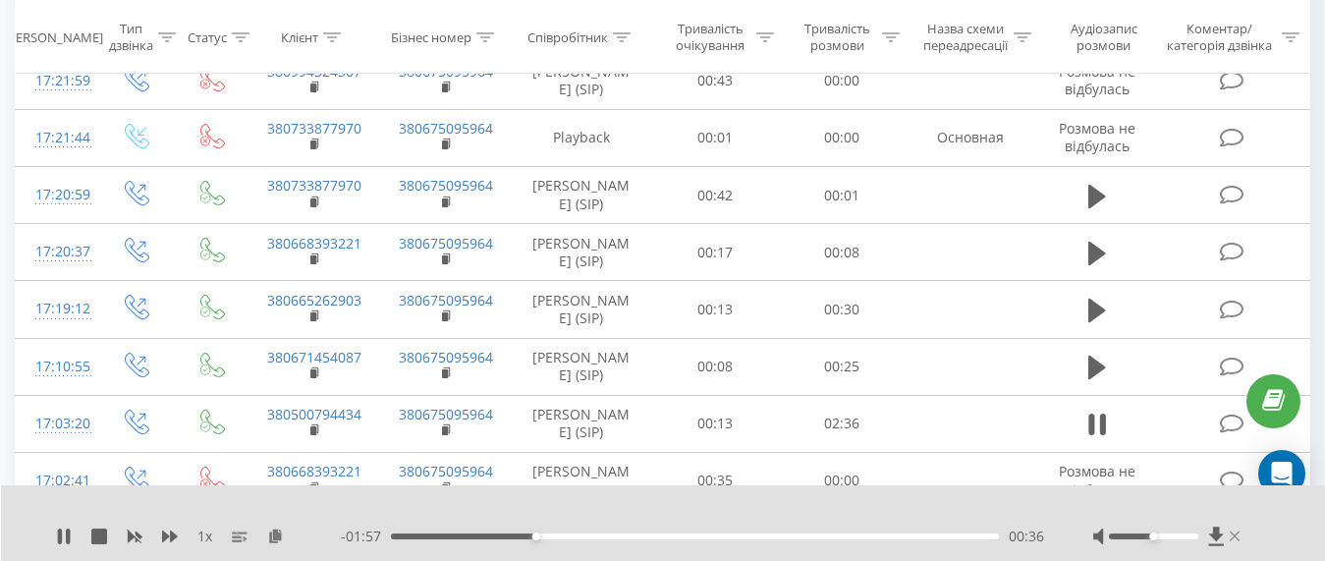
click at [1233, 540] on icon at bounding box center [1234, 536] width 10 height 16
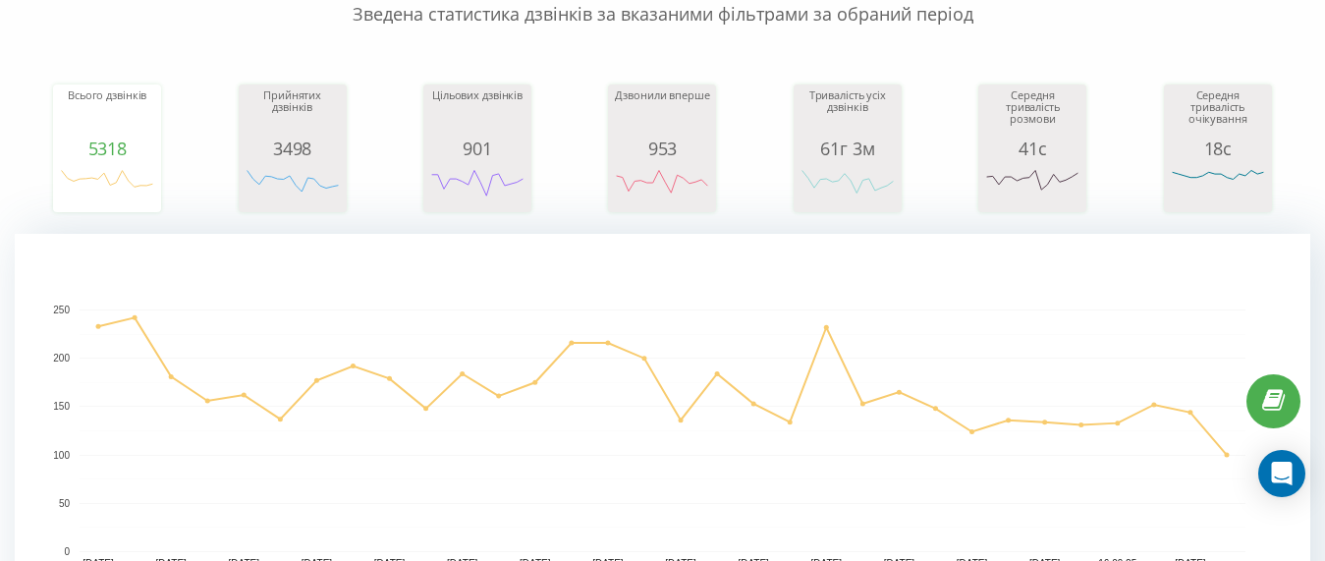
scroll to position [0, 0]
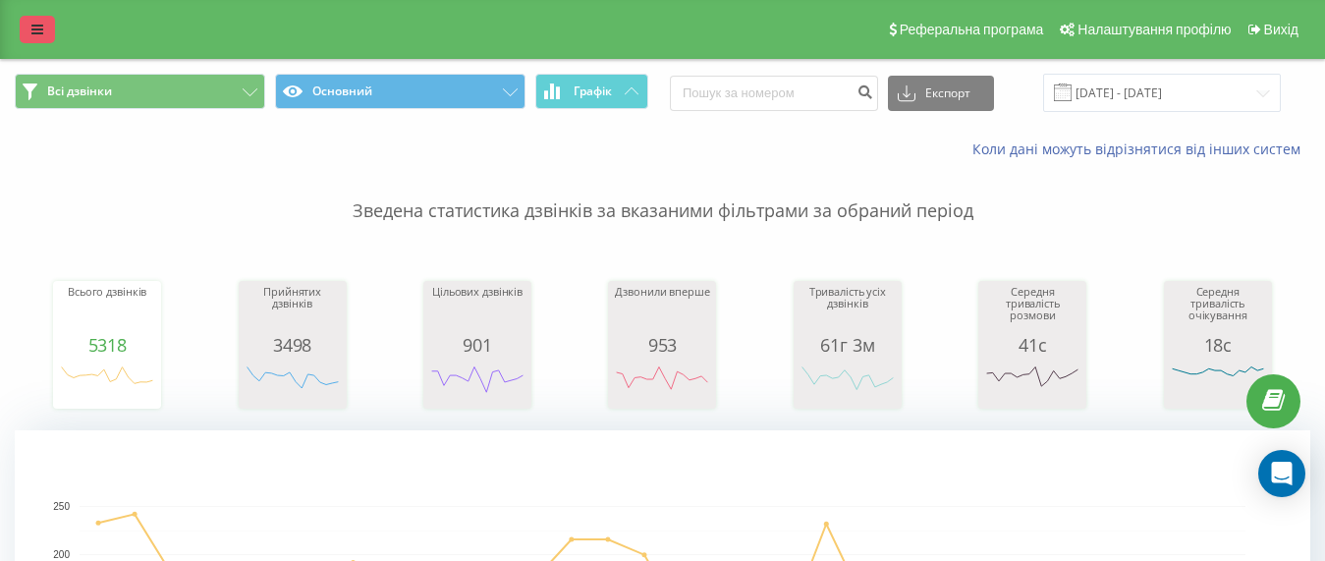
click at [37, 37] on link at bounding box center [37, 29] width 35 height 27
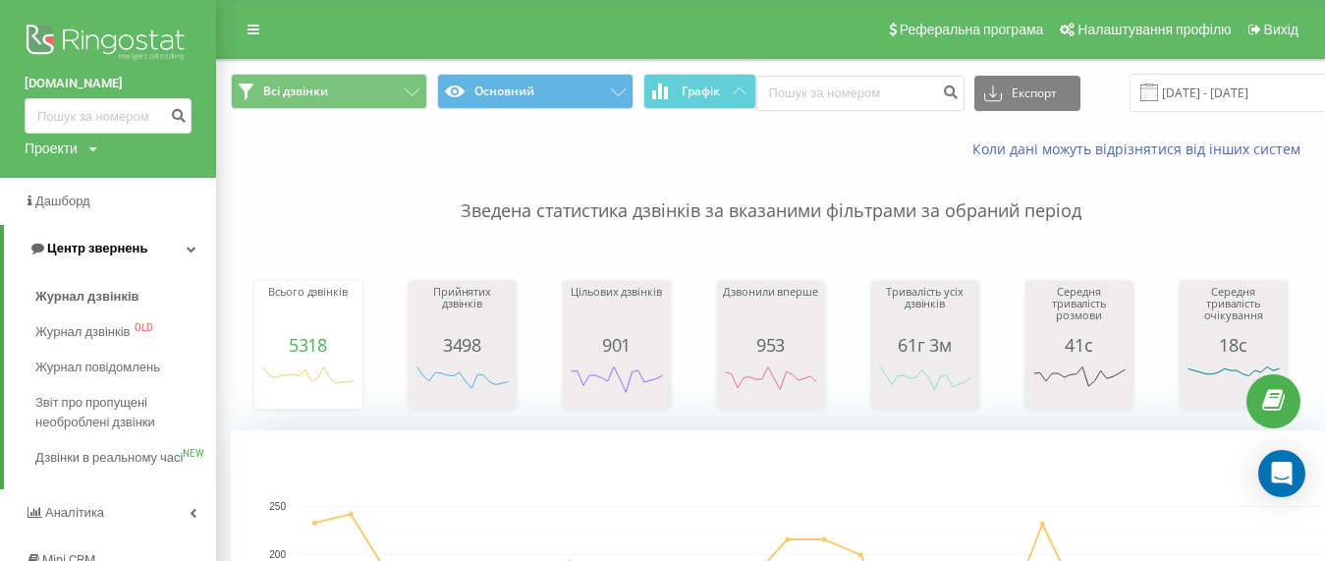
click at [110, 248] on span "Центр звернень" at bounding box center [97, 248] width 100 height 15
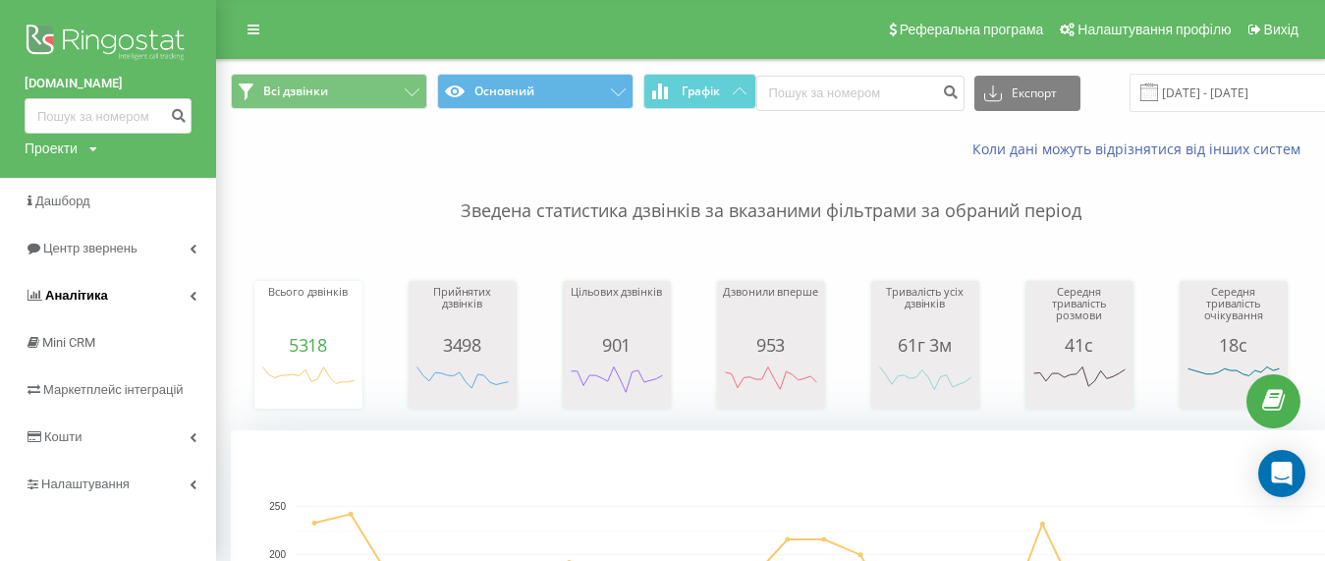
click at [91, 292] on span "Аналiтика" at bounding box center [76, 295] width 63 height 15
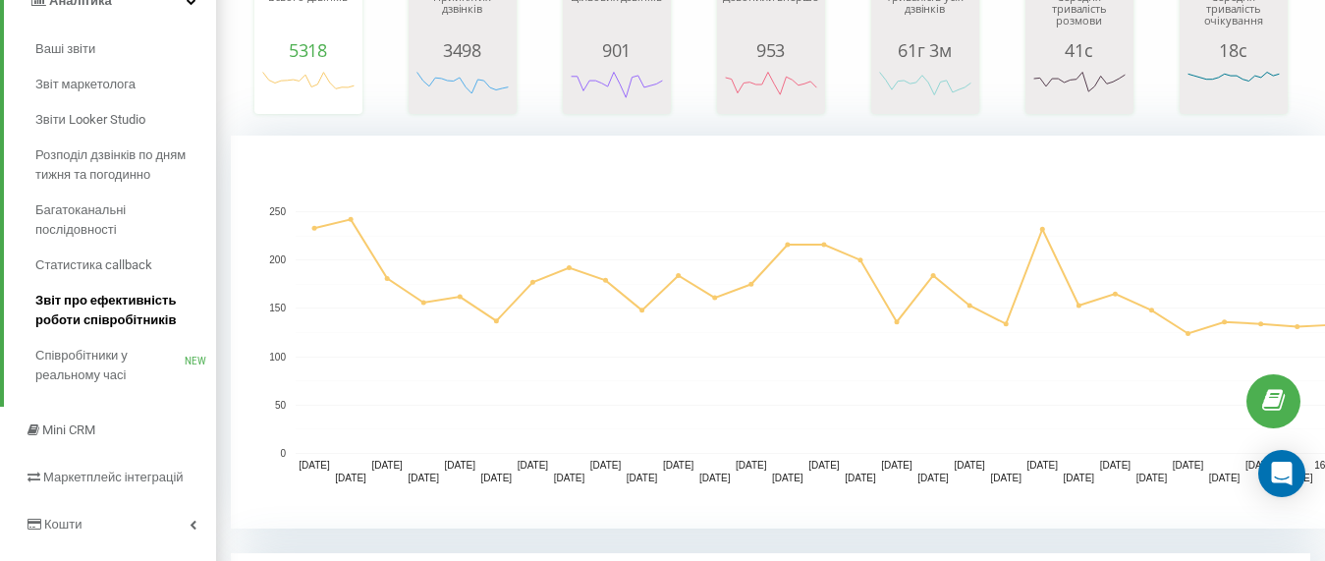
scroll to position [196, 0]
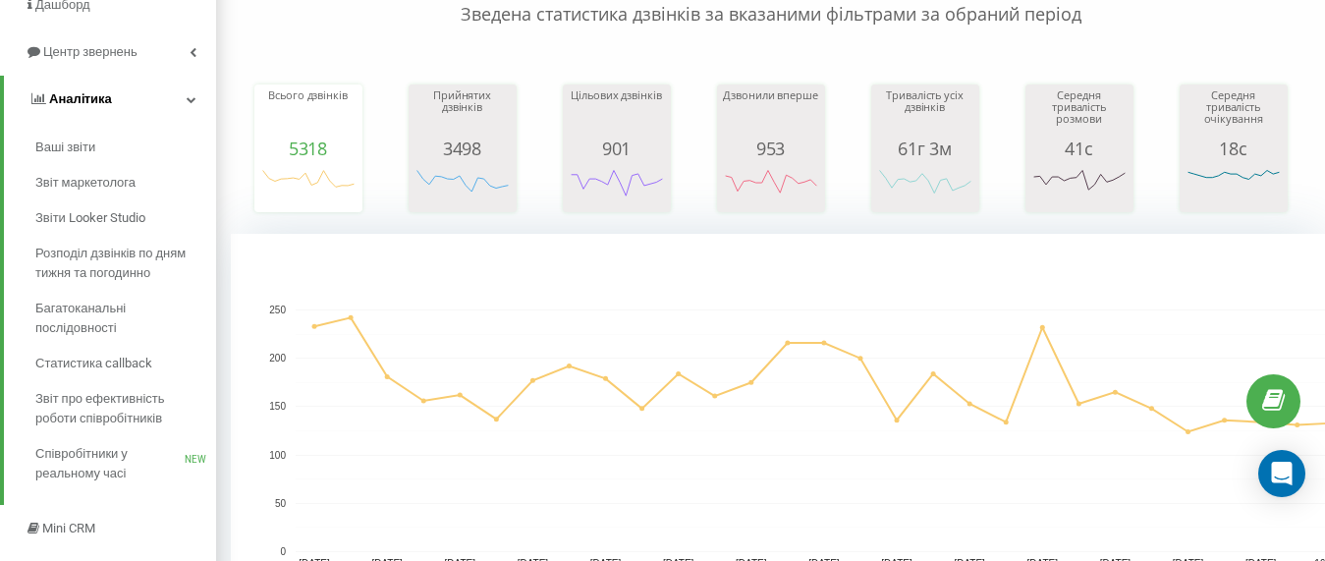
click at [105, 100] on span "Аналiтика" at bounding box center [80, 98] width 63 height 15
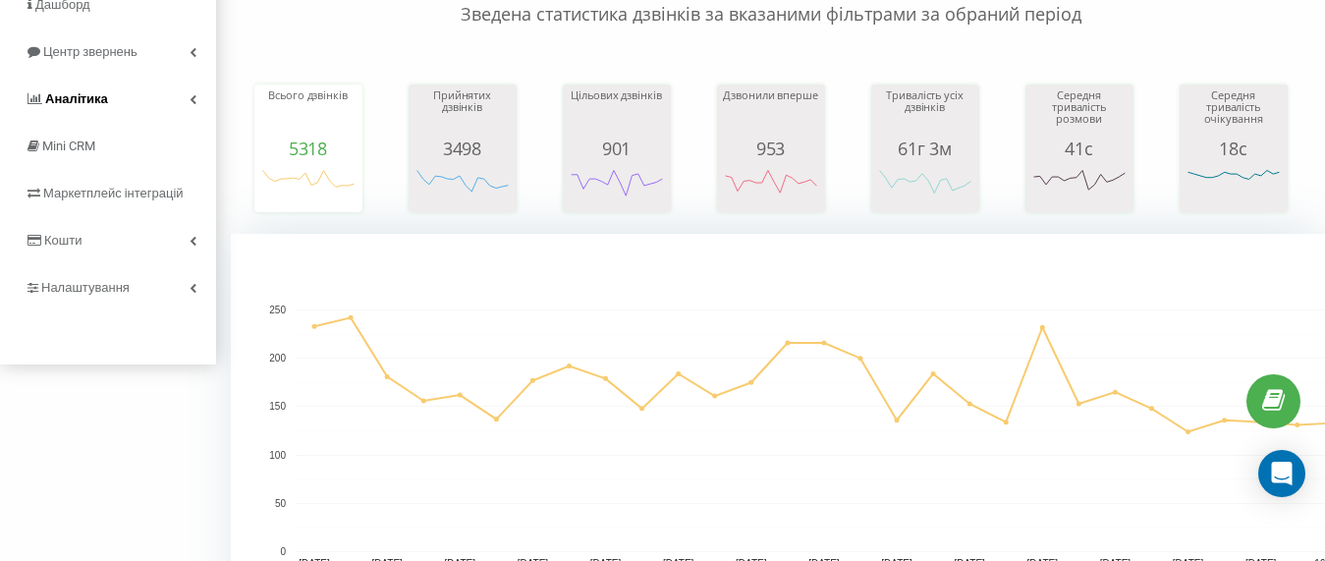
click at [95, 94] on span "Аналiтика" at bounding box center [76, 98] width 63 height 15
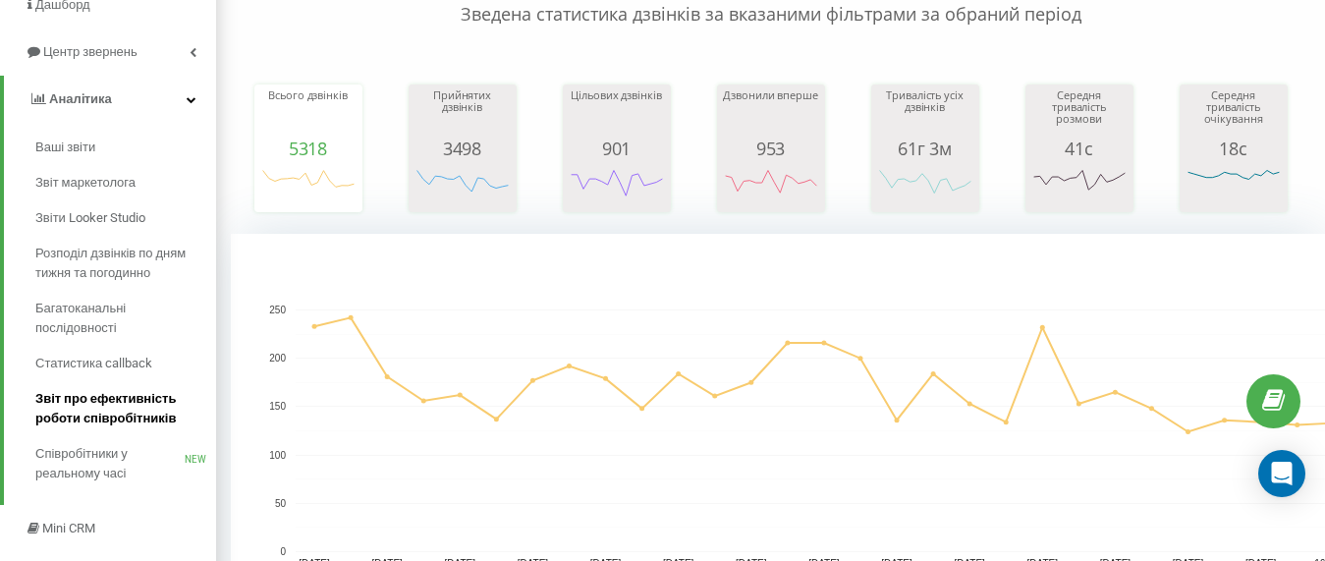
click at [76, 396] on span "Звіт про ефективність роботи співробітників" at bounding box center [120, 408] width 171 height 39
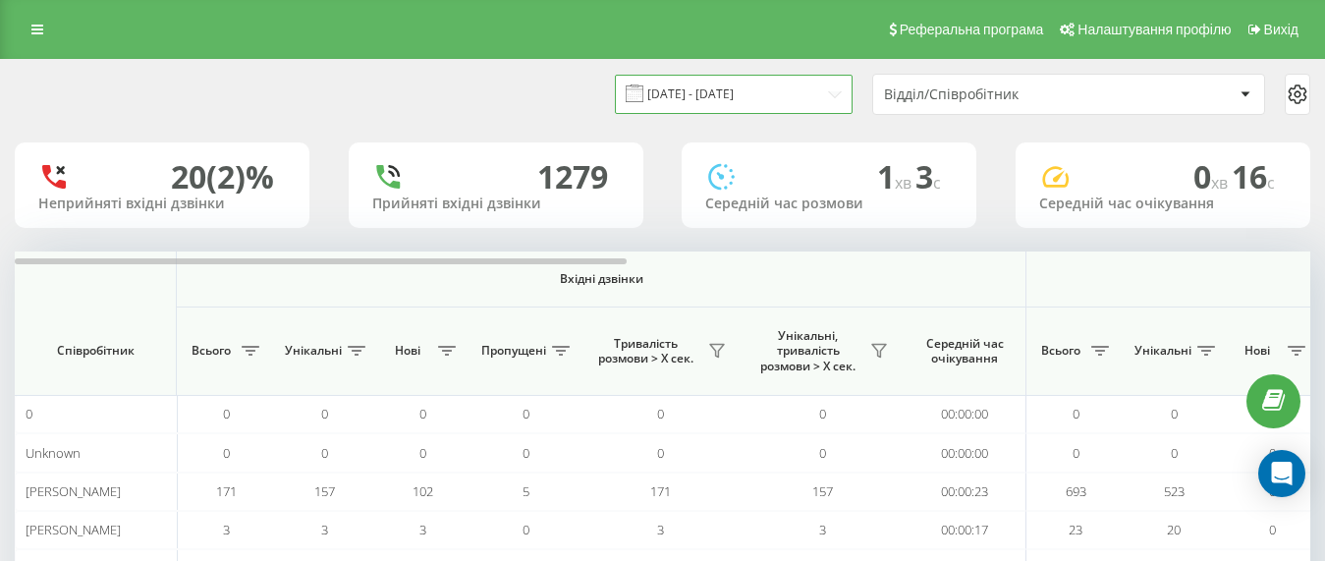
click at [754, 86] on input "[DATE] - [DATE]" at bounding box center [734, 94] width 238 height 38
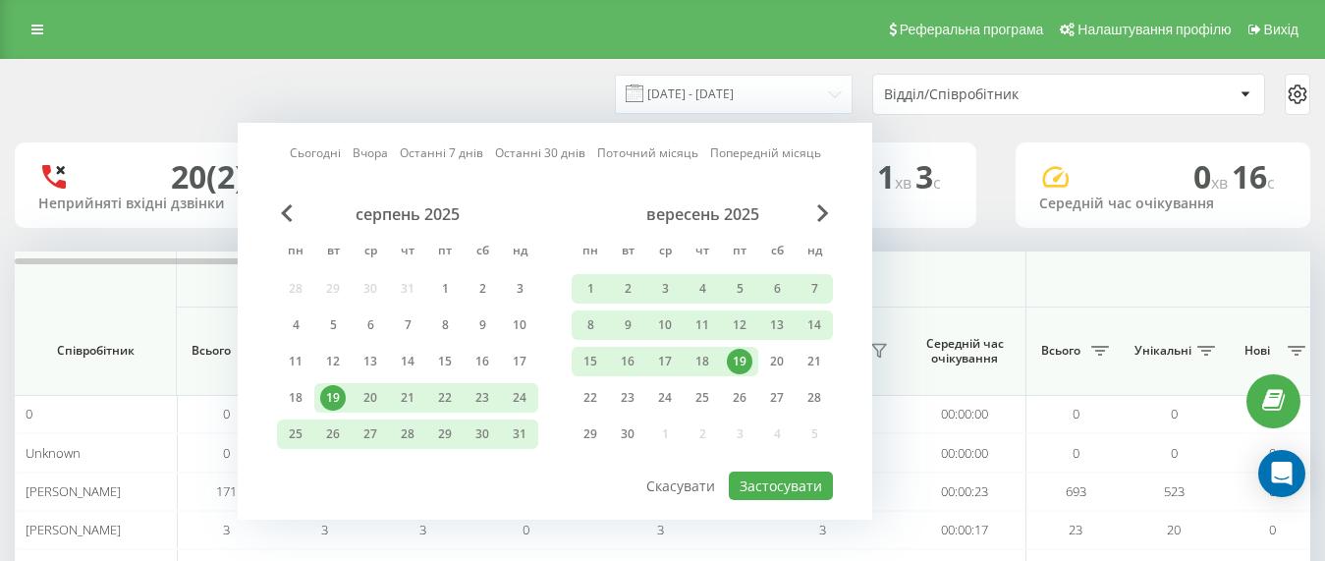
click at [740, 365] on div "19" at bounding box center [740, 362] width 26 height 26
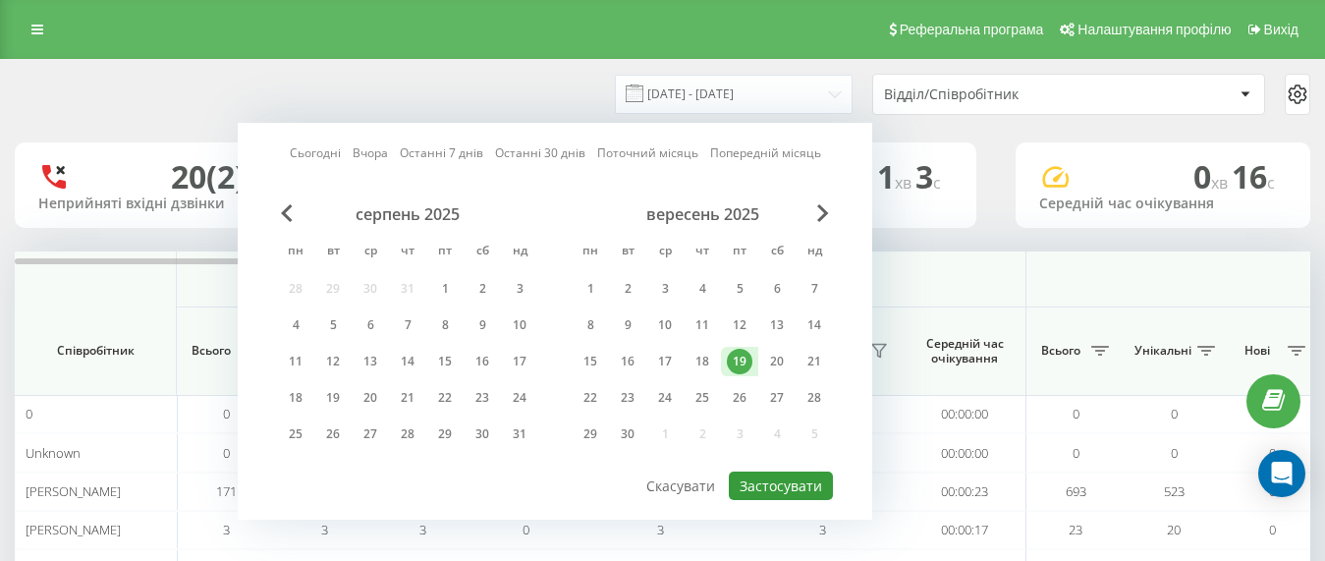
click at [783, 493] on button "Застосувати" at bounding box center [781, 485] width 104 height 28
type input "[DATE] - [DATE]"
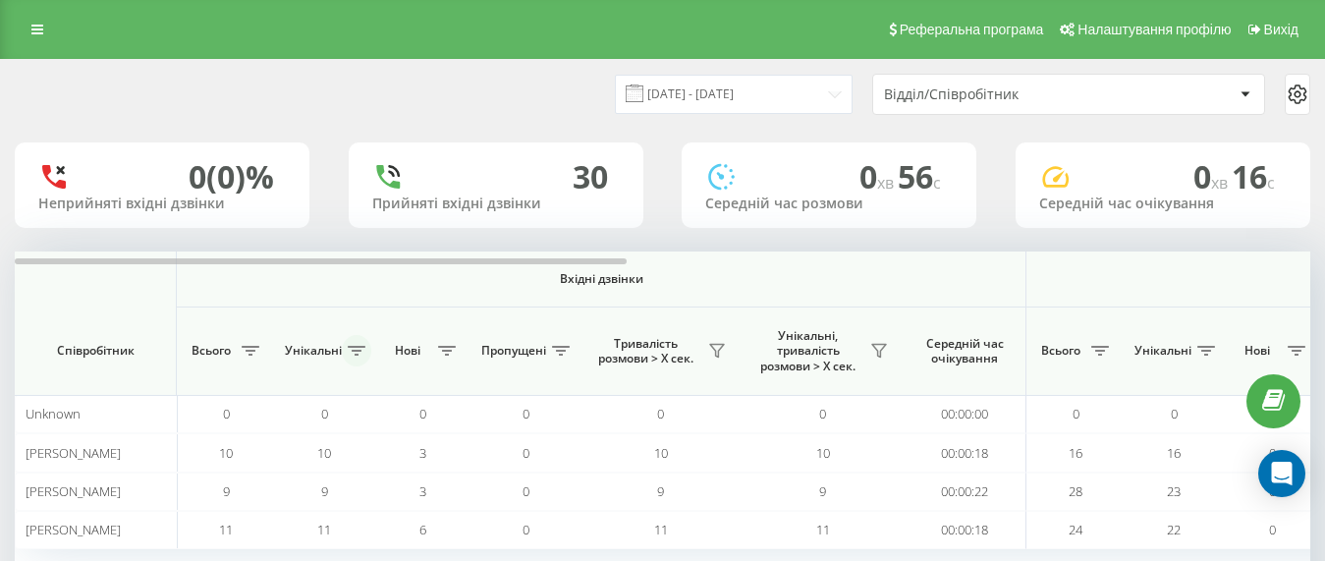
scroll to position [131, 0]
